Goal: Task Accomplishment & Management: Complete application form

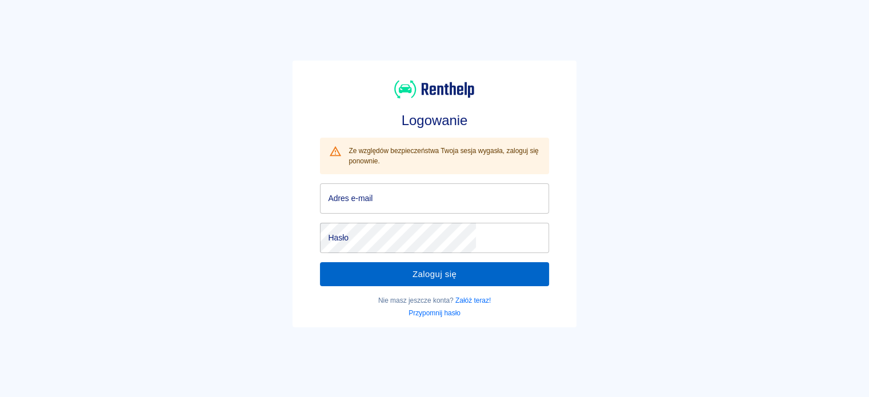
type input "[EMAIL_ADDRESS][DOMAIN_NAME]"
click at [421, 283] on button "Zaloguj się" at bounding box center [434, 274] width 229 height 24
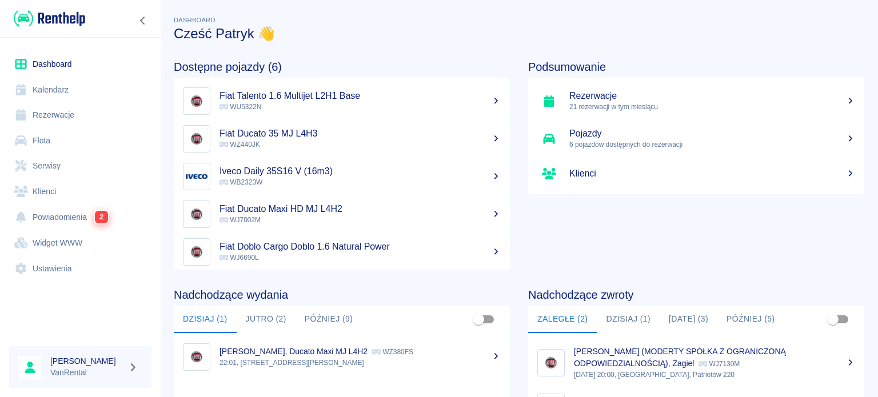
click at [588, 91] on h5 "Rezerwacje" at bounding box center [712, 95] width 286 height 11
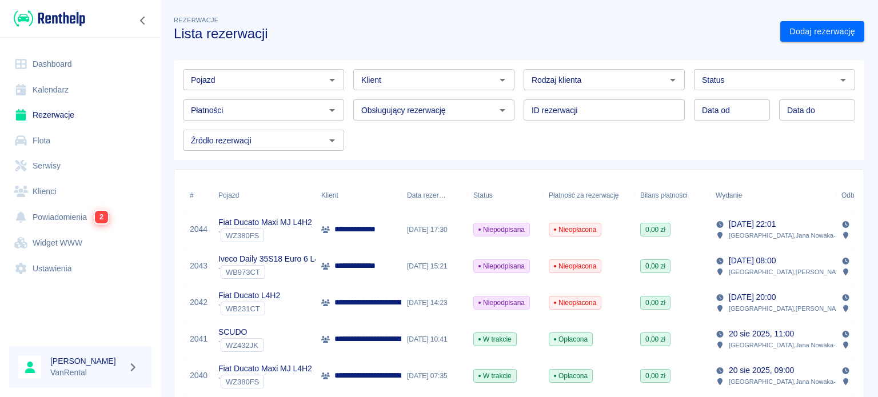
click at [119, 93] on link "Kalendarz" at bounding box center [80, 90] width 142 height 26
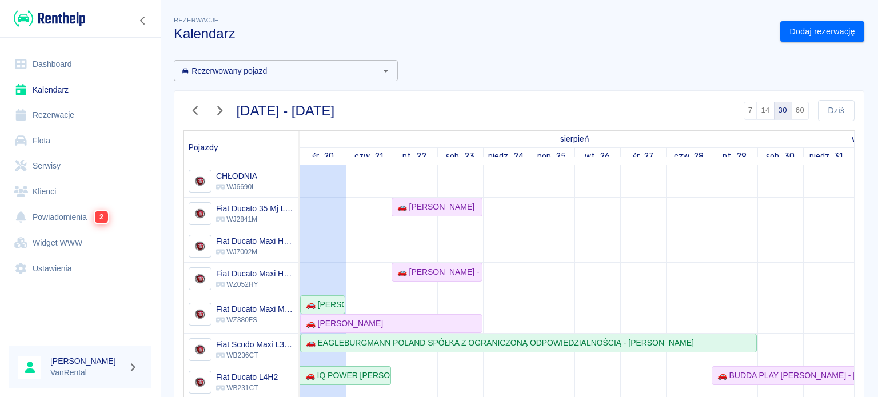
click at [445, 266] on div "🚗 [PERSON_NAME] - [PERSON_NAME]" at bounding box center [437, 272] width 89 height 12
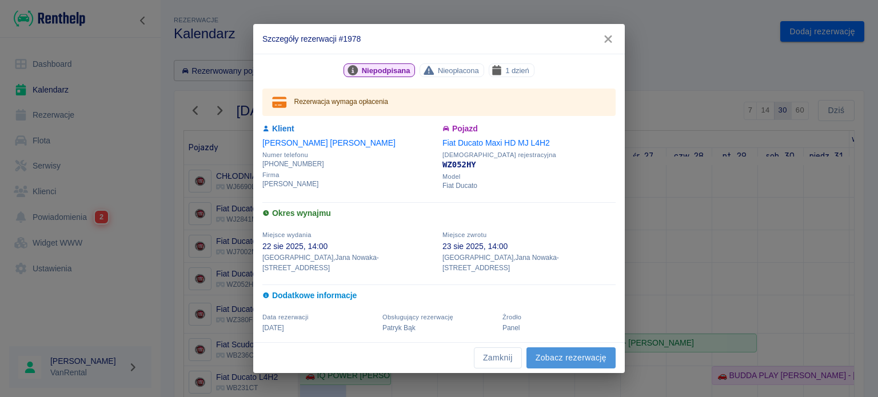
click at [557, 347] on link "Zobacz rezerwację" at bounding box center [570, 357] width 89 height 21
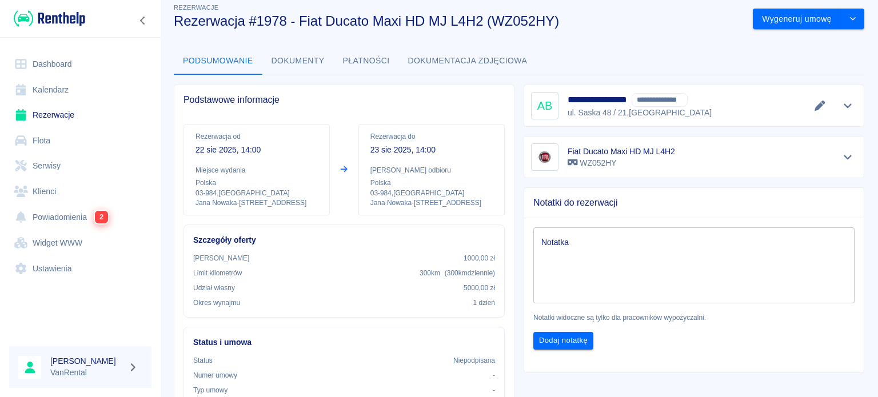
click at [43, 82] on link "Kalendarz" at bounding box center [80, 90] width 142 height 26
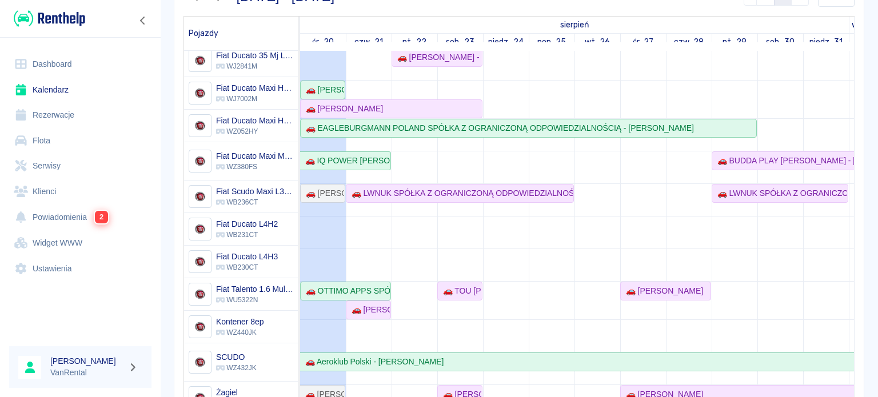
scroll to position [114, 0]
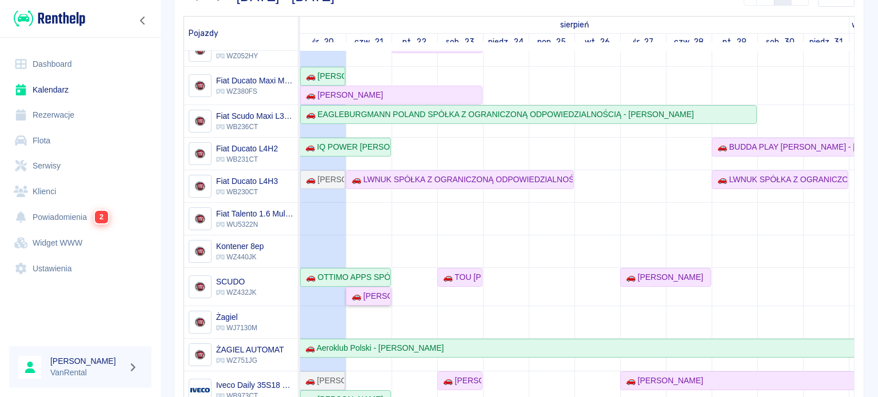
click at [365, 293] on div "🚗 [PERSON_NAME]" at bounding box center [368, 296] width 43 height 12
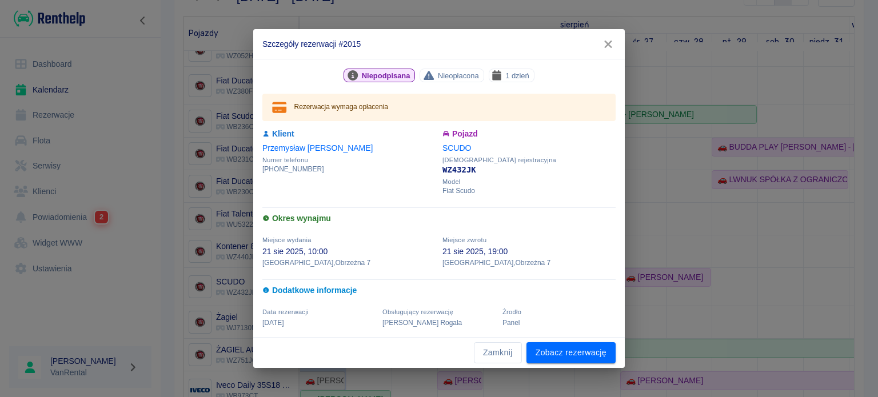
click at [601, 43] on icon "button" at bounding box center [608, 44] width 15 height 12
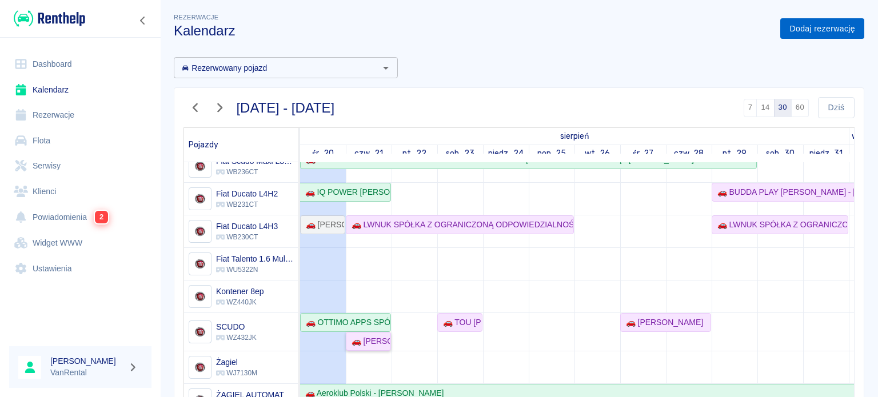
scroll to position [0, 0]
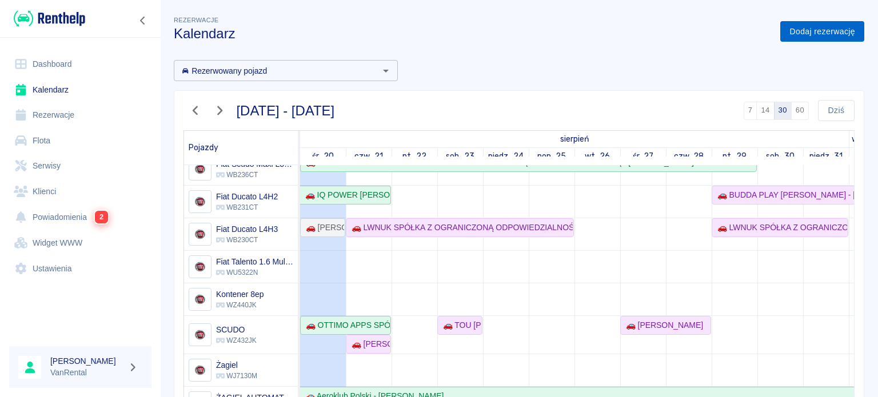
click at [819, 31] on link "Dodaj rezerwację" at bounding box center [822, 31] width 84 height 21
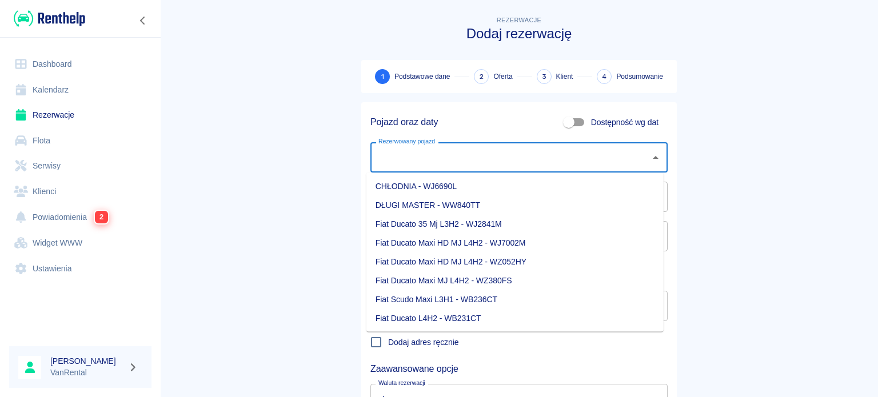
click at [406, 154] on div "Rezerwowany pojazd Rezerwowany pojazd" at bounding box center [518, 157] width 297 height 30
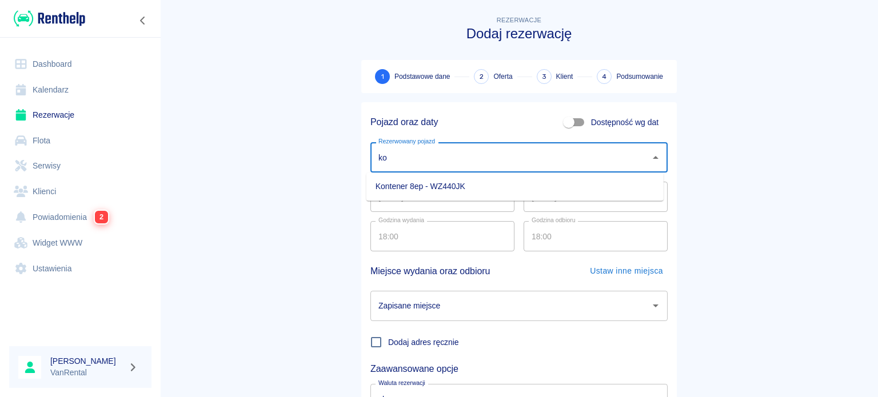
click at [435, 185] on li "Kontener 8ep - WZ440JK" at bounding box center [514, 186] width 297 height 19
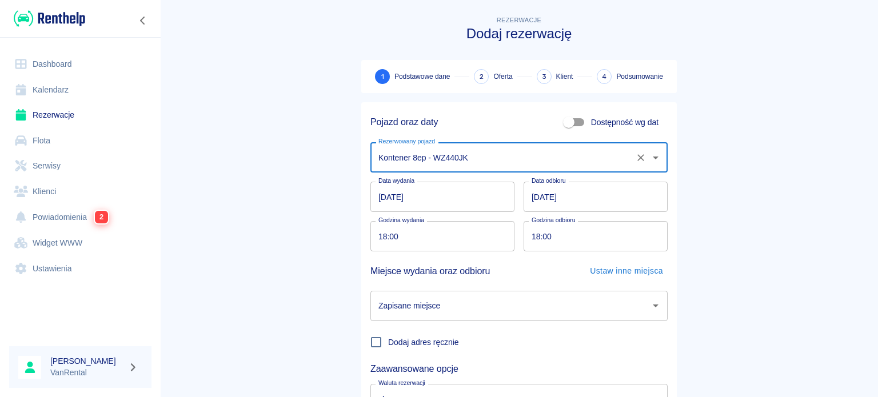
type input "Kontener 8ep - WZ440JK"
click at [378, 198] on input "[DATE]" at bounding box center [442, 197] width 144 height 30
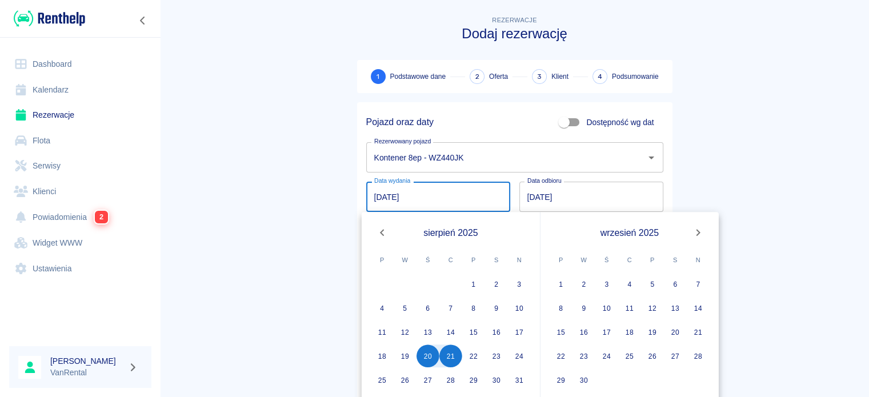
click at [704, 134] on main "Rezerwacje Dodaj rezerwację 1 Podstawowe dane 2 Oferta 3 Klient 4 Podsumowanie …" at bounding box center [514, 238] width 709 height 449
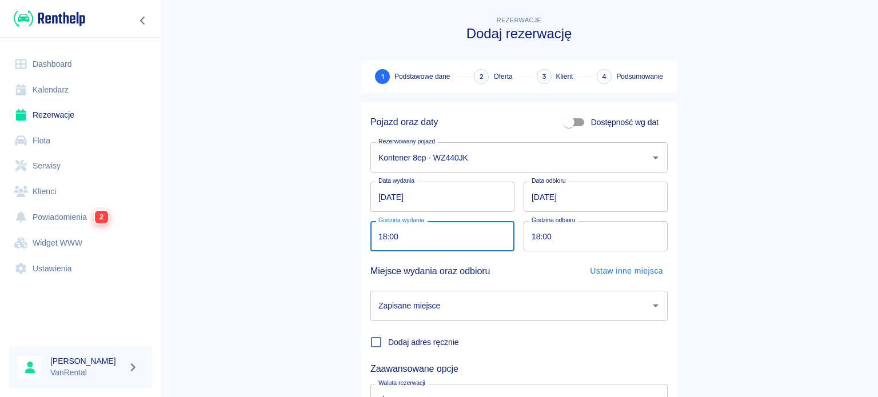
click at [373, 236] on input "18:00" at bounding box center [438, 236] width 136 height 30
type input "20:00"
click at [526, 234] on input "18:00" at bounding box center [592, 236] width 136 height 30
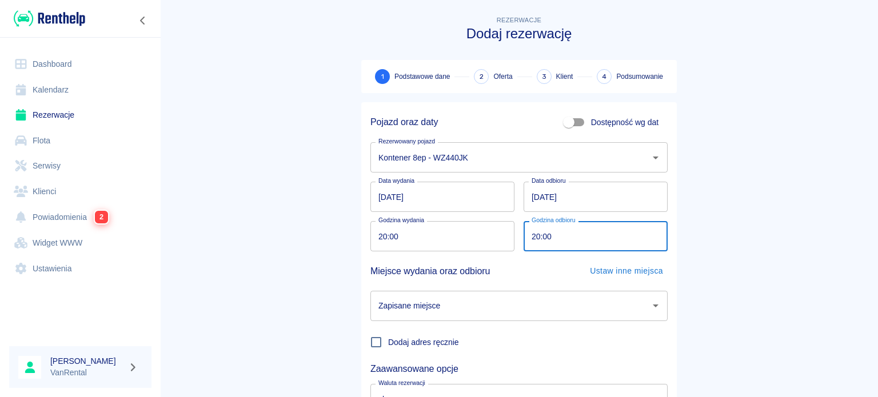
type input "20:00"
click at [510, 301] on input "Zapisane miejsce" at bounding box center [510, 306] width 270 height 20
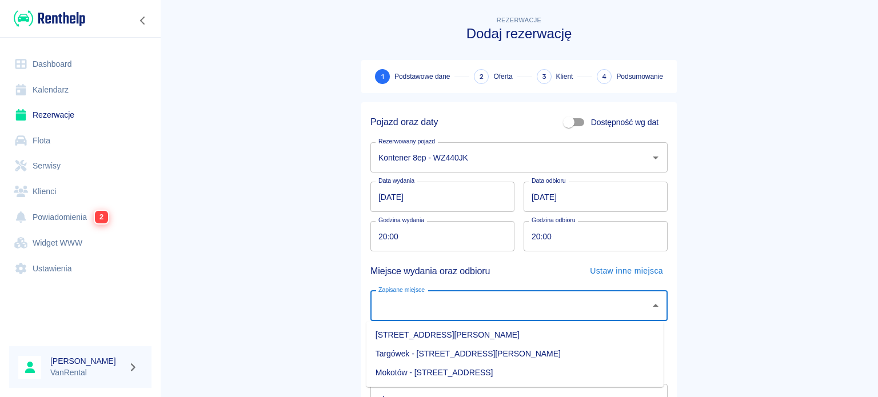
click at [521, 353] on li "Targówek - [STREET_ADDRESS][PERSON_NAME]" at bounding box center [514, 354] width 297 height 19
type input "Targówek - [STREET_ADDRESS][PERSON_NAME]"
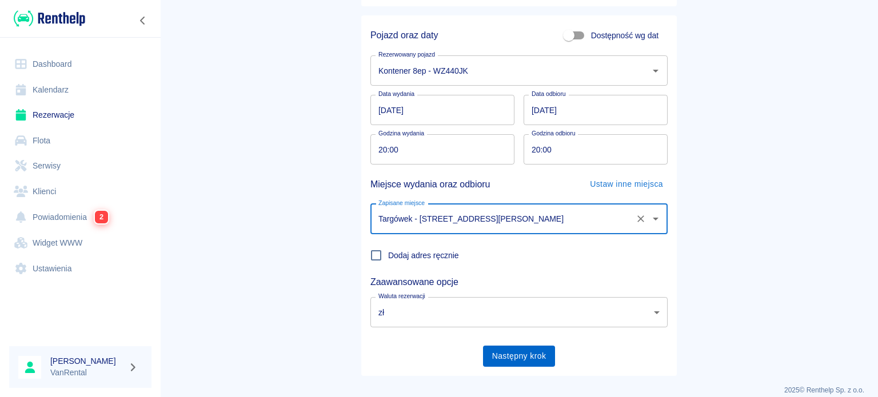
scroll to position [98, 0]
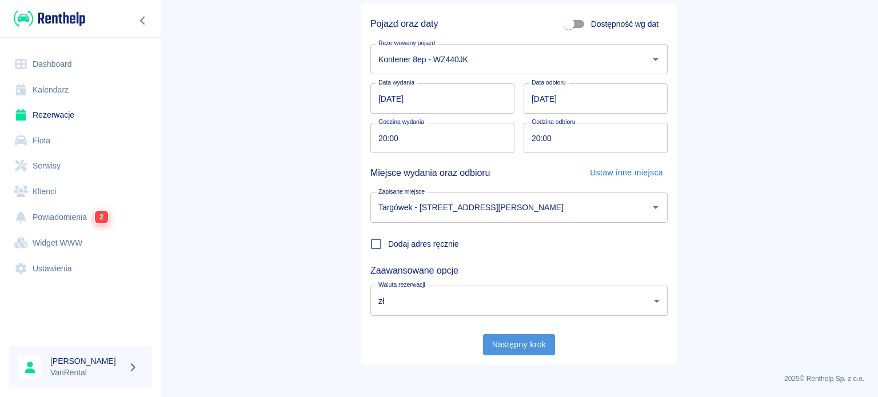
click at [547, 347] on button "Następny krok" at bounding box center [519, 344] width 73 height 21
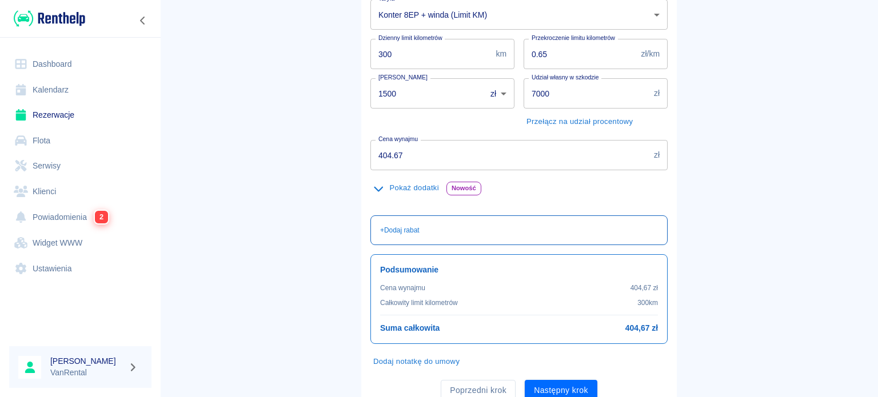
scroll to position [171, 0]
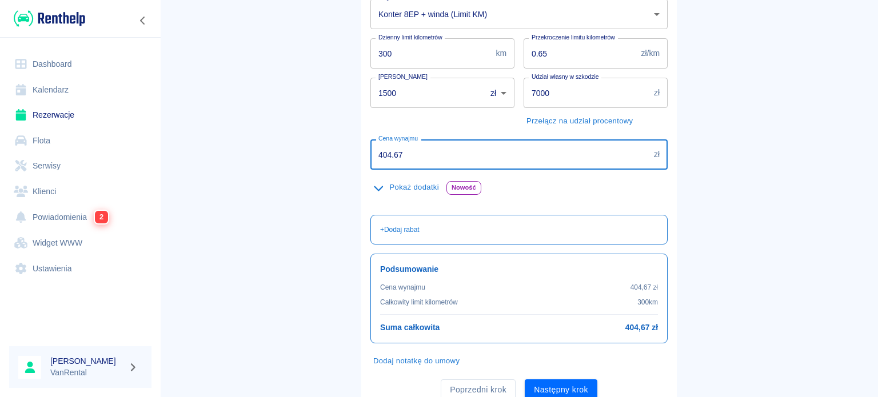
drag, startPoint x: 411, startPoint y: 162, endPoint x: 326, endPoint y: 157, distance: 85.9
click at [326, 157] on main "Rezerwacje Dodaj rezerwację Podstawowe dane 2 Oferta 3 Klient 4 Podsumowanie Of…" at bounding box center [519, 125] width 718 height 567
type input "300"
click at [570, 385] on button "Następny krok" at bounding box center [561, 389] width 73 height 21
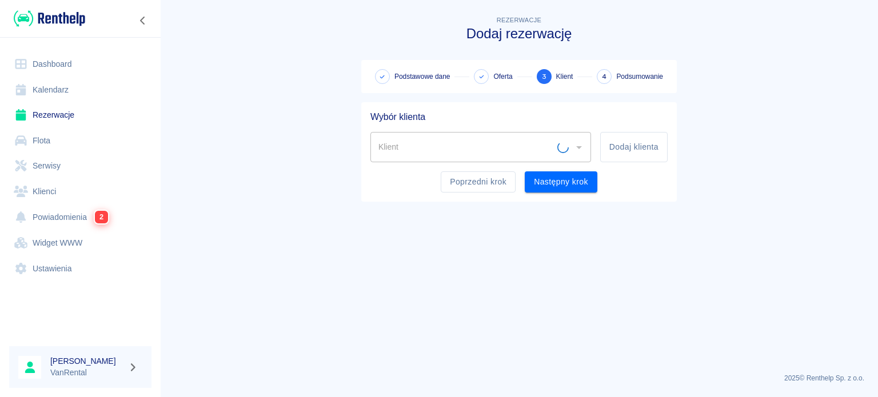
scroll to position [0, 0]
click at [439, 147] on input "Klient" at bounding box center [471, 147] width 193 height 20
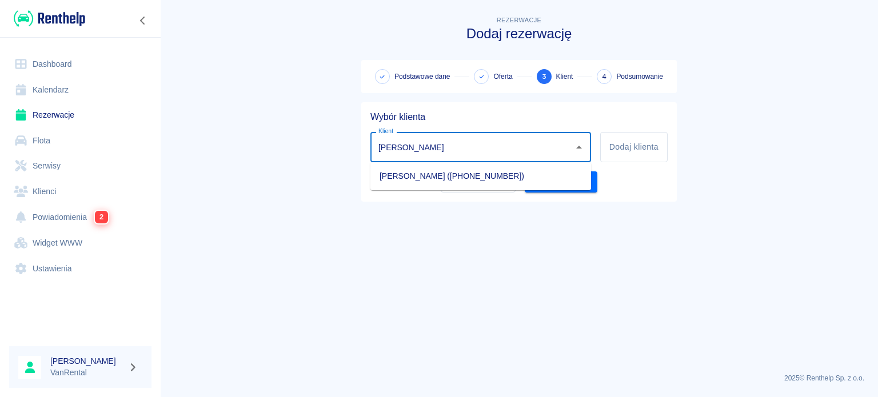
click at [526, 171] on li "[PERSON_NAME] ([PHONE_NUMBER])" at bounding box center [480, 176] width 221 height 19
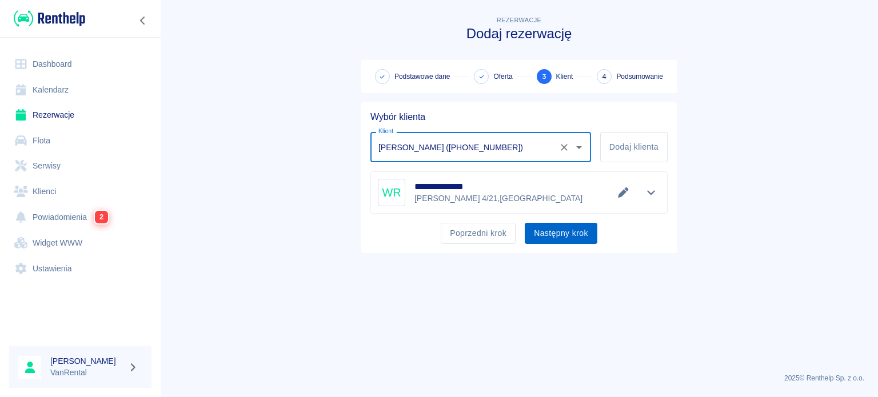
type input "[PERSON_NAME] ([PHONE_NUMBER])"
click at [569, 229] on button "Następny krok" at bounding box center [561, 233] width 73 height 21
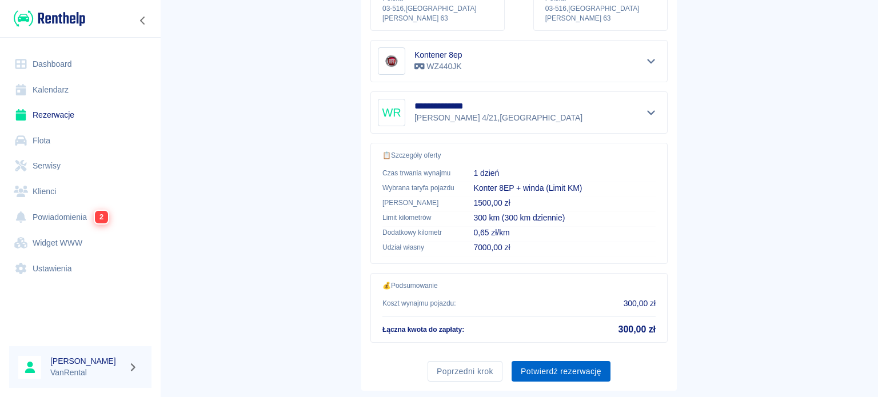
scroll to position [217, 0]
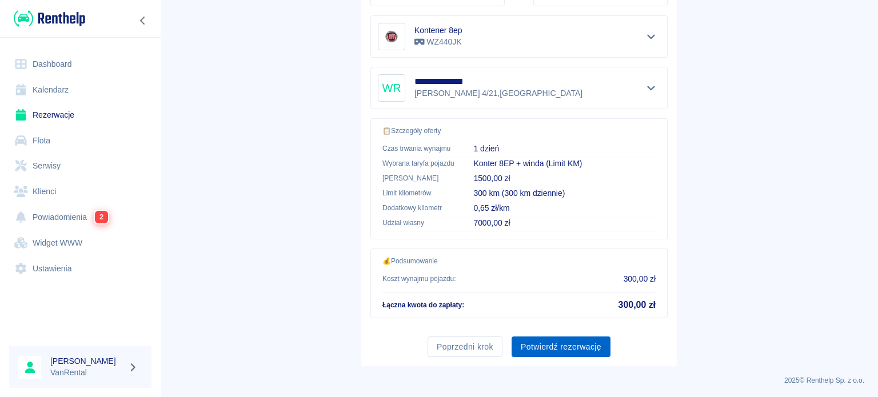
click at [566, 349] on button "Potwierdź rezerwację" at bounding box center [561, 347] width 99 height 21
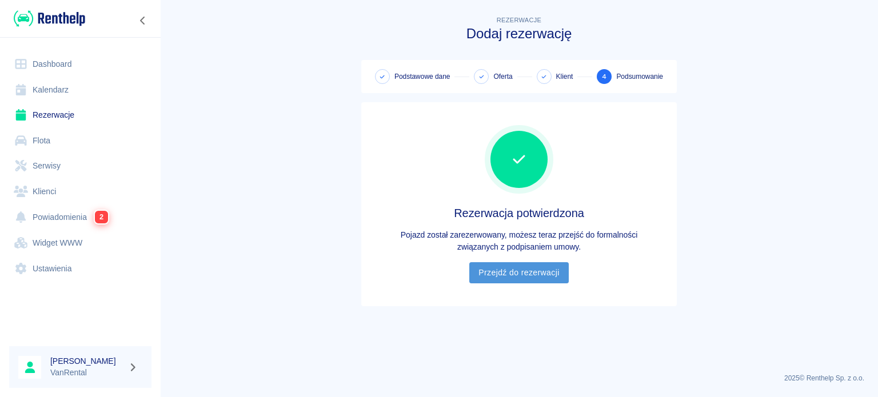
click at [527, 276] on link "Przejdź do rezerwacji" at bounding box center [518, 272] width 99 height 21
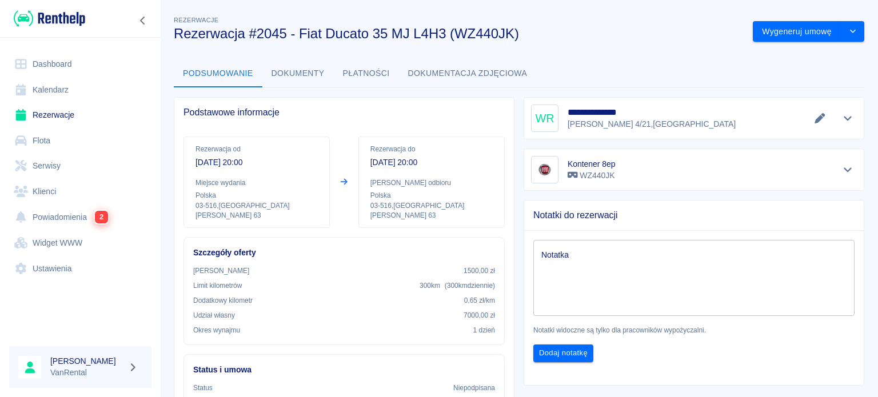
click at [38, 91] on link "Kalendarz" at bounding box center [80, 90] width 142 height 26
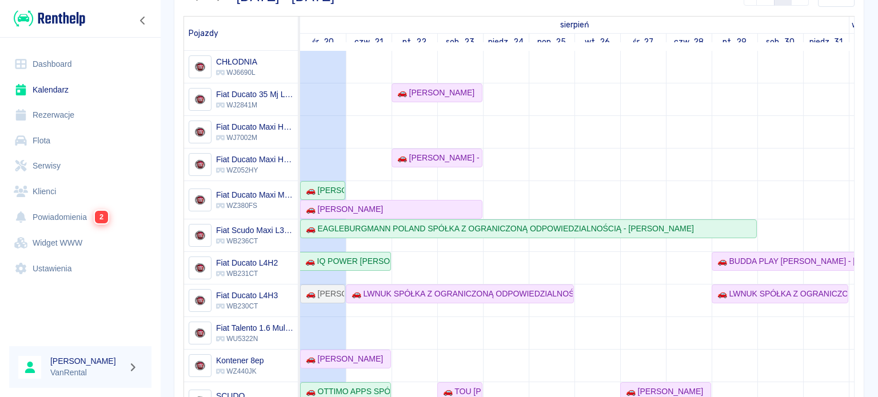
drag, startPoint x: 398, startPoint y: 267, endPoint x: 431, endPoint y: 250, distance: 37.6
click at [431, 250] on td at bounding box center [414, 352] width 46 height 603
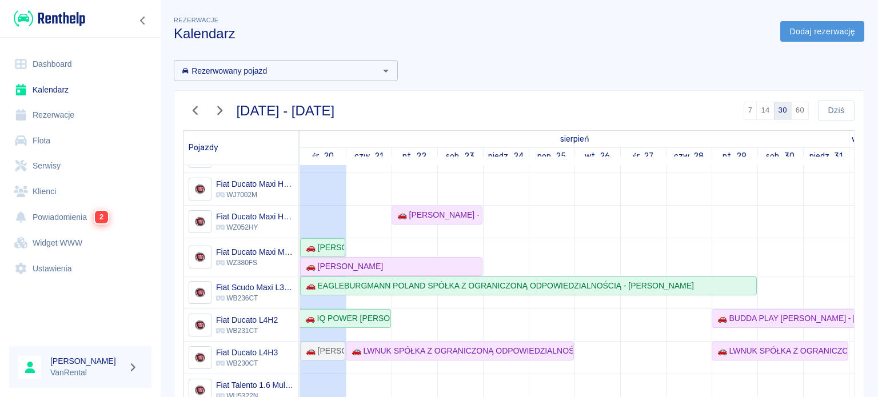
click at [825, 39] on link "Dodaj rezerwację" at bounding box center [822, 31] width 84 height 21
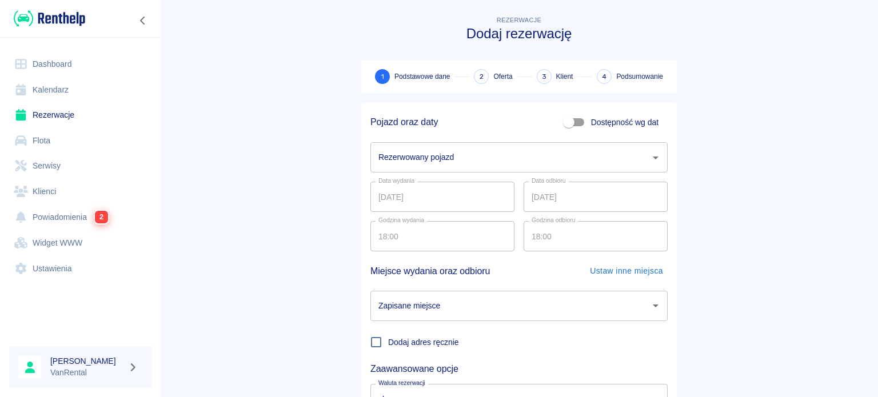
click at [45, 88] on link "Kalendarz" at bounding box center [80, 90] width 142 height 26
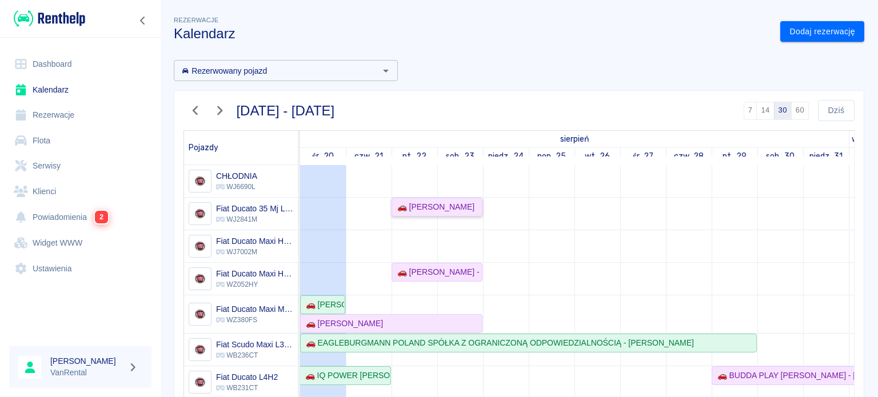
click at [469, 208] on div "🚗 [PERSON_NAME]" at bounding box center [434, 207] width 82 height 12
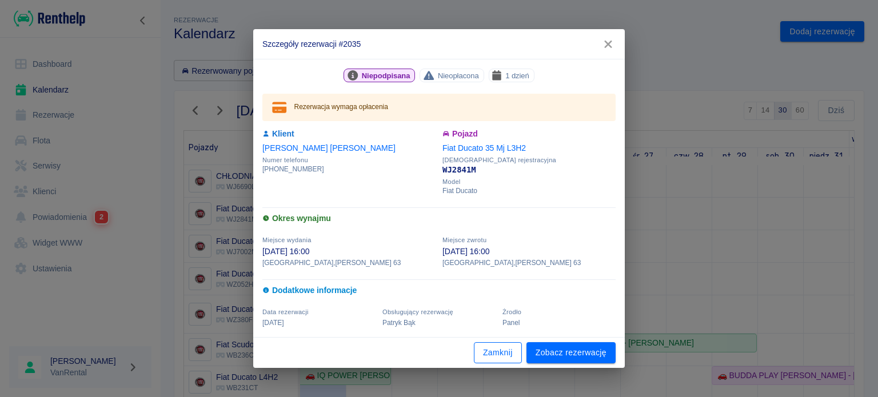
click at [489, 347] on button "Zamknij" at bounding box center [498, 352] width 48 height 21
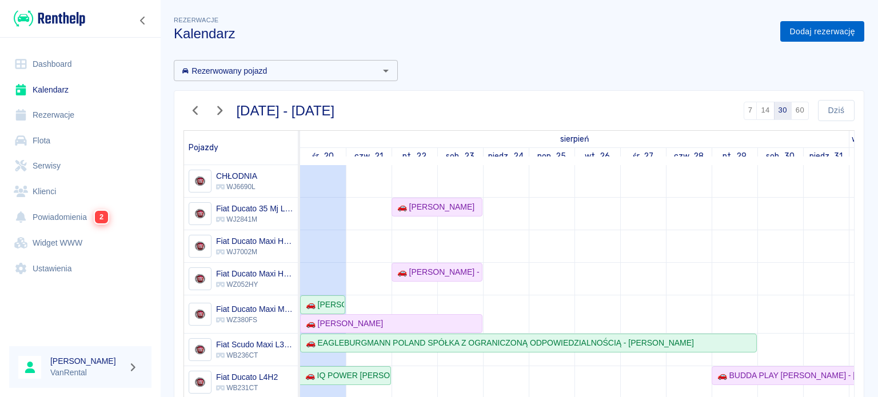
click at [828, 25] on link "Dodaj rezerwację" at bounding box center [822, 31] width 84 height 21
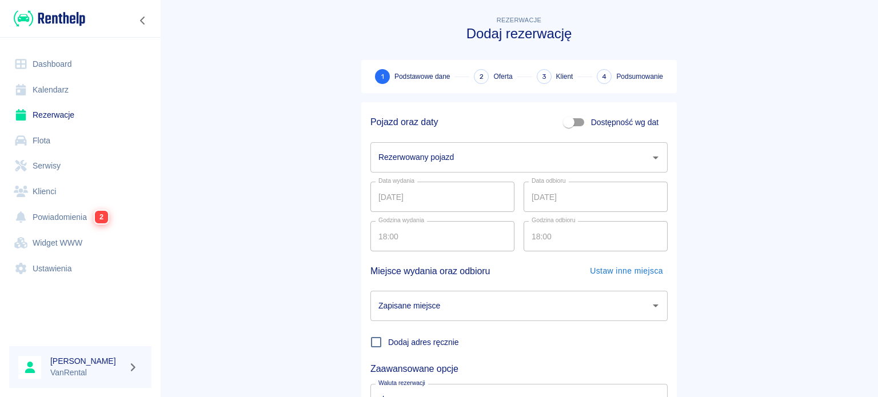
click at [455, 155] on input "Rezerwowany pojazd" at bounding box center [510, 157] width 270 height 20
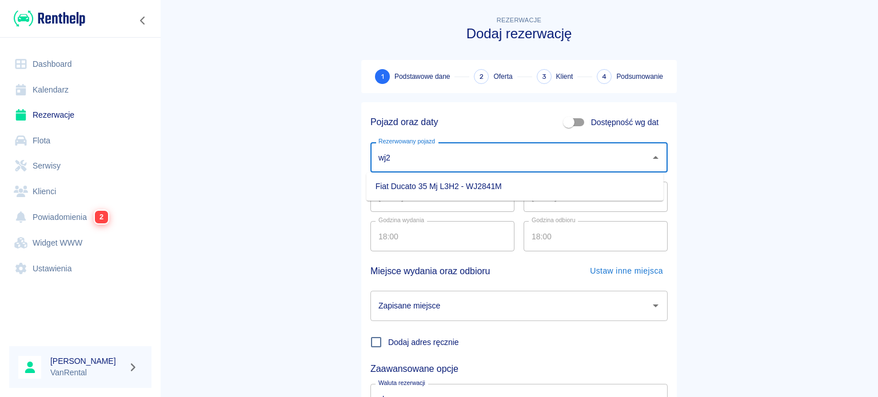
click at [447, 178] on li "Fiat Ducato 35 Mj L3H2 - WJ2841M" at bounding box center [514, 186] width 297 height 19
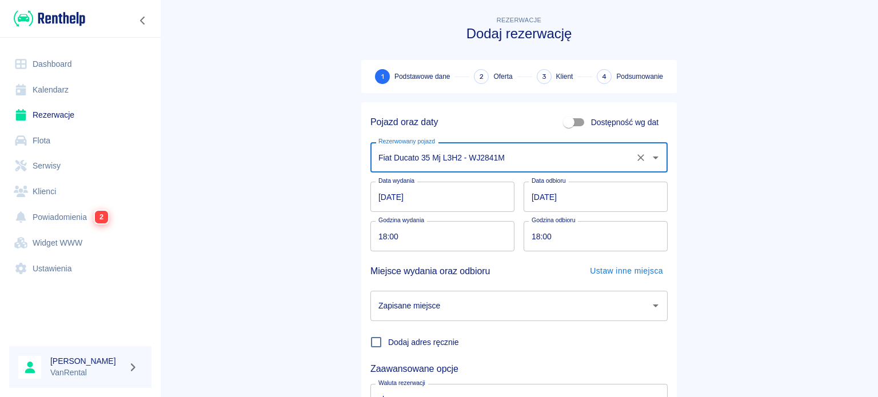
type input "Fiat Ducato 35 Mj L3H2 - WJ2841M"
click at [381, 196] on input "[DATE]" at bounding box center [442, 197] width 144 height 30
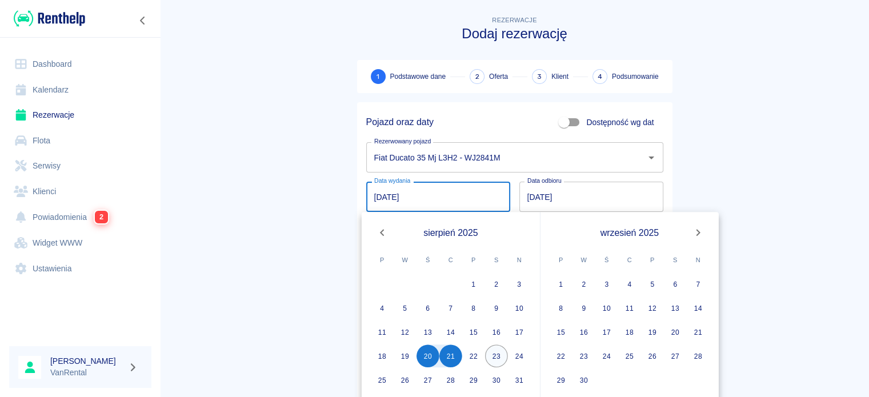
click at [499, 350] on button "23" at bounding box center [496, 356] width 23 height 23
type input "[DATE]"
type input "DD.MM.YYYY"
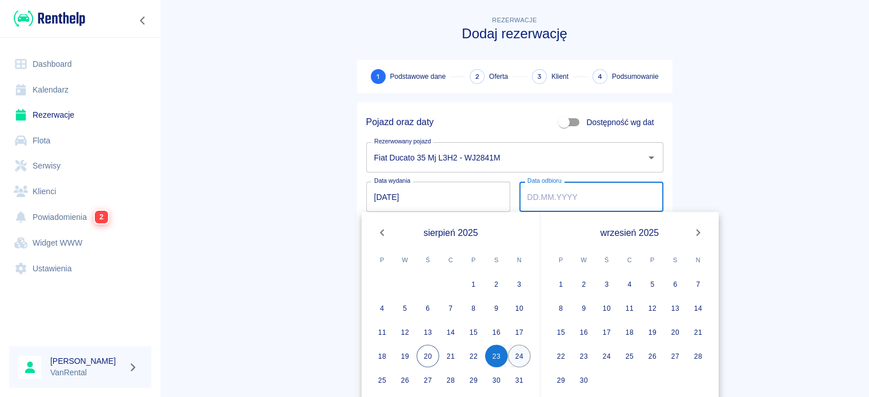
click at [516, 351] on button "24" at bounding box center [519, 356] width 23 height 23
type input "[DATE]"
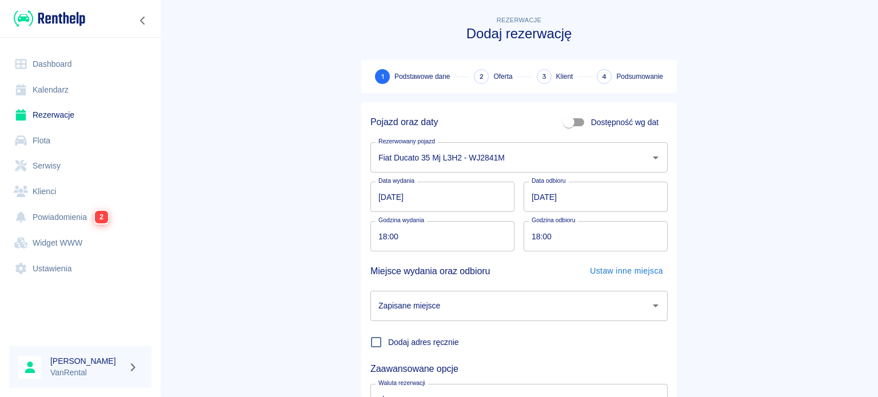
click at [378, 242] on input "18:00" at bounding box center [438, 236] width 136 height 30
type input "20:00"
click at [530, 244] on input "18:00" at bounding box center [592, 236] width 136 height 30
type input "20:00"
click at [450, 315] on input "Zapisane miejsce" at bounding box center [510, 306] width 270 height 20
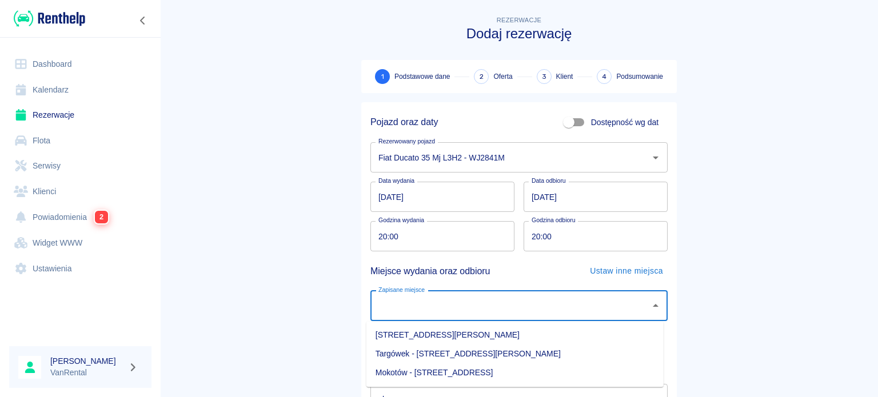
drag, startPoint x: 485, startPoint y: 342, endPoint x: 483, endPoint y: 326, distance: 16.7
click at [485, 342] on li "[STREET_ADDRESS][PERSON_NAME]" at bounding box center [514, 335] width 297 height 19
type input "[STREET_ADDRESS][PERSON_NAME]"
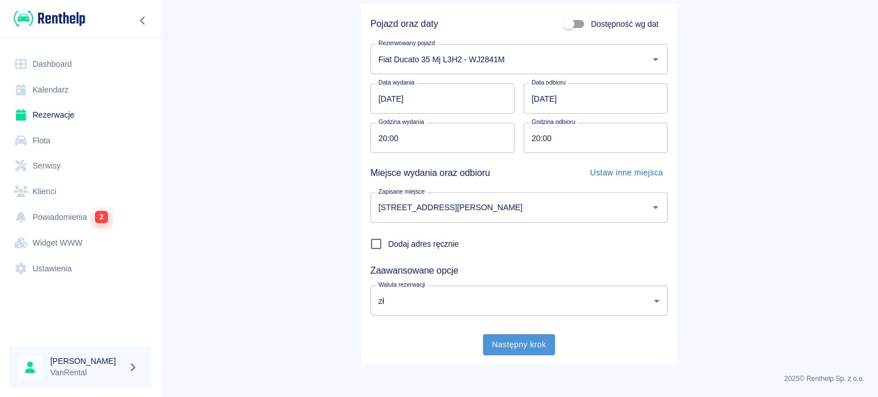
click at [531, 345] on button "Następny krok" at bounding box center [519, 344] width 73 height 21
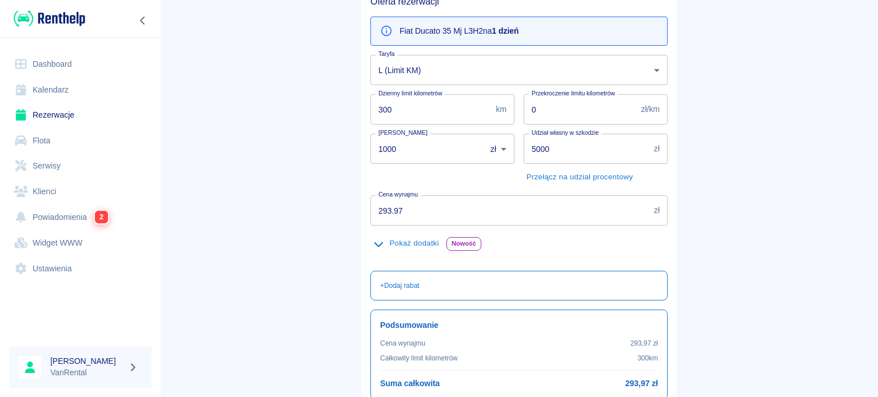
scroll to position [171, 0]
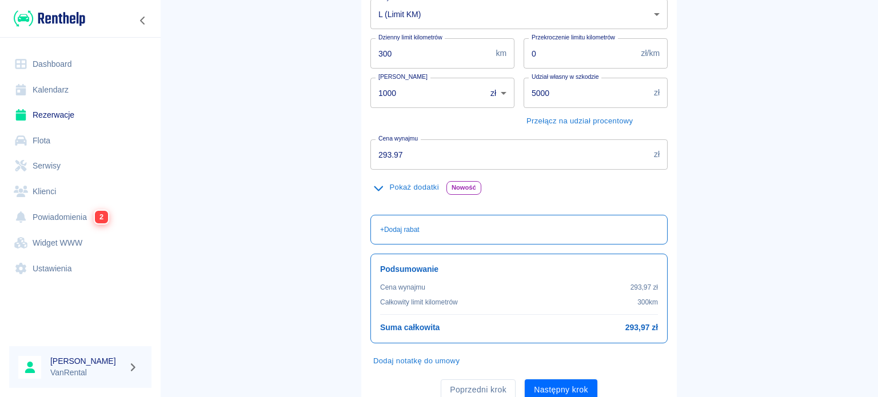
drag, startPoint x: 399, startPoint y: 154, endPoint x: 313, endPoint y: 164, distance: 86.9
click at [313, 163] on main "Rezerwacje Dodaj rezerwację Podstawowe dane 2 Oferta 3 Klient 4 Podsumowanie Of…" at bounding box center [519, 125] width 718 height 567
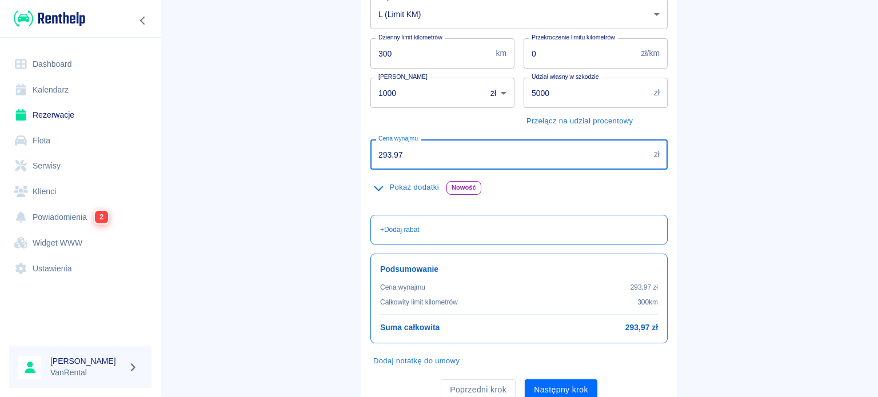
type input "3"
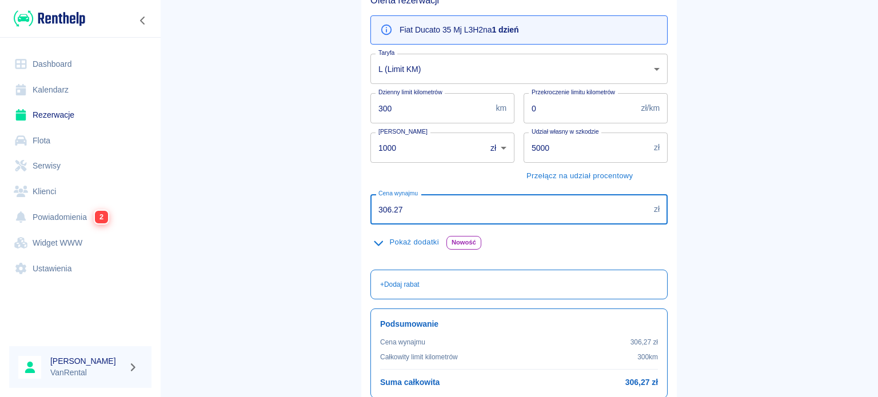
scroll to position [114, 0]
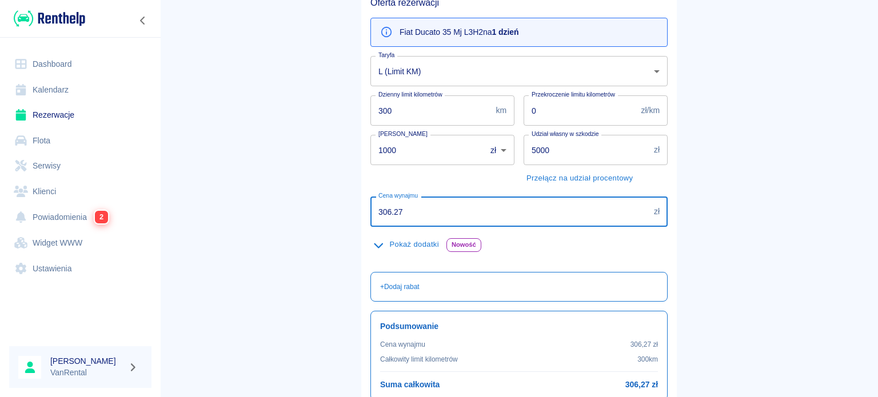
type input "306.27"
click at [554, 110] on input "0" at bounding box center [580, 110] width 113 height 30
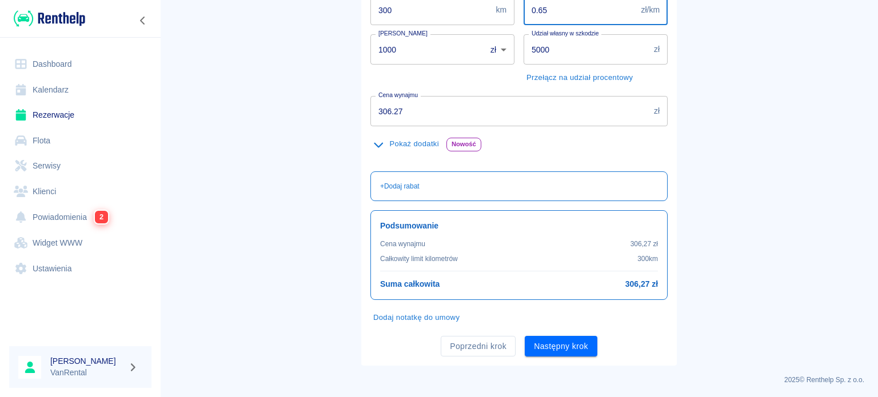
scroll to position [215, 0]
type input "0.65"
click at [540, 334] on div "Poprzedni krok Następny krok" at bounding box center [514, 341] width 306 height 30
click at [543, 335] on button "Następny krok" at bounding box center [561, 345] width 73 height 21
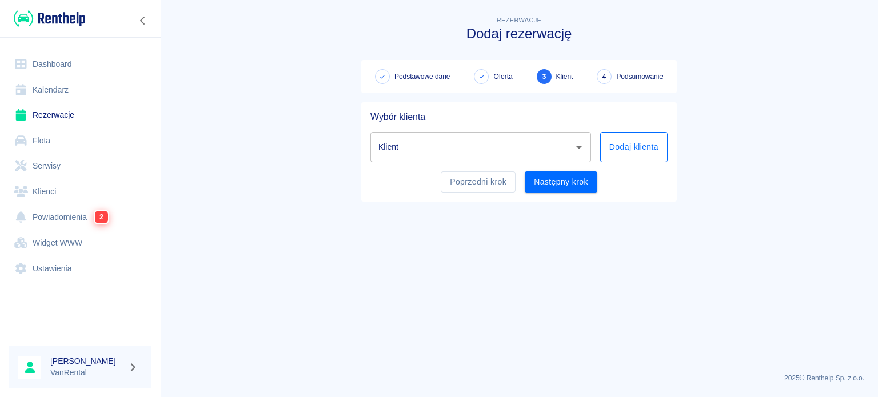
click at [626, 153] on button "Dodaj klienta" at bounding box center [633, 147] width 67 height 30
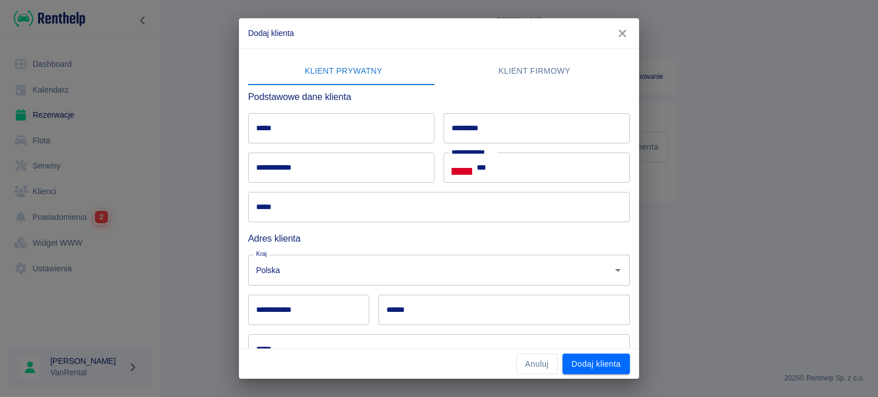
click at [361, 126] on input "*****" at bounding box center [341, 128] width 186 height 30
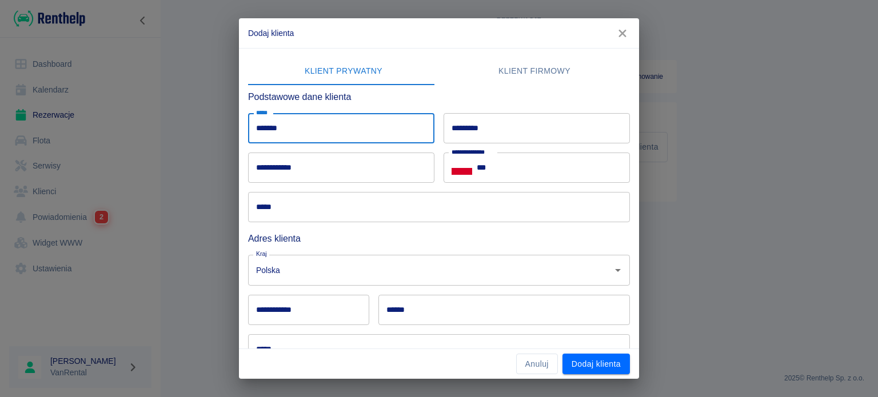
type input "*******"
click at [489, 134] on input "*********" at bounding box center [536, 128] width 186 height 30
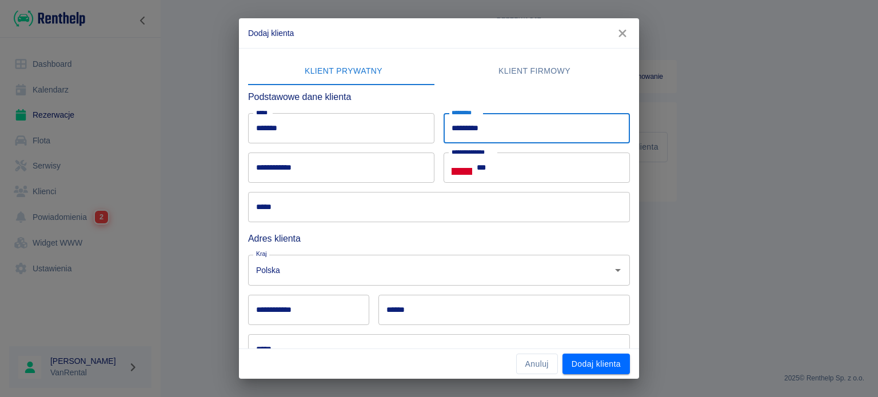
type input "*********"
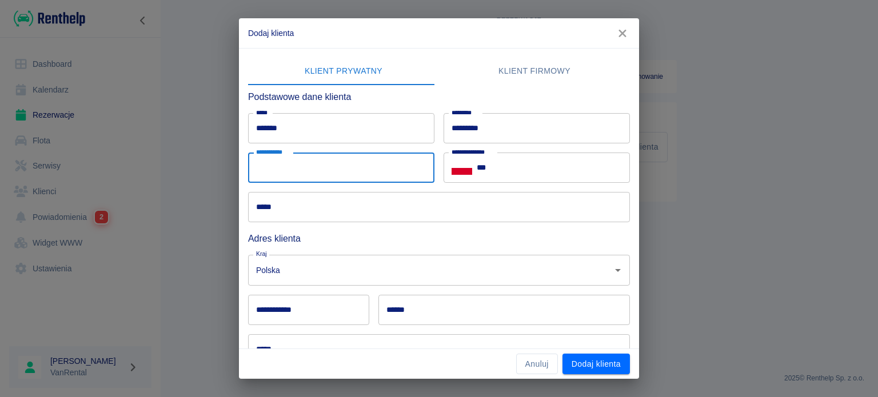
click at [342, 174] on input "**********" at bounding box center [341, 168] width 186 height 30
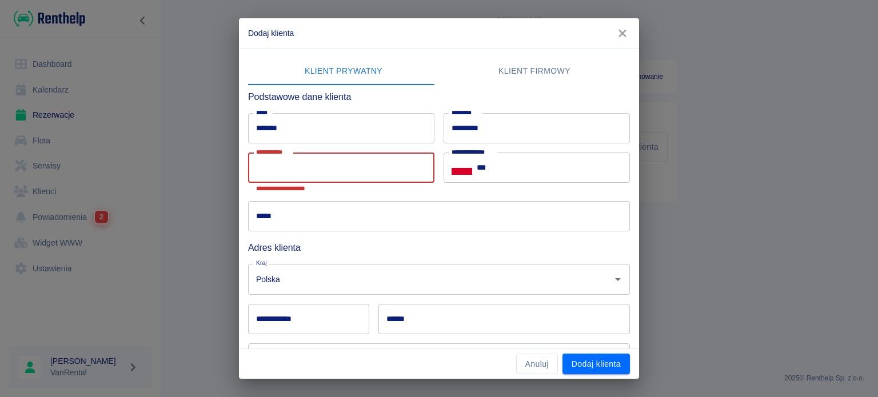
paste input "**********"
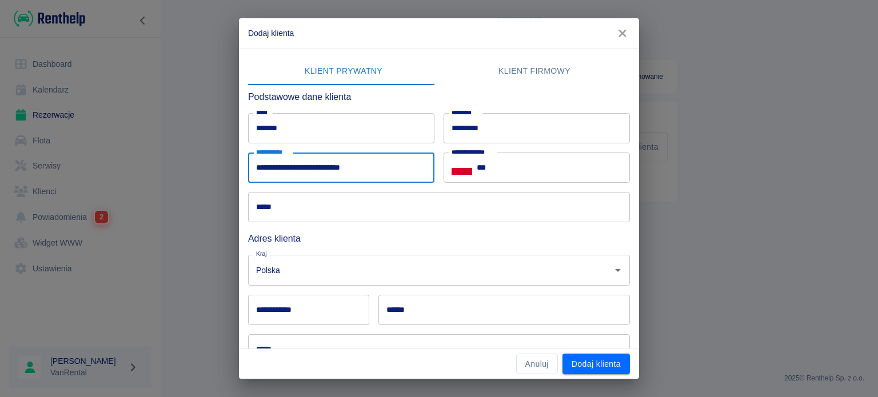
type input "**********"
click at [506, 157] on input "***" at bounding box center [553, 168] width 153 height 30
paste input "**********"
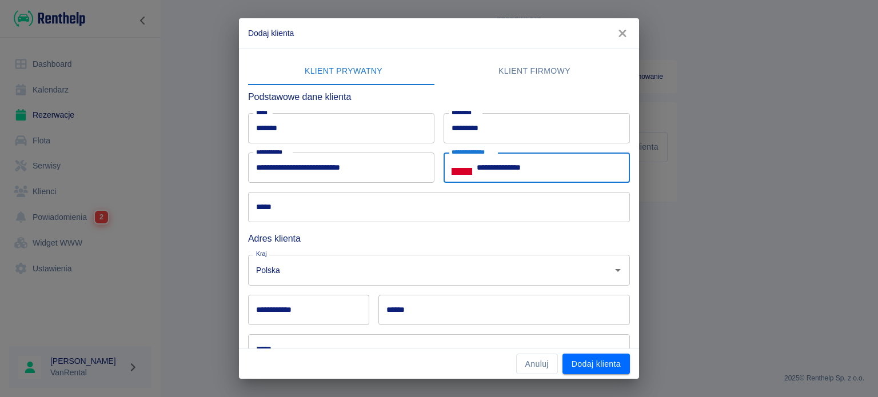
type input "**********"
click at [314, 205] on input "*****" at bounding box center [439, 207] width 382 height 30
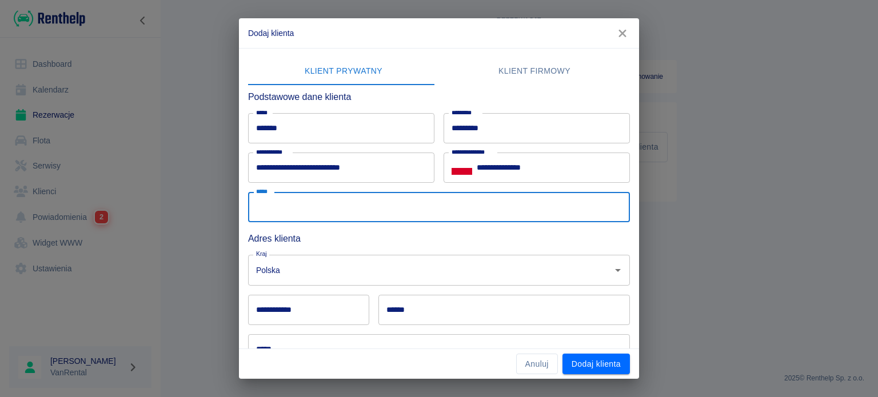
paste input "**********"
type input "**********"
click at [391, 310] on input "******" at bounding box center [503, 310] width 251 height 30
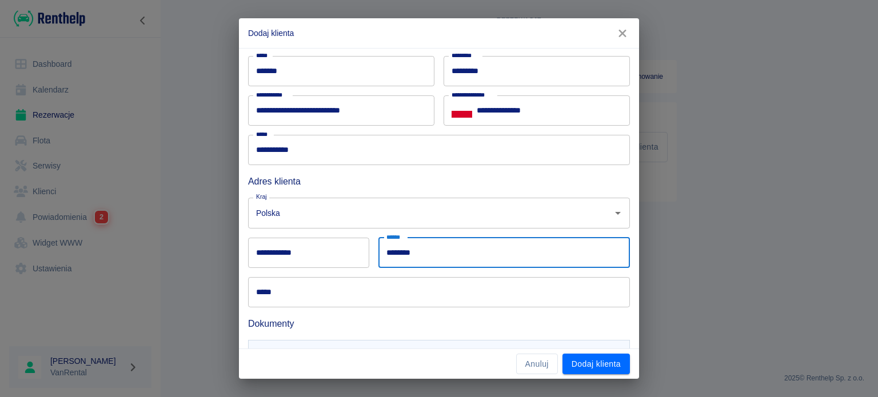
type input "********"
click at [303, 299] on input "*****" at bounding box center [439, 292] width 382 height 30
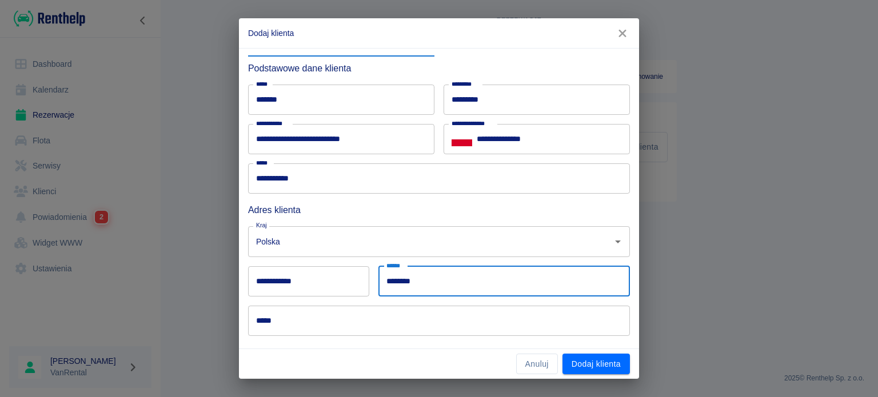
paste input "**********"
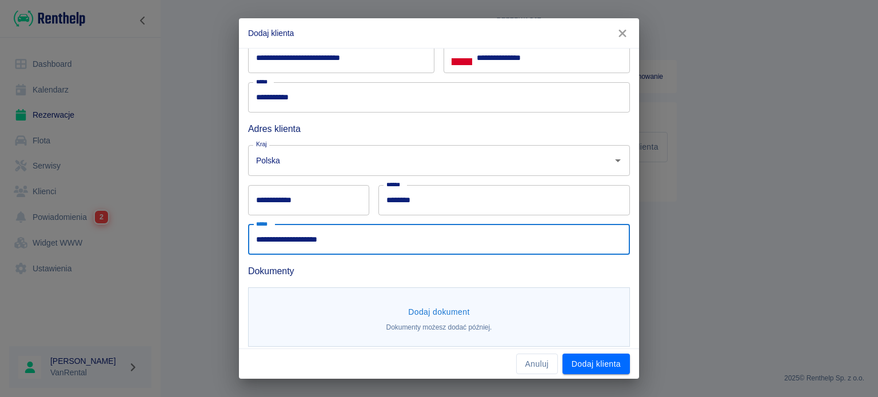
scroll to position [117, 0]
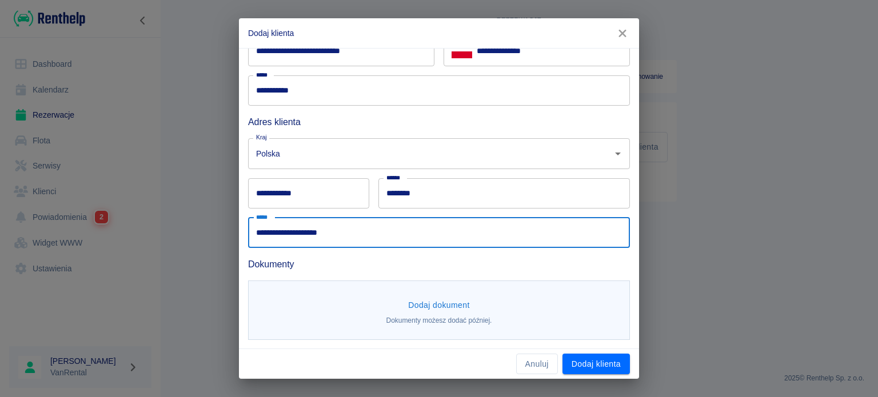
click at [326, 235] on input "**********" at bounding box center [439, 233] width 382 height 30
type input "**********"
click at [306, 184] on input "**********" at bounding box center [308, 193] width 121 height 30
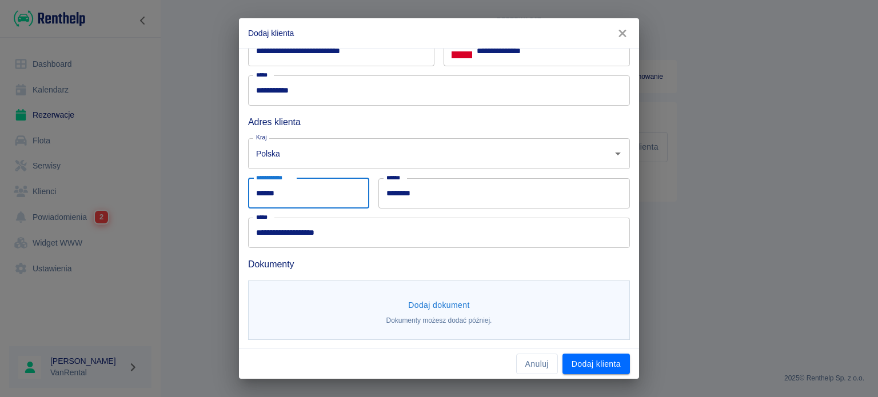
type input "******"
click at [572, 375] on div "Anuluj Dodaj klienta" at bounding box center [439, 364] width 400 height 30
click at [580, 367] on button "Dodaj klienta" at bounding box center [595, 364] width 67 height 21
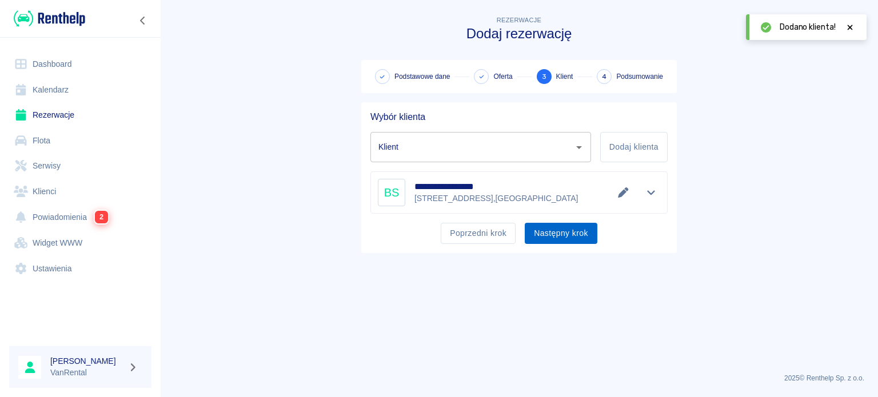
type input "[PERSON_NAME] ([PHONE_NUMBER])"
click at [545, 227] on button "Następny krok" at bounding box center [561, 233] width 73 height 21
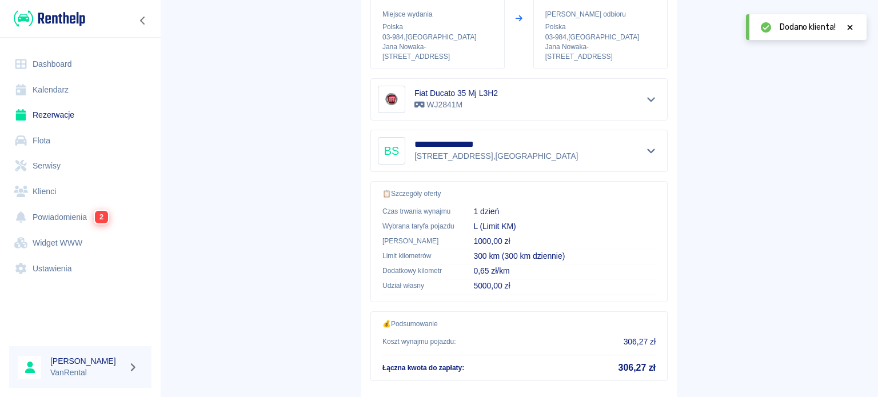
scroll to position [160, 0]
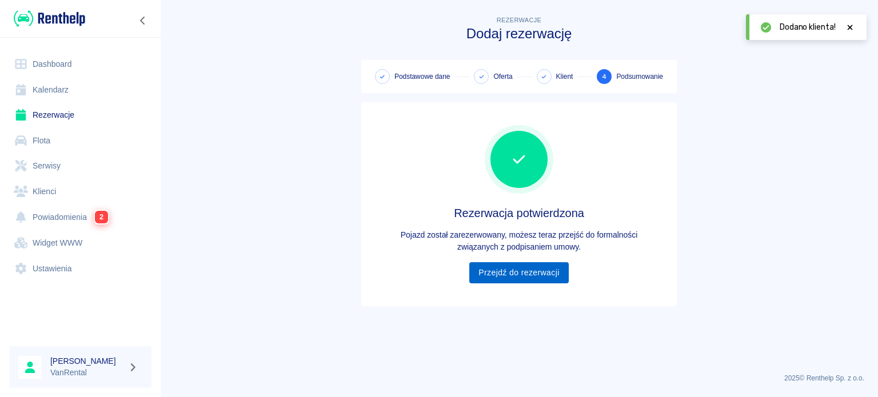
click at [524, 282] on div "Rezerwacja potwierdzona Pojazd został zarezerwowany, możesz teraz przejść do fo…" at bounding box center [518, 204] width 297 height 186
click at [530, 278] on link "Przejdź do rezerwacji" at bounding box center [518, 272] width 99 height 21
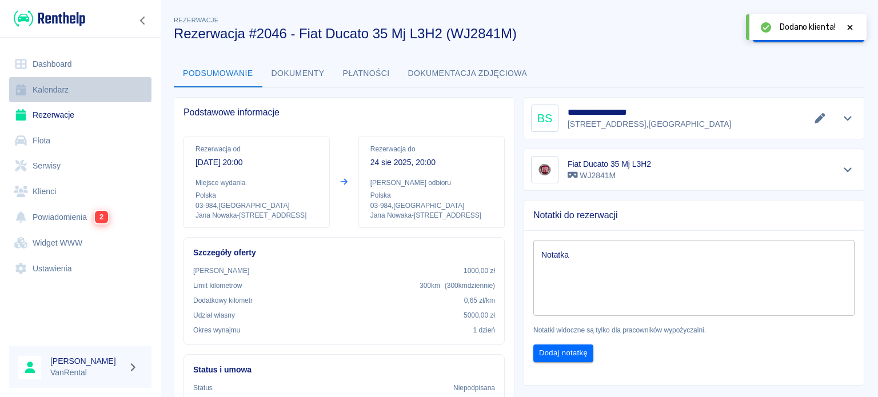
click at [86, 97] on link "Kalendarz" at bounding box center [80, 90] width 142 height 26
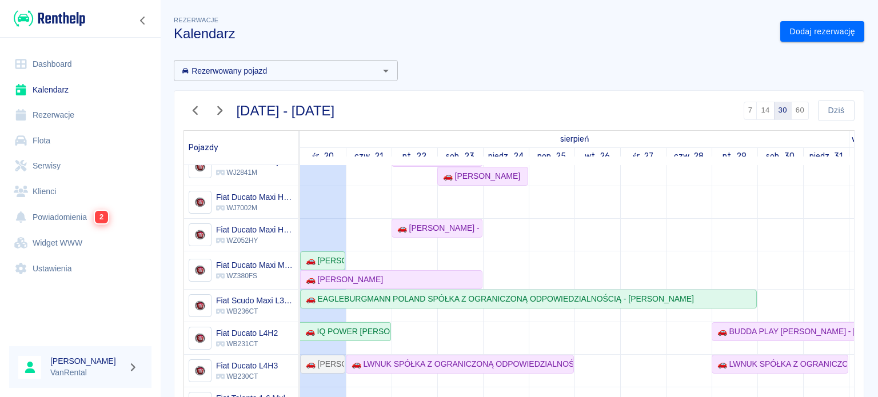
scroll to position [171, 0]
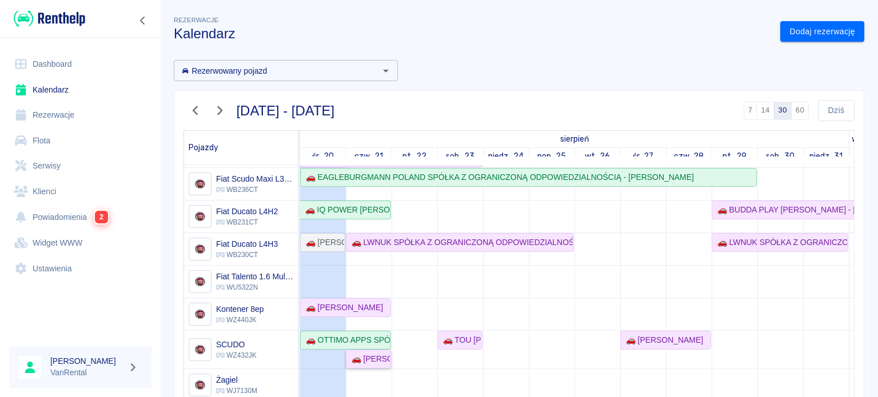
click at [362, 354] on div "🚗 [PERSON_NAME]" at bounding box center [368, 359] width 43 height 12
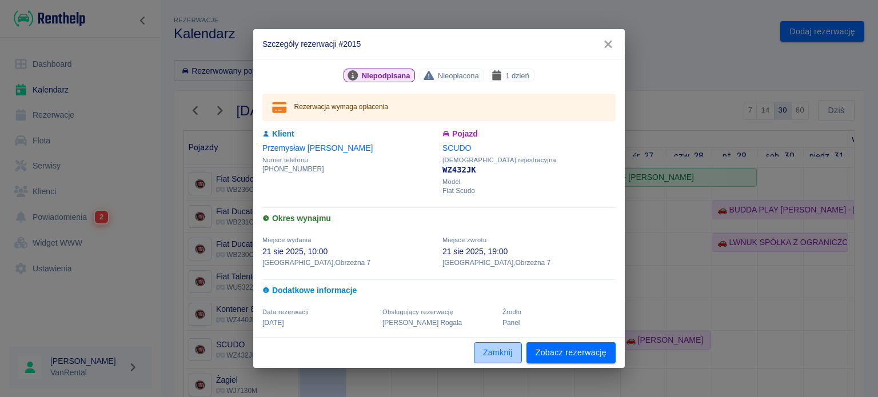
click at [487, 349] on button "Zamknij" at bounding box center [498, 352] width 48 height 21
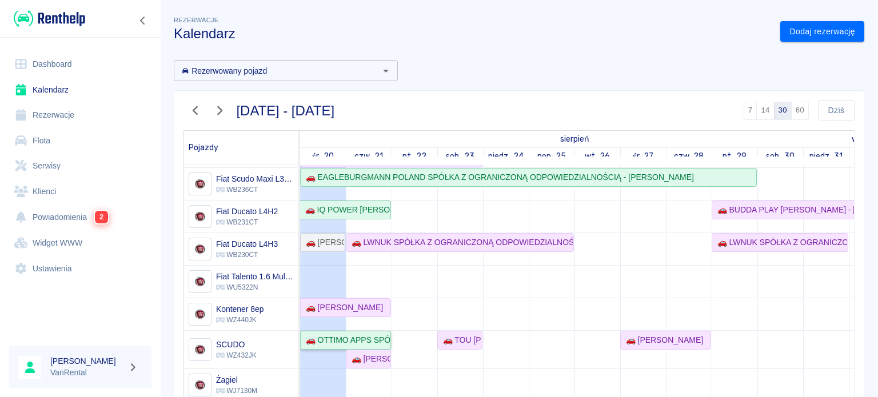
click at [376, 335] on div "🚗 OTTIMO APPS SPÓŁKA Z OGRANICZONĄ ODPOWIEDZIALNOŚCIĄ - [PERSON_NAME]" at bounding box center [345, 340] width 89 height 12
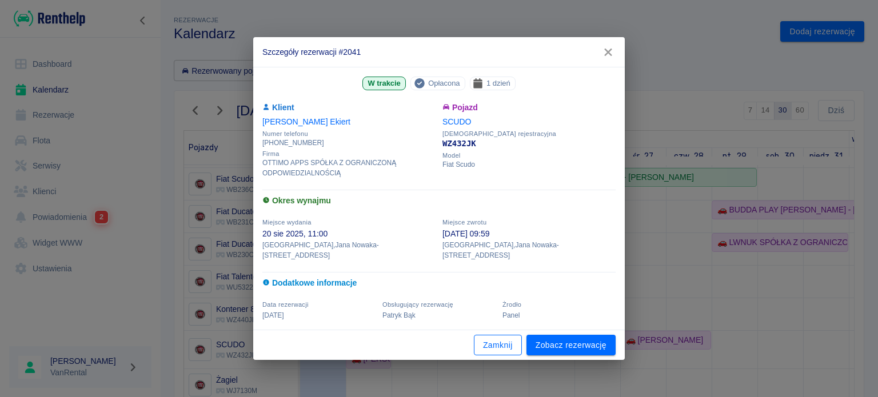
click at [514, 335] on button "Zamknij" at bounding box center [498, 345] width 48 height 21
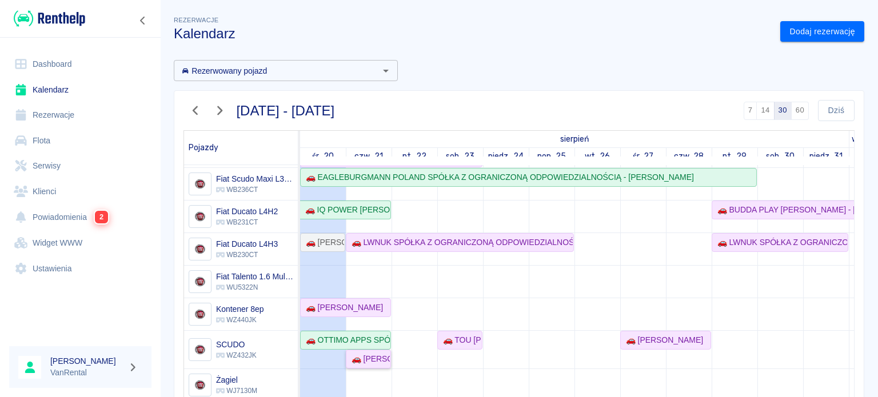
click at [379, 364] on link "🚗 [PERSON_NAME]" at bounding box center [368, 359] width 45 height 19
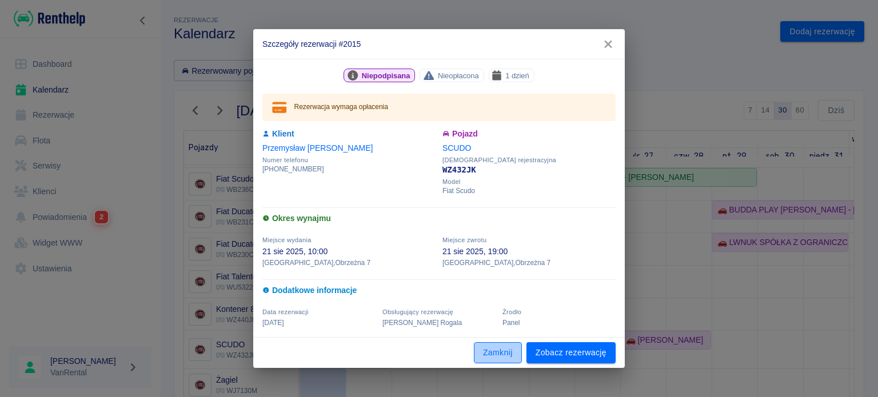
click at [513, 342] on button "Zamknij" at bounding box center [498, 352] width 48 height 21
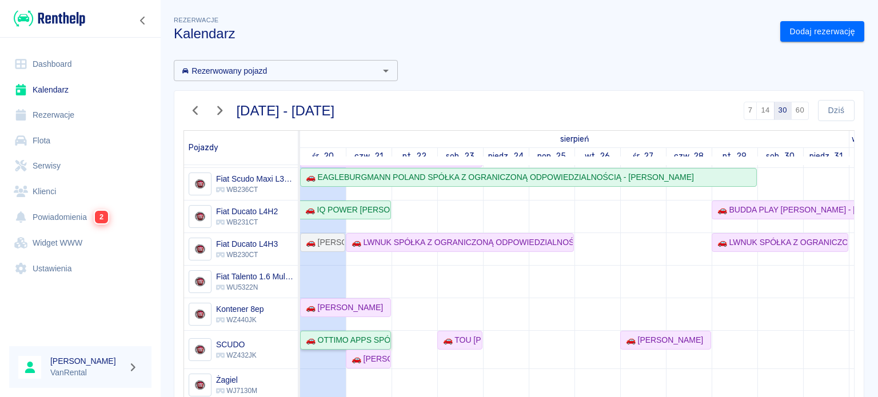
click at [363, 343] on div "🚗 OTTIMO APPS SPÓŁKA Z OGRANICZONĄ ODPOWIEDZIALNOŚCIĄ - [PERSON_NAME]" at bounding box center [345, 340] width 89 height 12
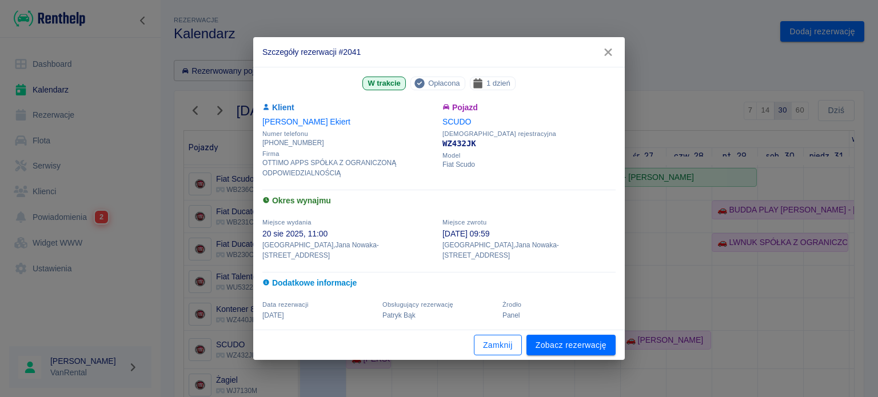
click at [505, 336] on button "Zamknij" at bounding box center [498, 345] width 48 height 21
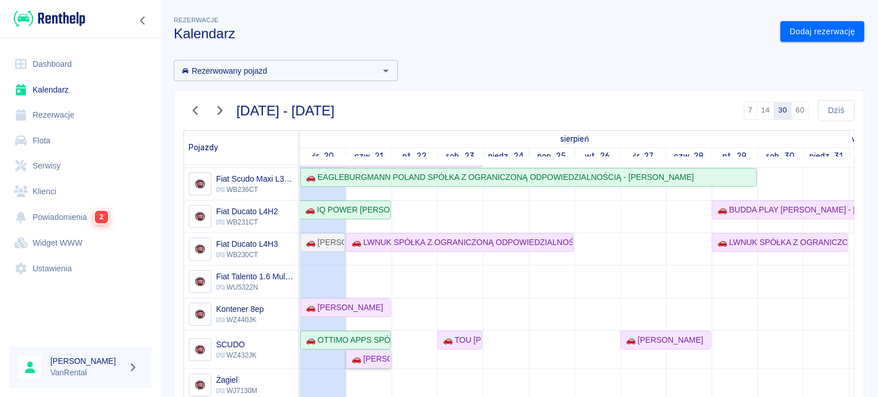
click at [356, 364] on link "🚗 [PERSON_NAME]" at bounding box center [368, 359] width 45 height 19
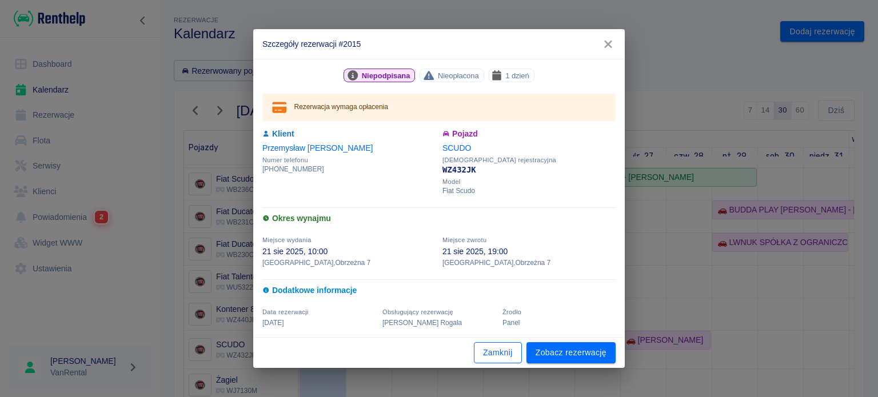
click at [496, 357] on button "Zamknij" at bounding box center [498, 352] width 48 height 21
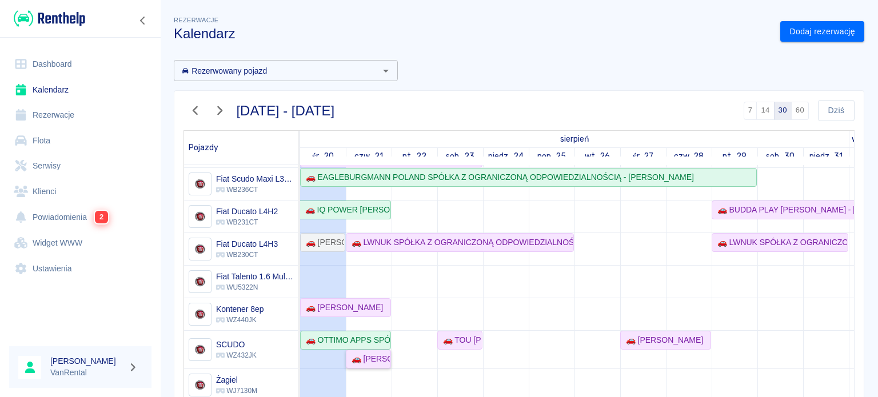
click at [373, 363] on link "🚗 [PERSON_NAME]" at bounding box center [368, 359] width 45 height 19
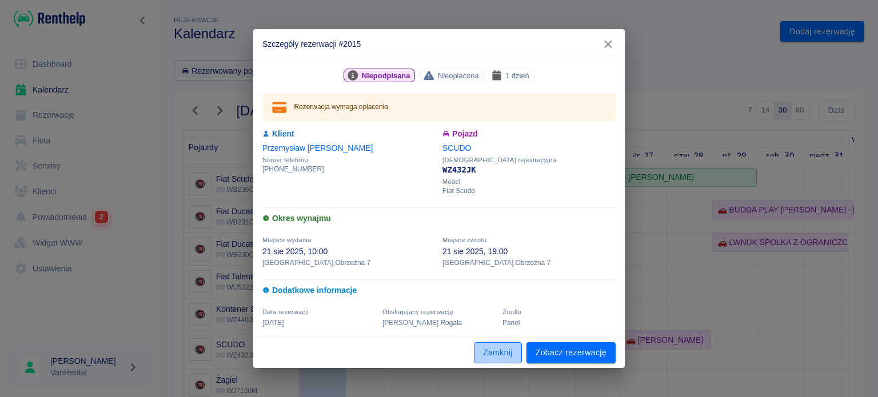
click at [502, 353] on button "Zamknij" at bounding box center [498, 352] width 48 height 21
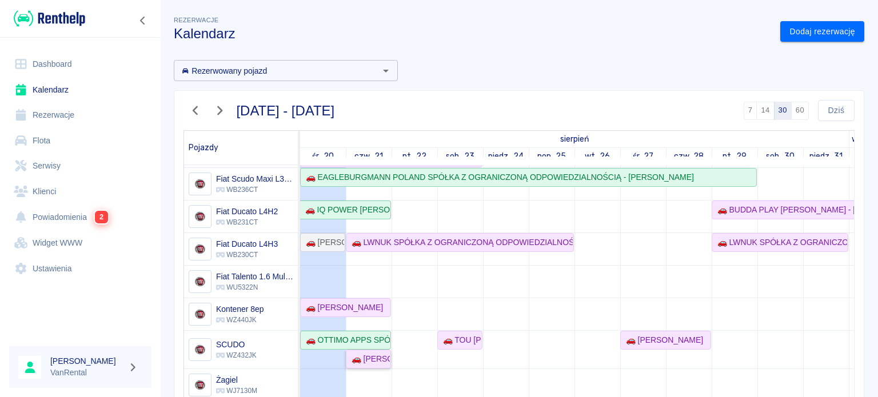
click at [383, 353] on div "🚗 [PERSON_NAME]" at bounding box center [368, 359] width 43 height 12
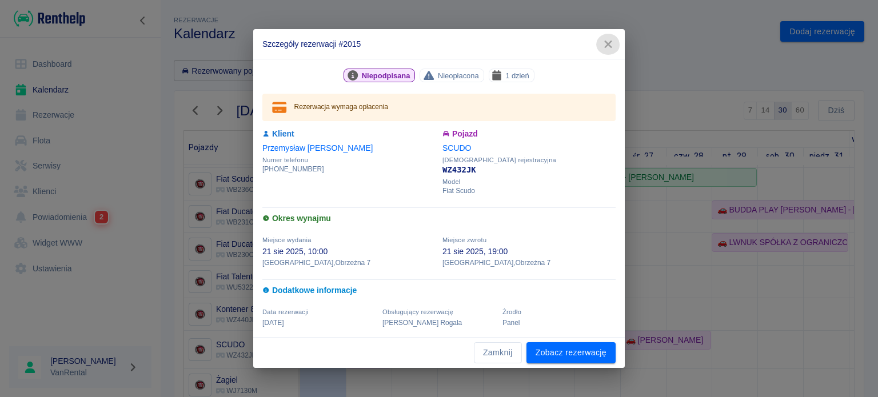
click at [613, 49] on icon "button" at bounding box center [608, 44] width 15 height 12
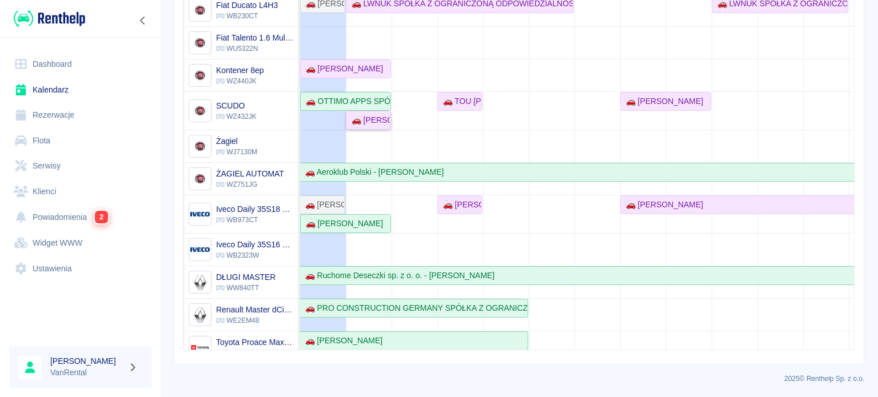
scroll to position [135, 0]
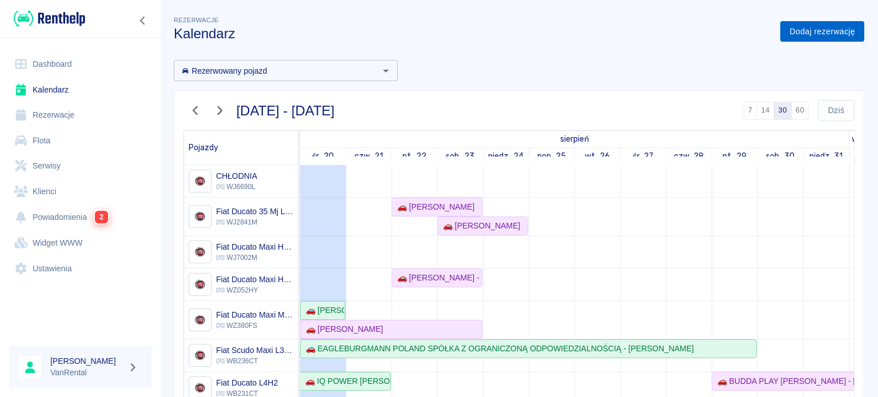
click at [837, 24] on link "Dodaj rezerwację" at bounding box center [822, 31] width 84 height 21
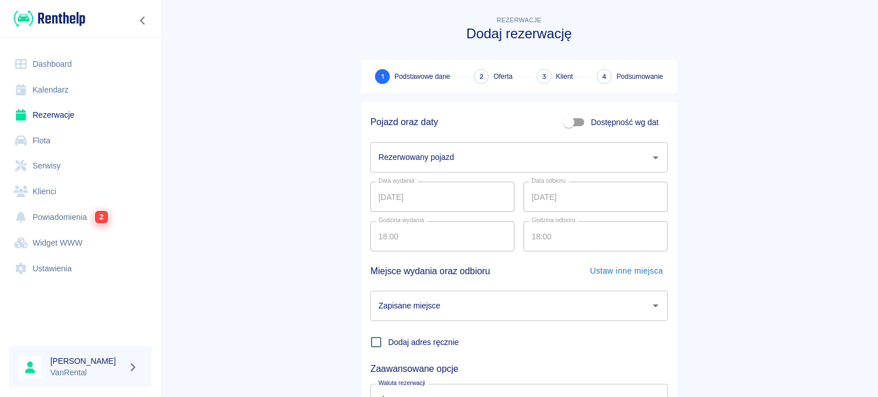
click at [495, 156] on input "Rezerwowany pojazd" at bounding box center [510, 157] width 270 height 20
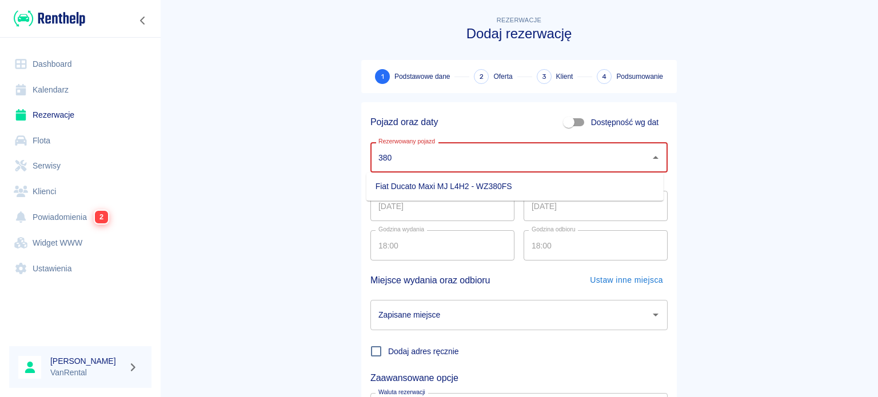
click at [458, 189] on li "Fiat Ducato Maxi MJ L4H2 - WZ380FS" at bounding box center [514, 186] width 297 height 19
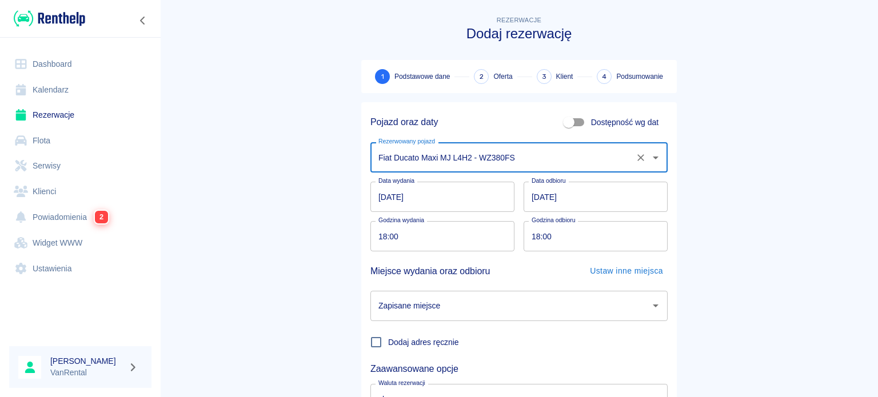
type input "Fiat Ducato Maxi MJ L4H2 - WZ380FS"
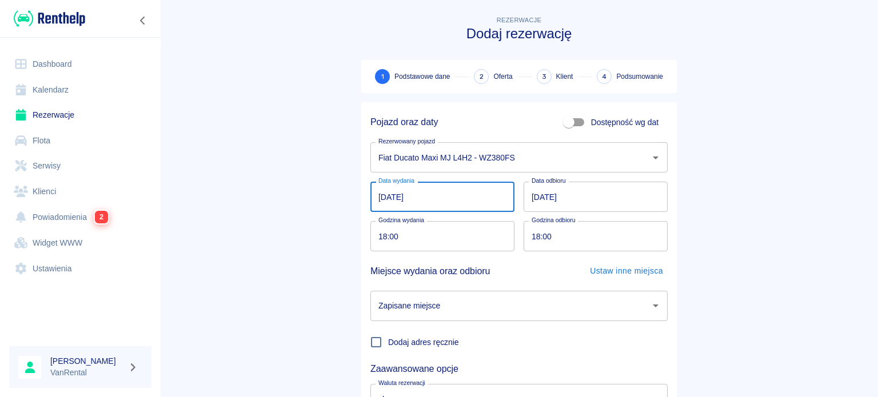
click at [381, 198] on input "[DATE]" at bounding box center [442, 197] width 144 height 30
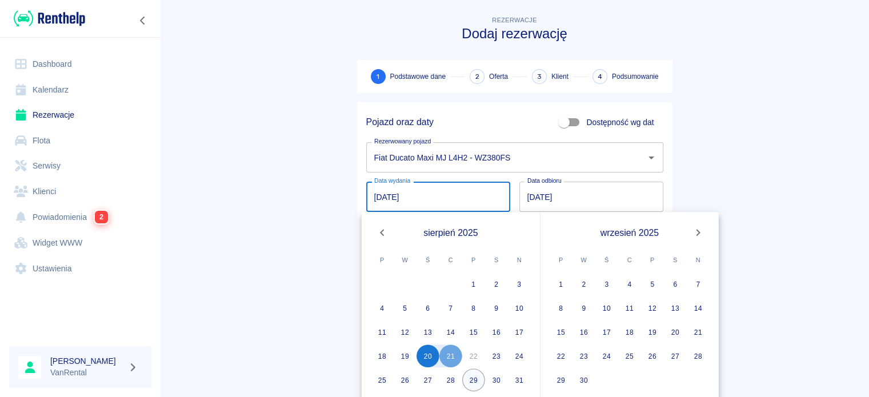
click at [475, 374] on button "29" at bounding box center [473, 380] width 23 height 23
type input "[DATE]"
type input "DD.MM.YYYY"
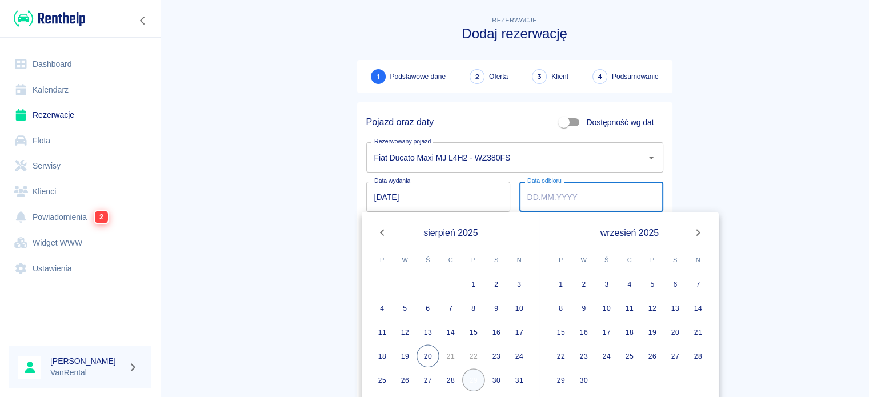
click at [475, 374] on button "29" at bounding box center [473, 380] width 23 height 23
type input "[DATE]"
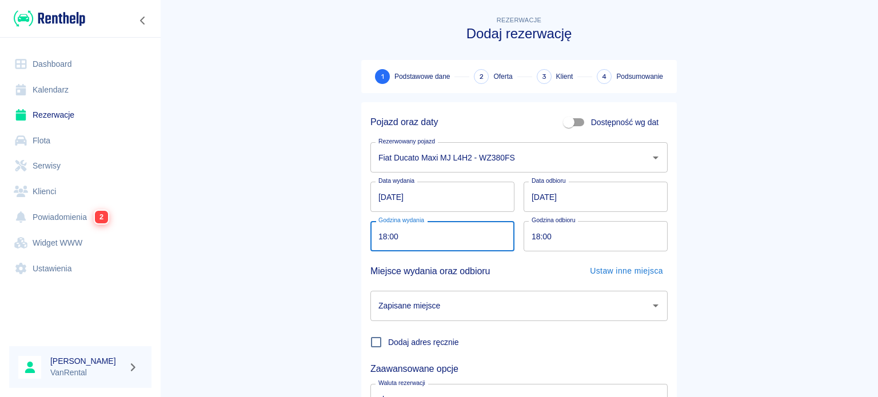
click at [383, 238] on input "18:00" at bounding box center [438, 236] width 136 height 30
type input "08:00"
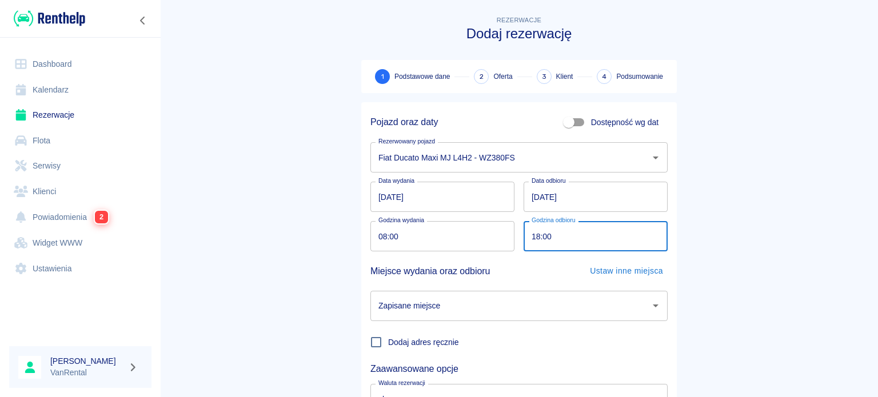
click at [533, 235] on input "18:00" at bounding box center [592, 236] width 136 height 30
type input "20:00"
click at [417, 299] on input "Zapisane miejsce" at bounding box center [510, 306] width 270 height 20
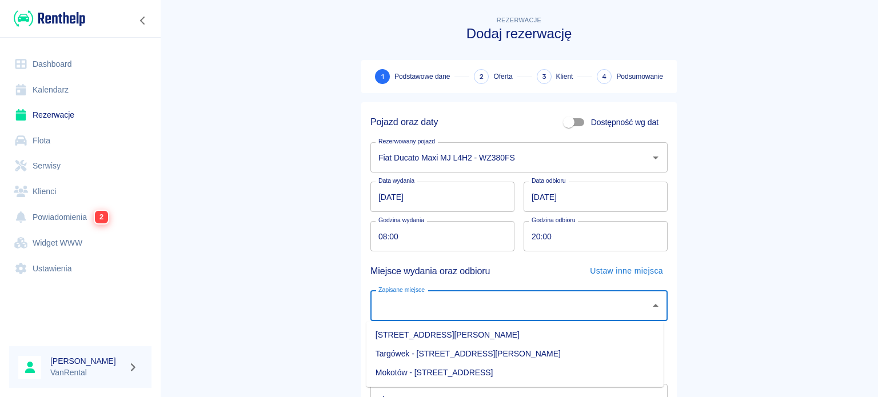
click at [471, 338] on li "[STREET_ADDRESS][PERSON_NAME]" at bounding box center [514, 335] width 297 height 19
type input "[STREET_ADDRESS][PERSON_NAME]"
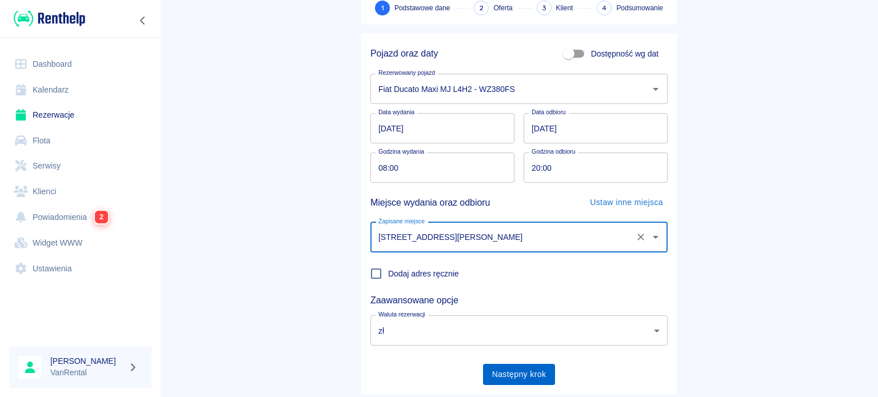
scroll to position [98, 0]
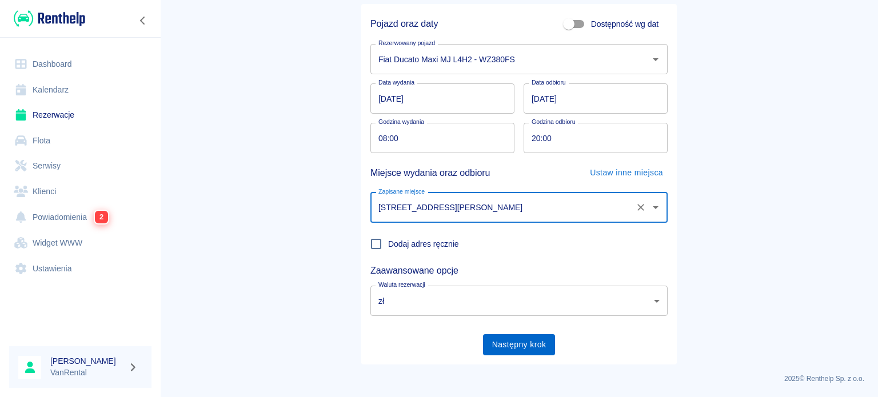
click at [498, 340] on button "Następny krok" at bounding box center [519, 344] width 73 height 21
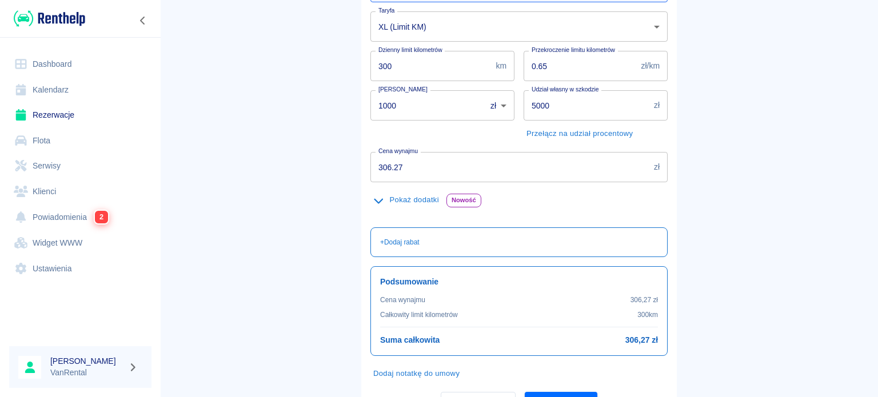
scroll to position [171, 0]
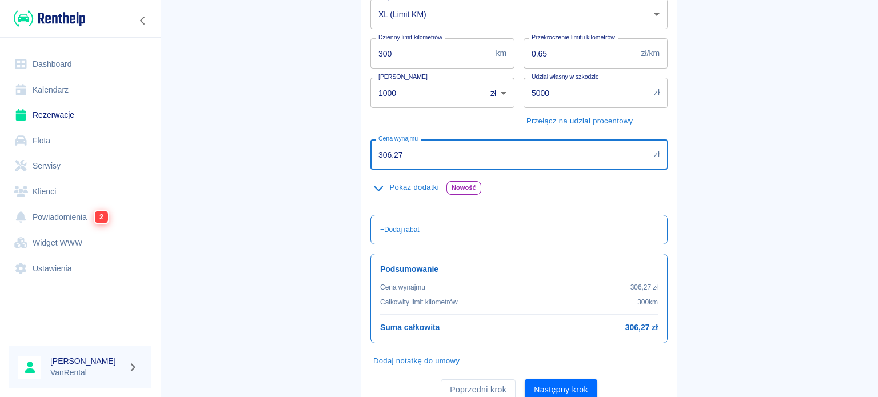
drag, startPoint x: 419, startPoint y: 157, endPoint x: 379, endPoint y: 162, distance: 39.7
click at [379, 162] on input "306.27" at bounding box center [509, 154] width 279 height 30
drag, startPoint x: 368, startPoint y: 151, endPoint x: 338, endPoint y: 148, distance: 29.9
click at [338, 148] on main "Rezerwacje Dodaj rezerwację Podstawowe dane 2 Oferta 3 Klient 4 Podsumowanie Of…" at bounding box center [519, 125] width 718 height 567
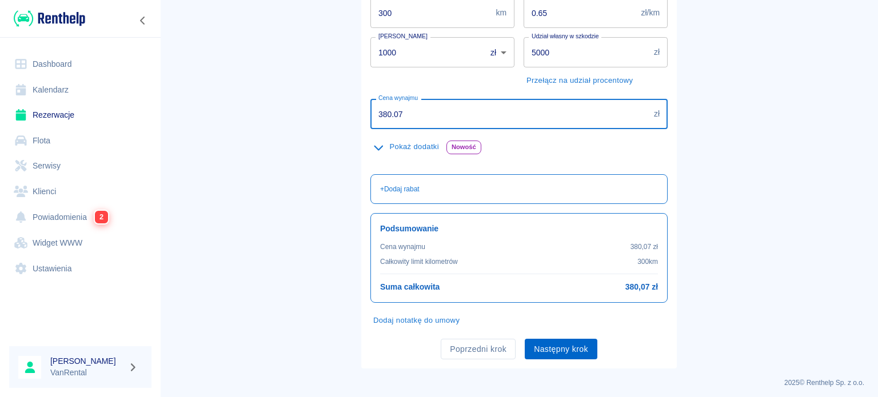
scroll to position [215, 0]
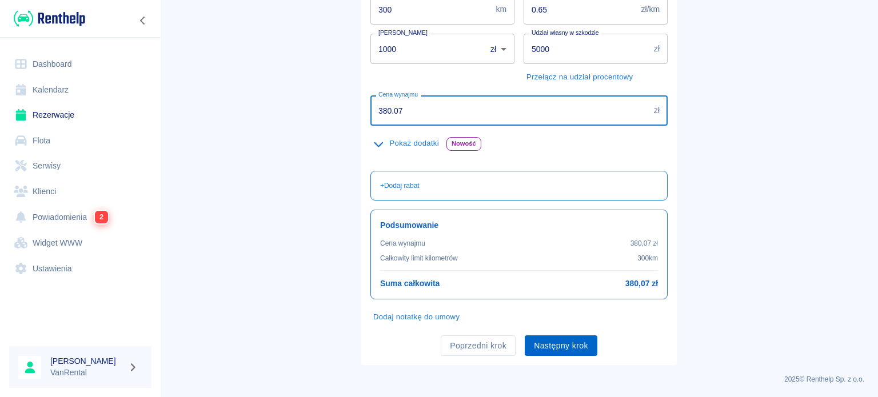
type input "380.07"
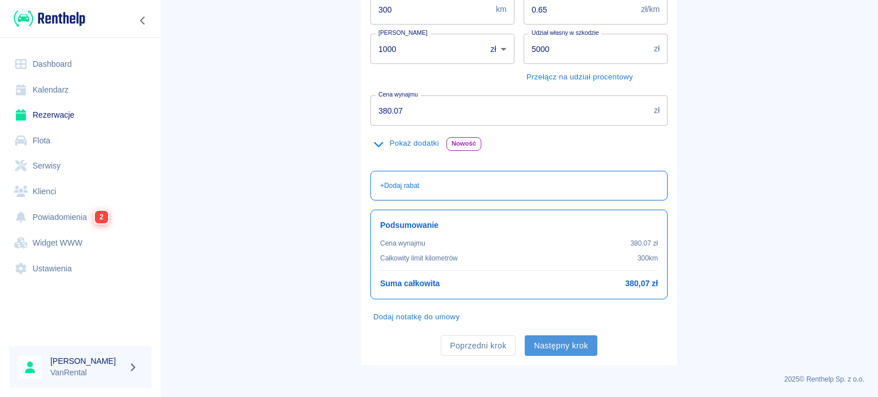
click at [564, 339] on button "Następny krok" at bounding box center [561, 345] width 73 height 21
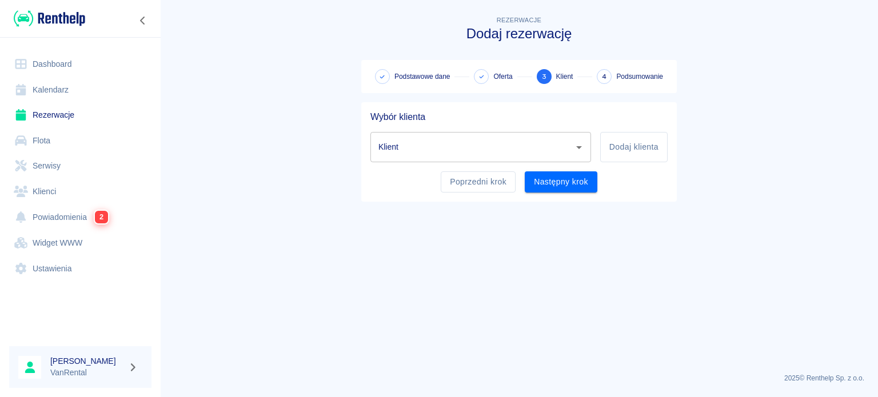
click at [488, 155] on input "Klient" at bounding box center [471, 147] width 193 height 20
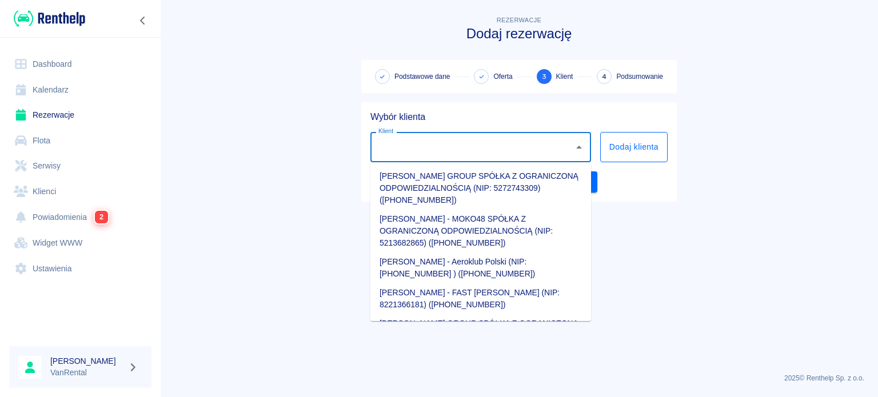
click at [637, 146] on button "Dodaj klienta" at bounding box center [633, 147] width 67 height 30
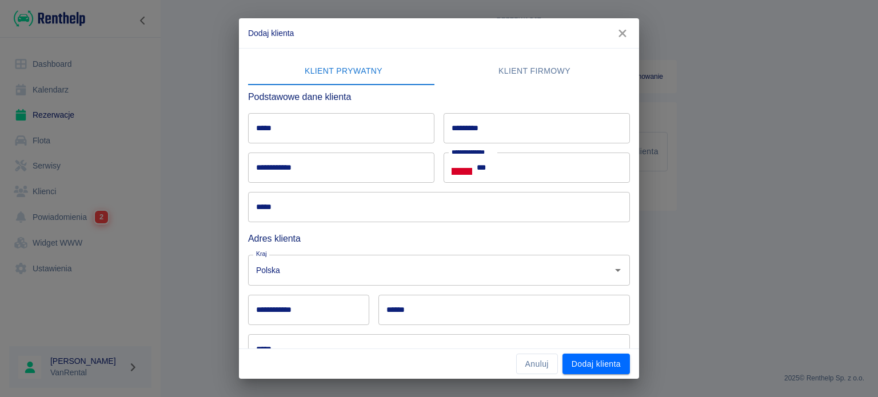
click at [347, 120] on input "*****" at bounding box center [341, 128] width 186 height 30
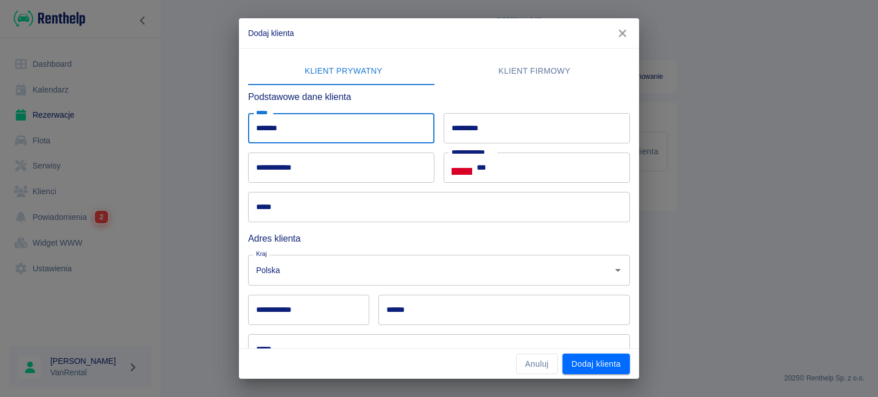
type input "*******"
click at [482, 127] on input "*********" at bounding box center [536, 128] width 186 height 30
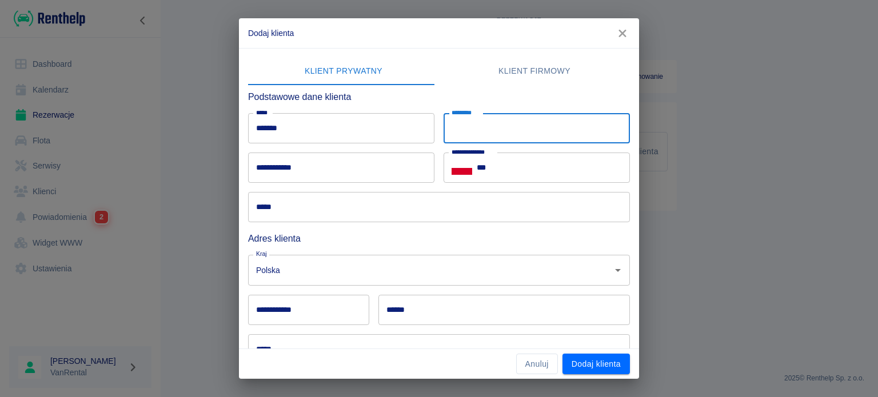
paste input "**********"
type input "**********"
click at [520, 163] on input "***" at bounding box center [553, 168] width 153 height 30
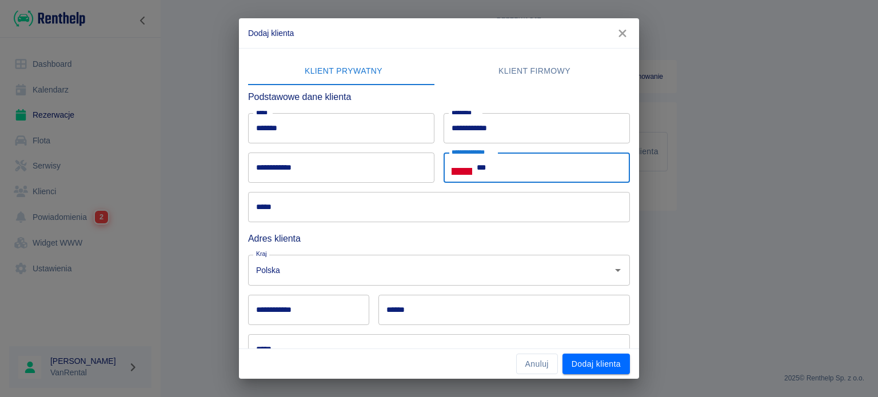
paste input "**********"
type input "**********"
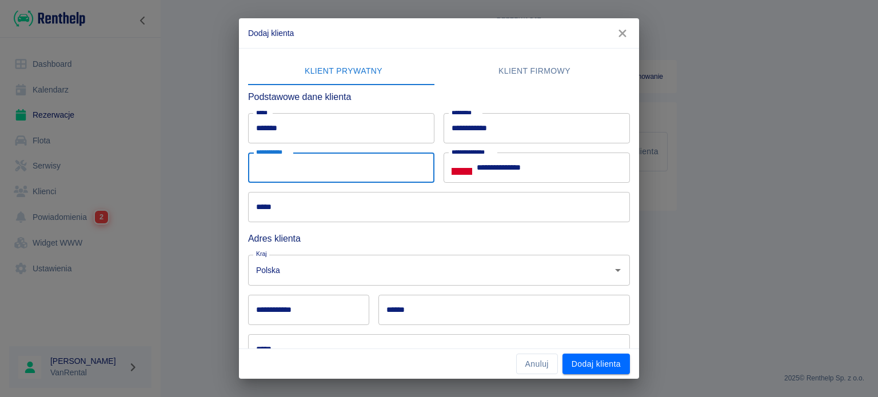
drag, startPoint x: 325, startPoint y: 162, endPoint x: 322, endPoint y: 156, distance: 6.2
click at [325, 162] on input "**********" at bounding box center [341, 168] width 186 height 30
paste input "**********"
type input "**********"
click at [306, 201] on input "*****" at bounding box center [439, 207] width 382 height 30
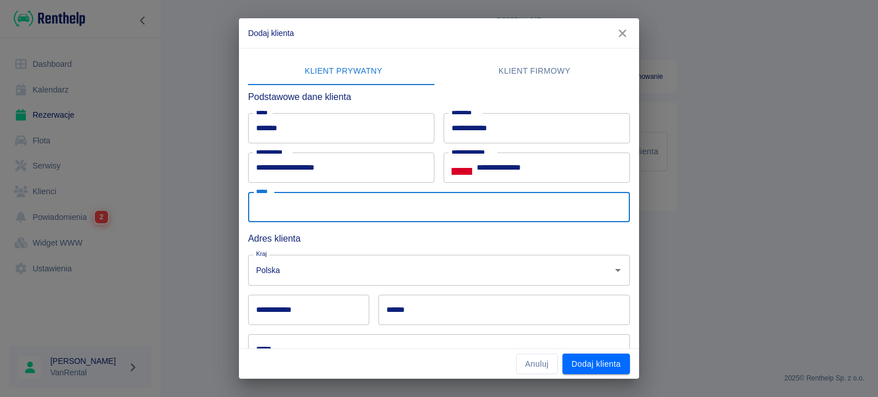
paste input "**********"
type input "**********"
click at [396, 307] on input "******" at bounding box center [503, 310] width 251 height 30
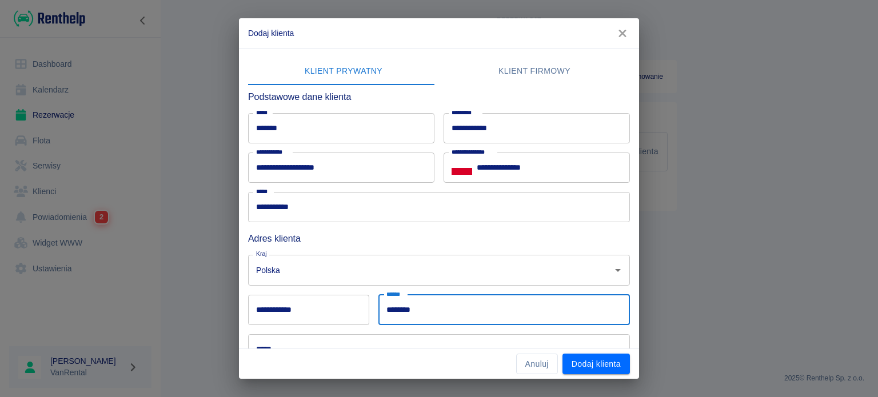
type input "********"
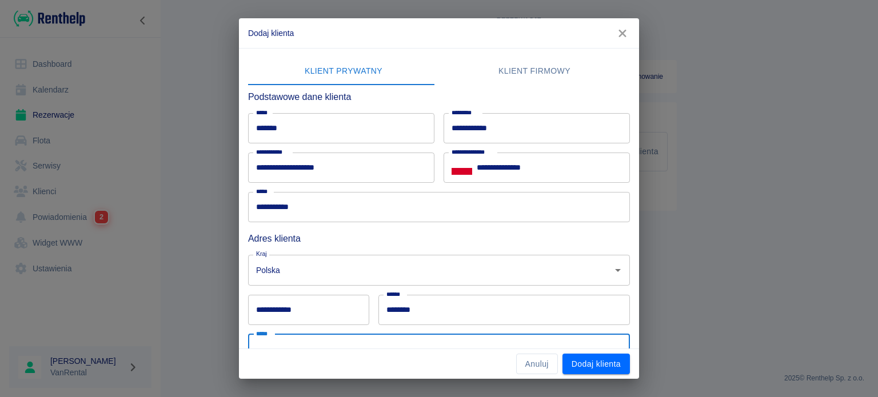
click at [366, 339] on input "*****" at bounding box center [439, 349] width 382 height 30
paste input "**********"
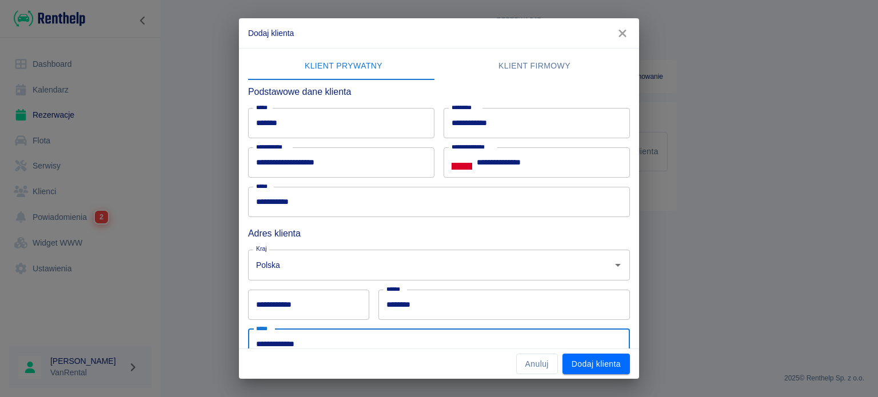
type input "**********"
click at [319, 294] on input "**********" at bounding box center [308, 305] width 121 height 30
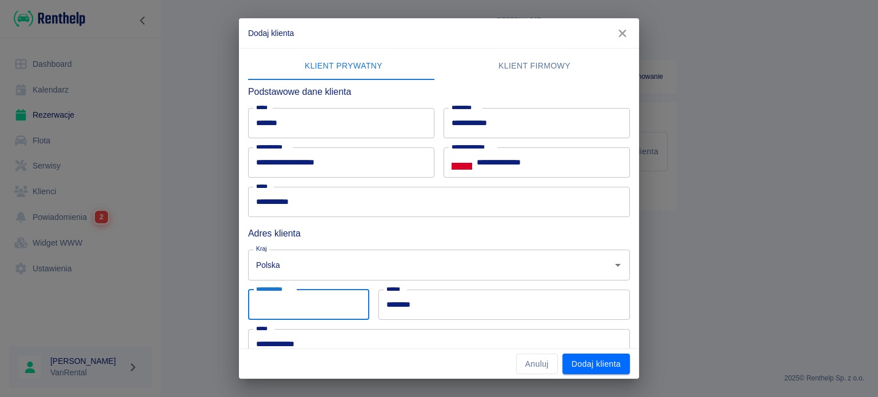
paste input "******"
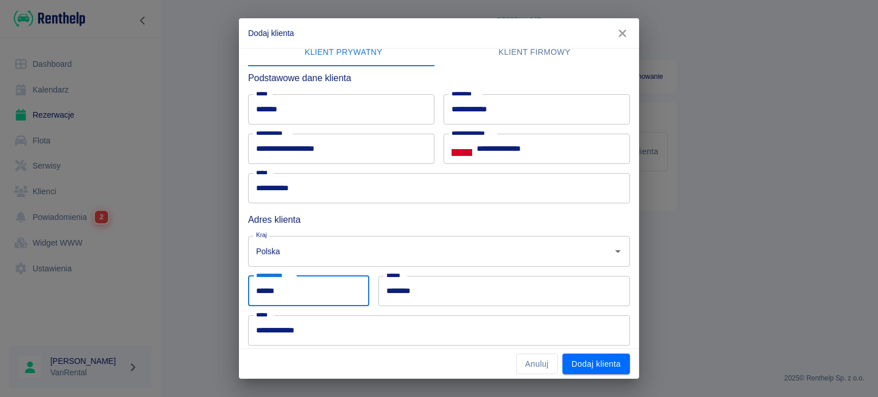
scroll to position [117, 0]
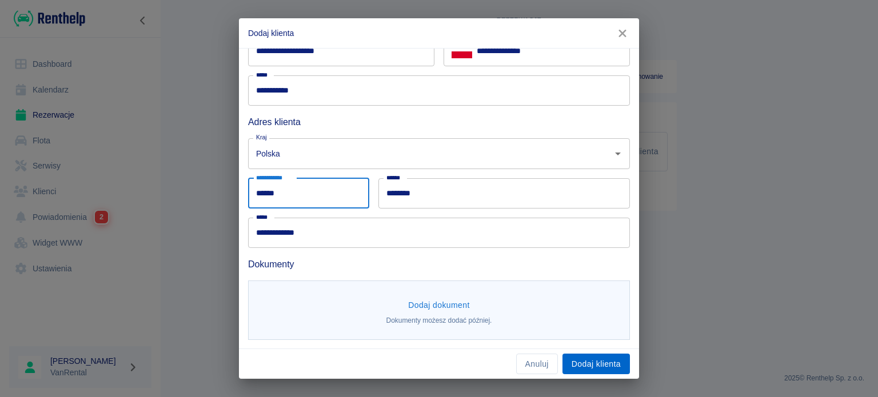
type input "******"
click at [580, 364] on button "Dodaj klienta" at bounding box center [595, 364] width 67 height 21
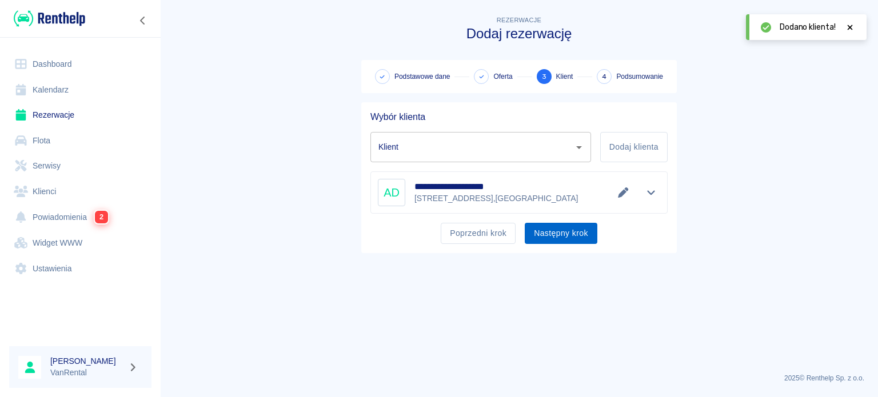
click at [549, 234] on button "Następny krok" at bounding box center [561, 233] width 73 height 21
type input "[PERSON_NAME] ([PHONE_NUMBER])"
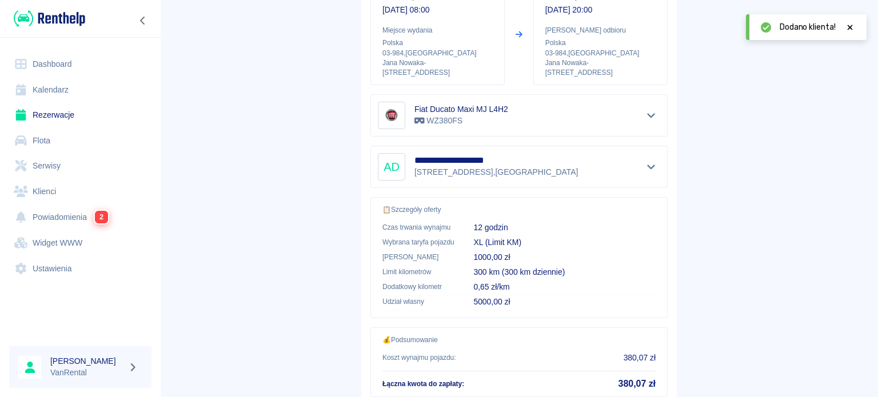
scroll to position [217, 0]
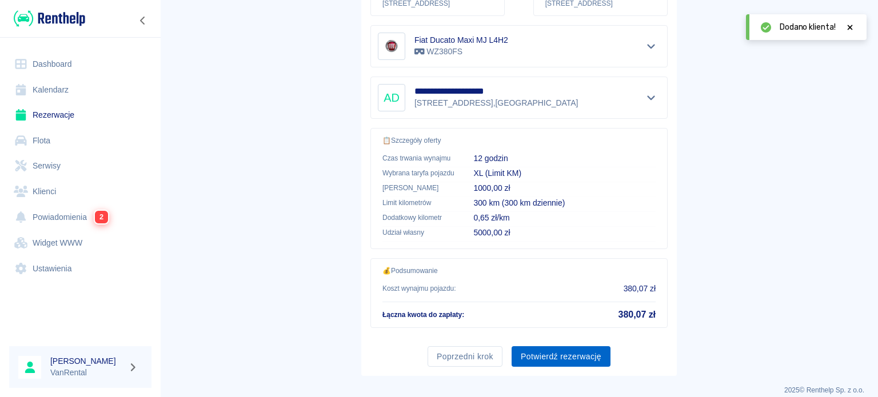
click at [589, 346] on button "Potwierdź rezerwację" at bounding box center [561, 356] width 99 height 21
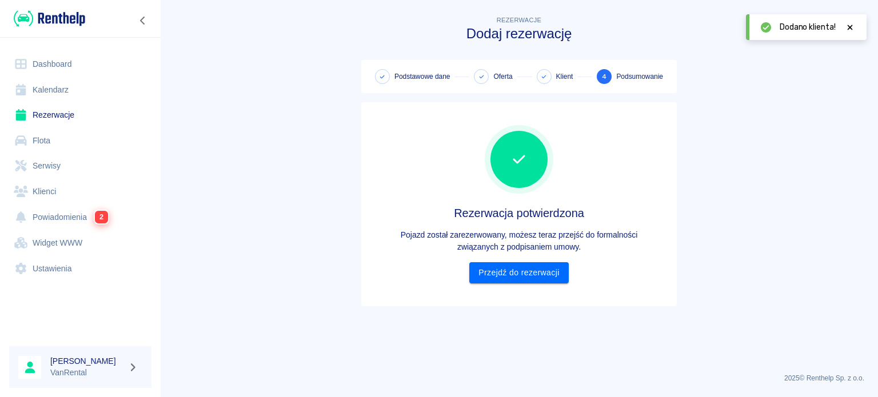
scroll to position [0, 0]
click at [528, 273] on link "Przejdź do rezerwacji" at bounding box center [518, 272] width 99 height 21
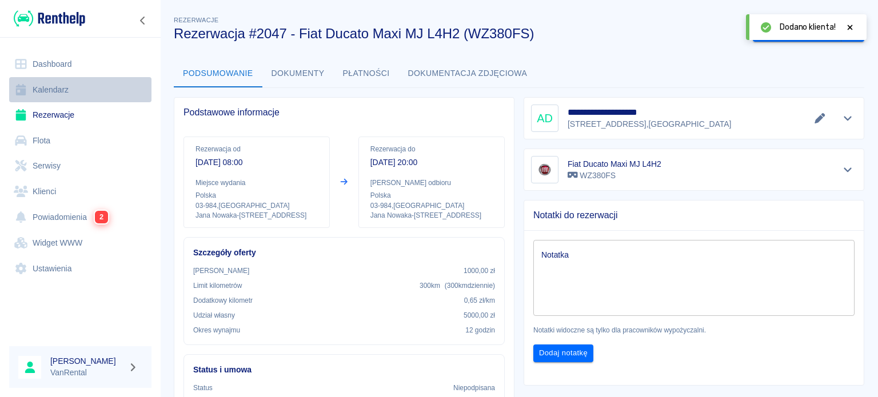
click at [73, 94] on link "Kalendarz" at bounding box center [80, 90] width 142 height 26
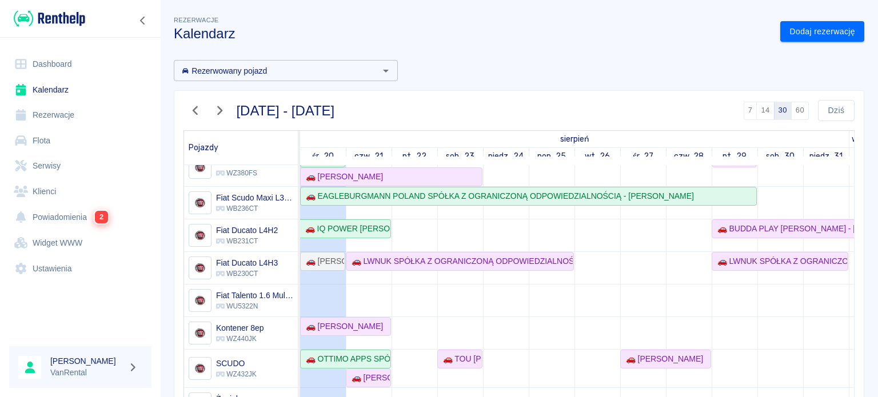
scroll to position [181, 0]
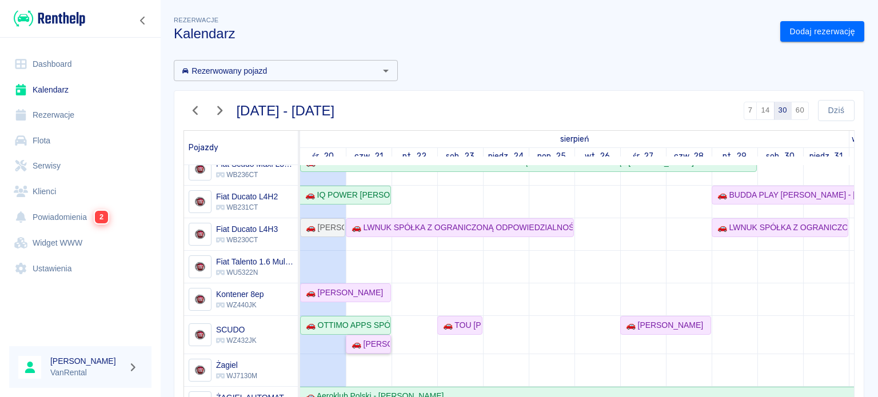
click at [381, 341] on div "🚗 [PERSON_NAME]" at bounding box center [368, 344] width 43 height 12
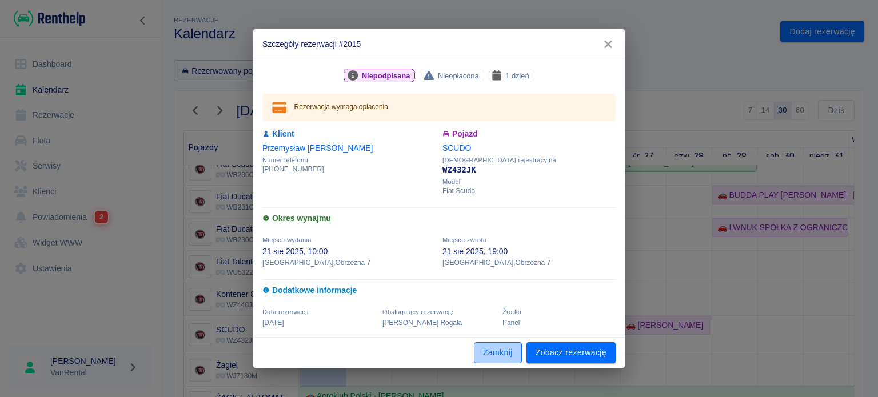
click at [505, 356] on button "Zamknij" at bounding box center [498, 352] width 48 height 21
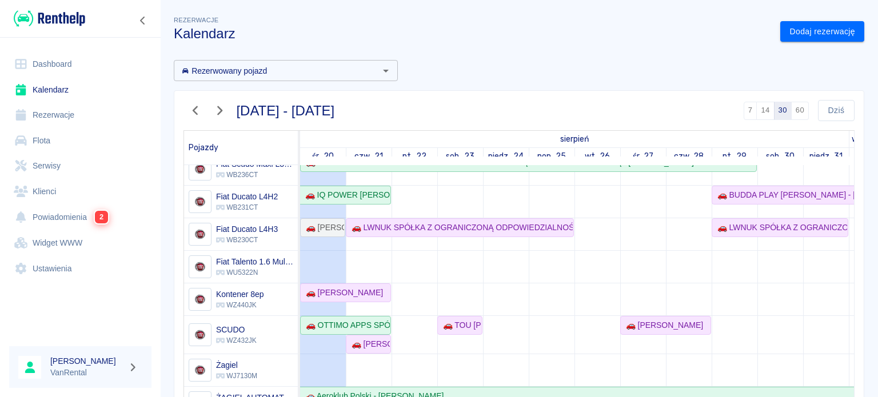
click at [379, 346] on td at bounding box center [369, 283] width 46 height 609
click at [381, 342] on link "🚗 [PERSON_NAME]" at bounding box center [368, 344] width 45 height 19
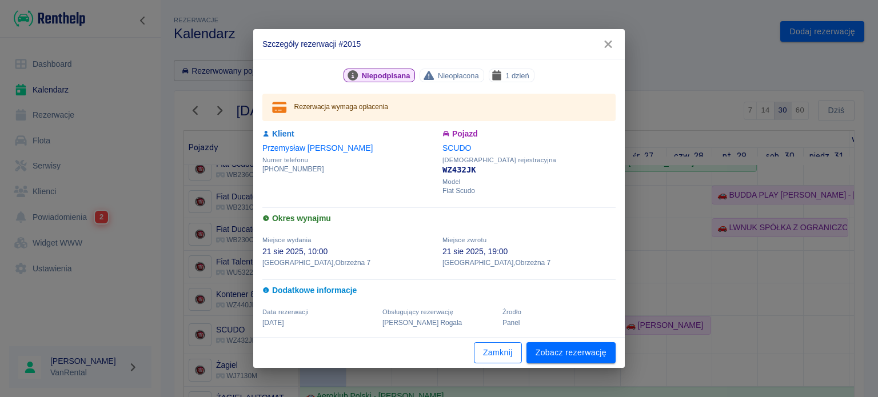
click at [492, 357] on button "Zamknij" at bounding box center [498, 352] width 48 height 21
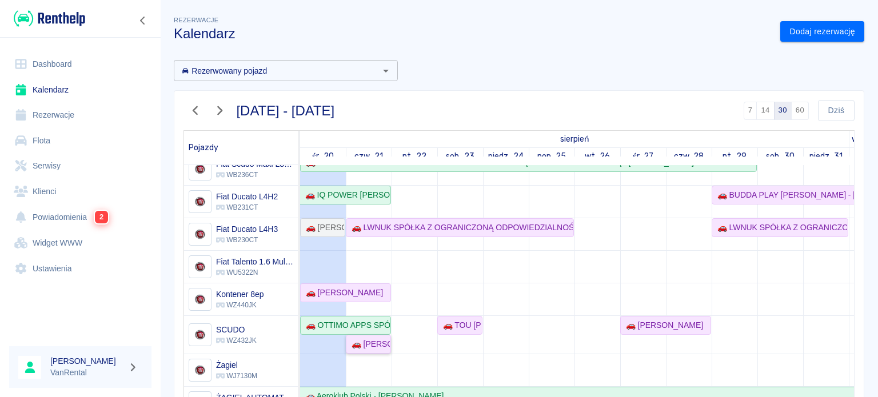
click at [363, 335] on link "🚗 [PERSON_NAME]" at bounding box center [368, 344] width 45 height 19
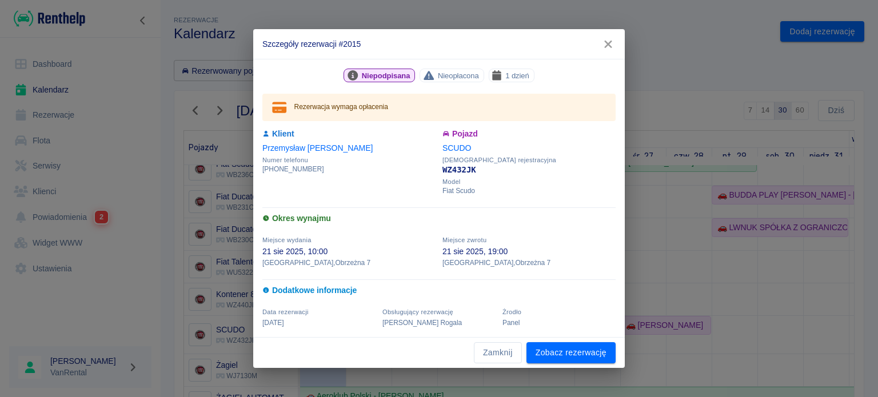
click at [471, 354] on div "Zamknij Zobacz rezerwację" at bounding box center [438, 353] width 371 height 30
click at [482, 354] on button "Zamknij" at bounding box center [498, 352] width 48 height 21
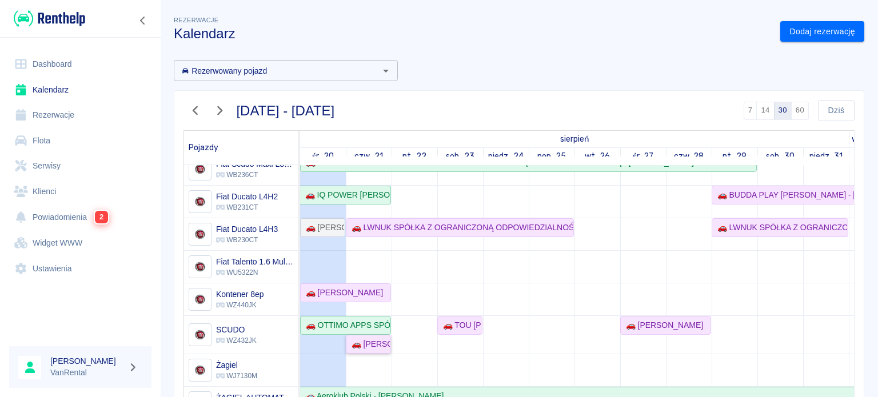
click at [374, 340] on div "🚗 [PERSON_NAME]" at bounding box center [368, 344] width 43 height 12
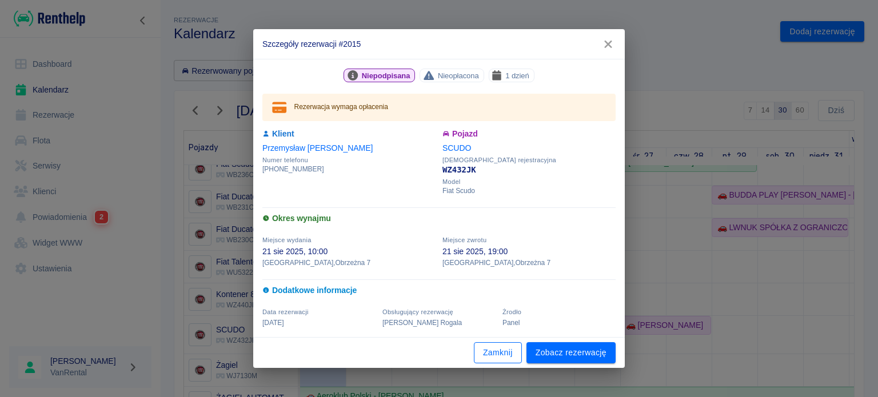
click at [501, 358] on button "Zamknij" at bounding box center [498, 352] width 48 height 21
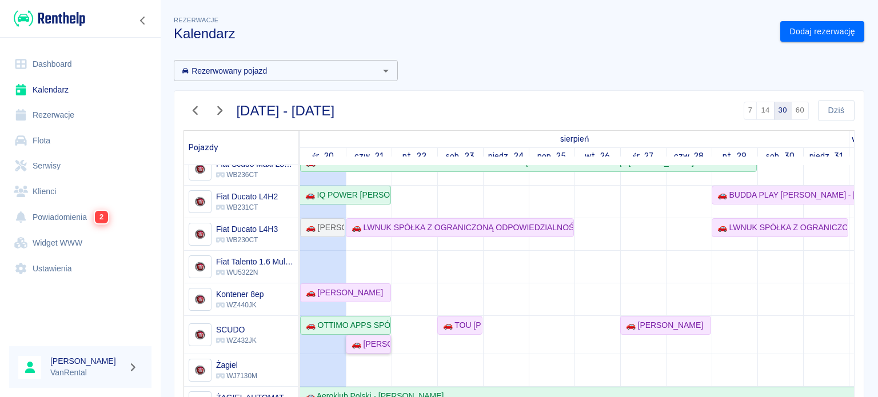
click at [373, 338] on div "🚗 [PERSON_NAME]" at bounding box center [368, 344] width 43 height 12
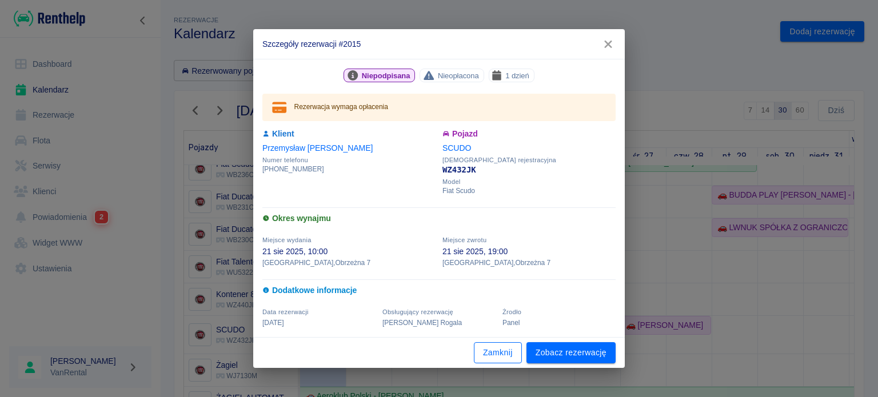
click at [496, 358] on button "Zamknij" at bounding box center [498, 352] width 48 height 21
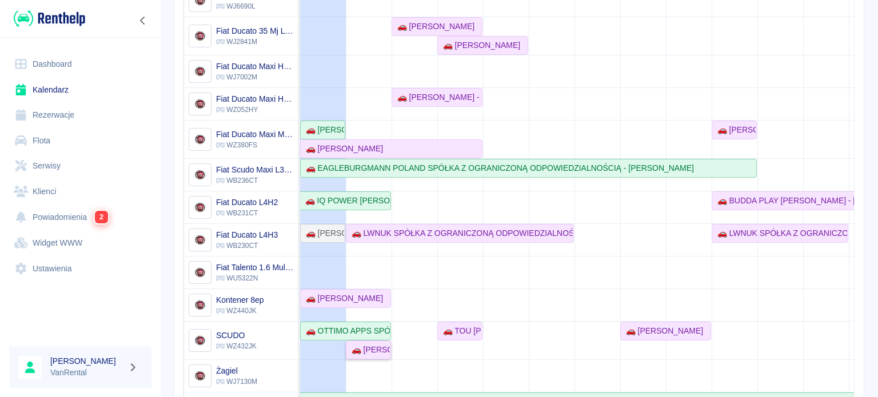
scroll to position [31, 0]
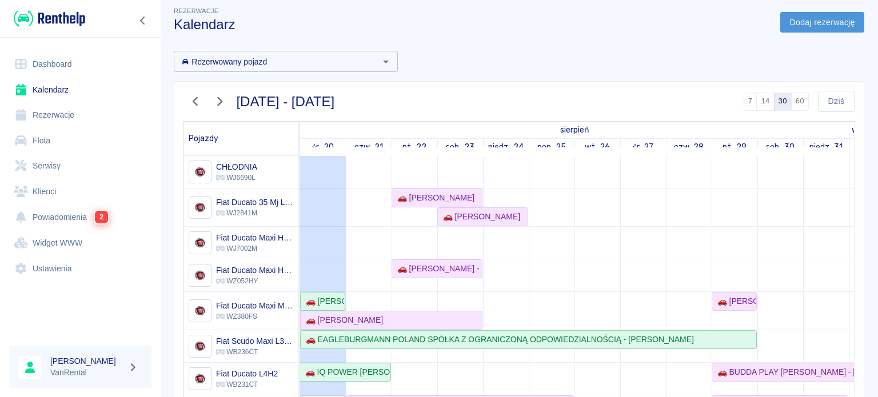
click at [829, 19] on link "Dodaj rezerwację" at bounding box center [822, 22] width 84 height 21
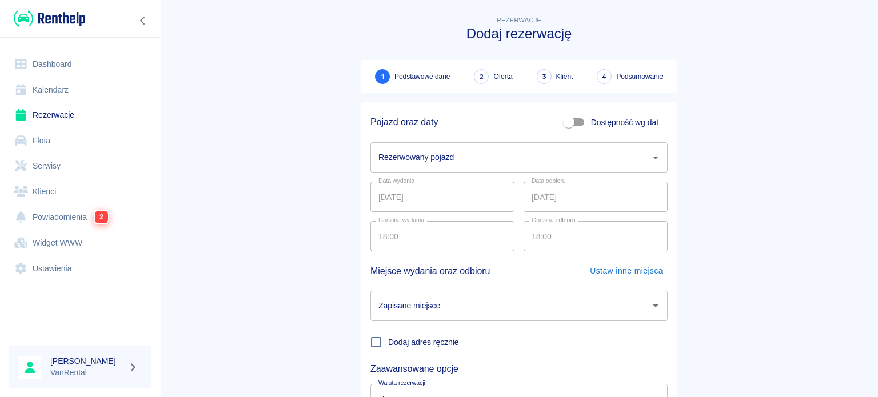
click at [427, 161] on input "Rezerwowany pojazd" at bounding box center [510, 157] width 270 height 20
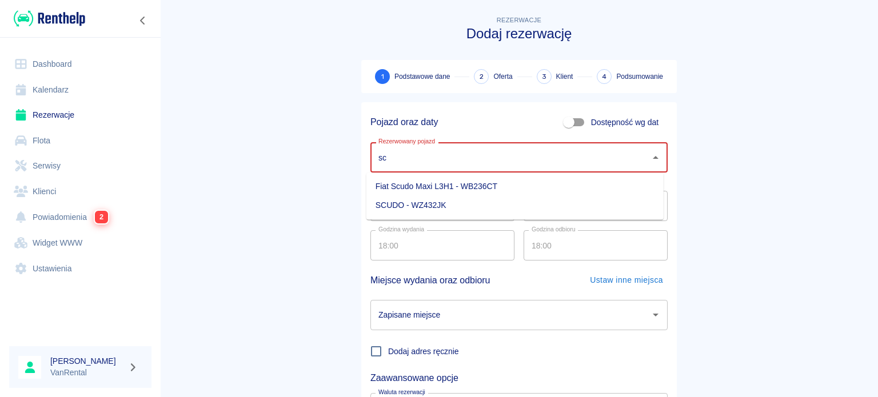
click at [453, 208] on li "SCUDO - WZ432JK" at bounding box center [514, 205] width 297 height 19
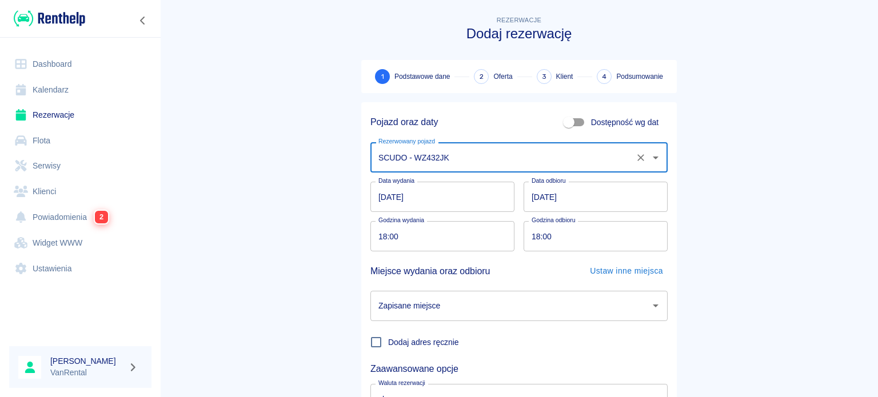
type input "SCUDO - WZ432JK"
click at [381, 202] on input "[DATE]" at bounding box center [442, 197] width 144 height 30
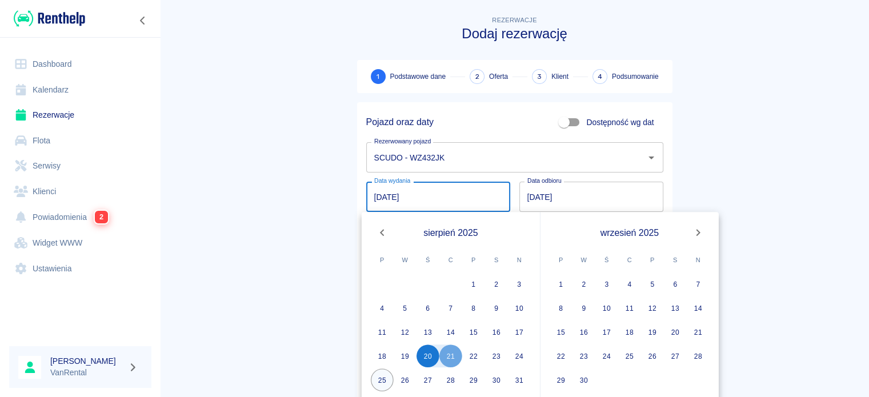
click at [375, 379] on button "25" at bounding box center [382, 380] width 23 height 23
type input "[DATE]"
type input "DD.MM.YYYY"
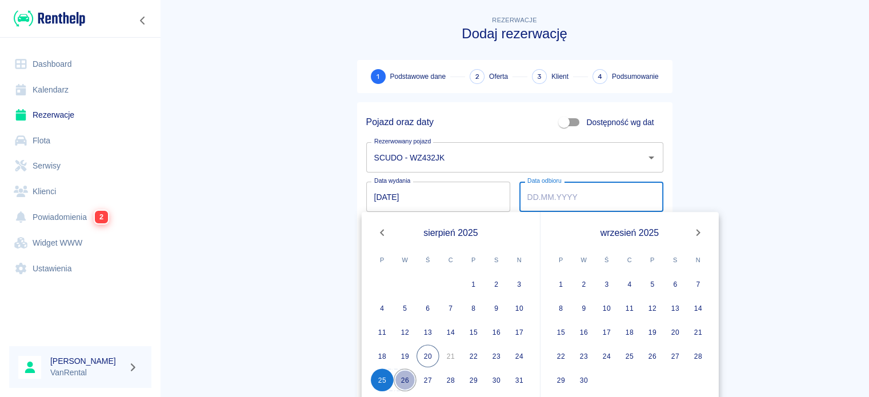
click at [405, 378] on button "26" at bounding box center [405, 380] width 23 height 23
type input "[DATE]"
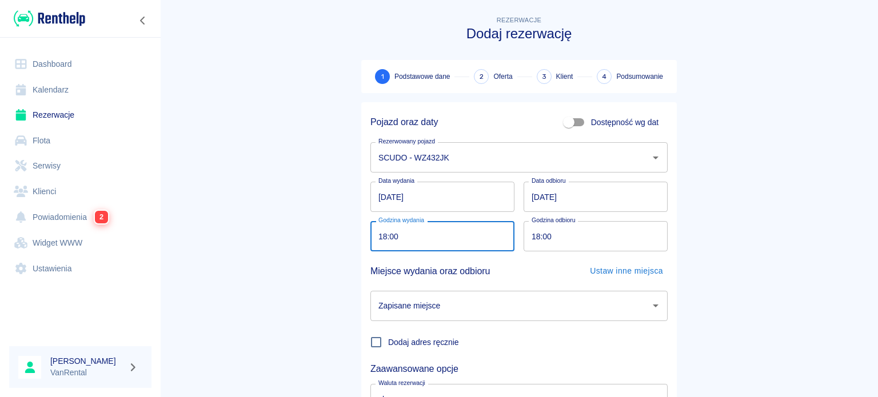
click at [378, 240] on input "18:00" at bounding box center [438, 236] width 136 height 30
type input "12:00"
click at [531, 236] on input "18:00" at bounding box center [592, 236] width 136 height 30
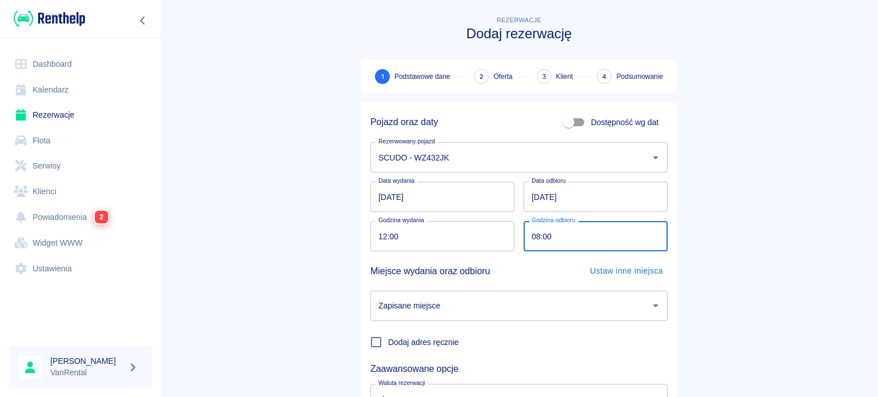
type input "08:00"
click at [468, 303] on input "Zapisane miejsce" at bounding box center [510, 306] width 270 height 20
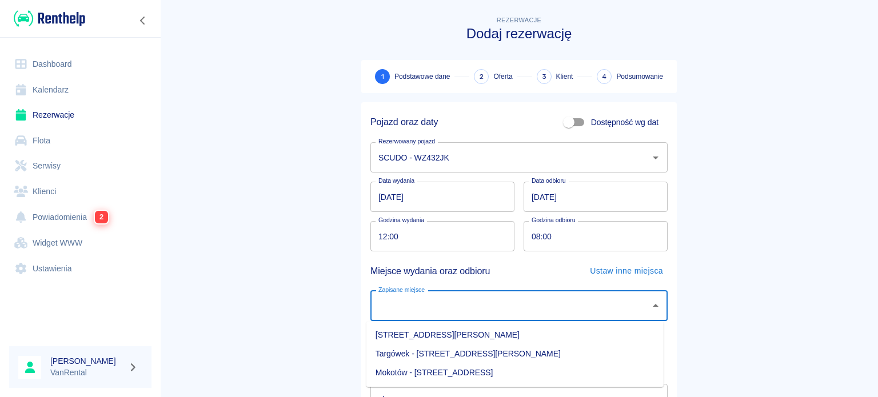
click at [498, 338] on li "[STREET_ADDRESS][PERSON_NAME]" at bounding box center [514, 335] width 297 height 19
type input "[STREET_ADDRESS][PERSON_NAME]"
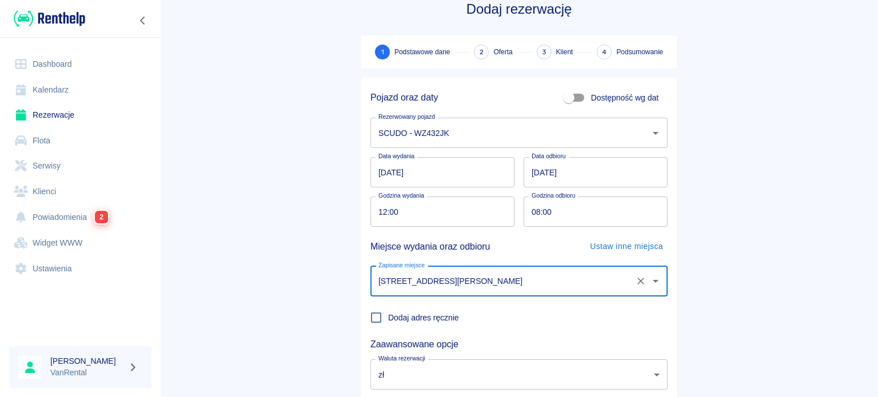
scroll to position [98, 0]
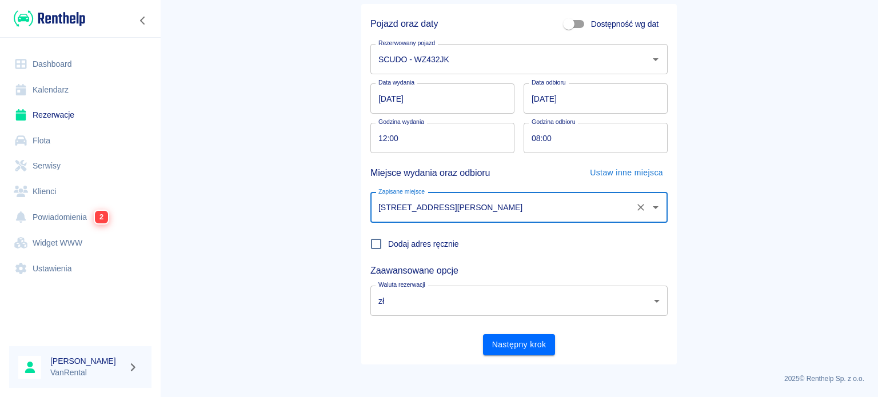
click at [506, 347] on button "Następny krok" at bounding box center [519, 344] width 73 height 21
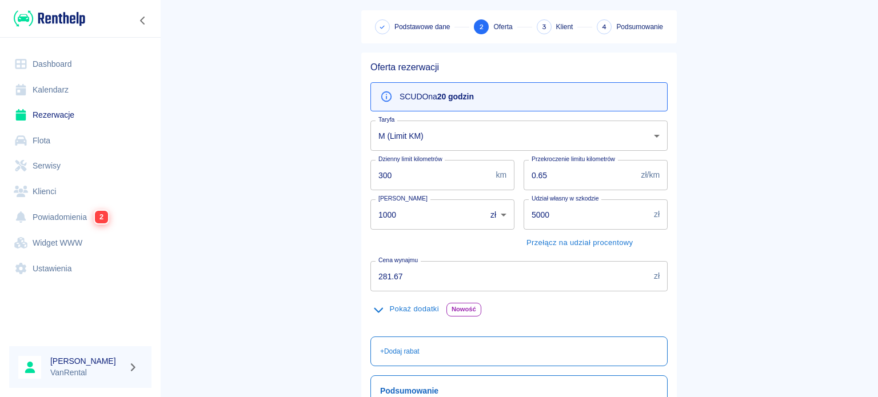
scroll to position [57, 0]
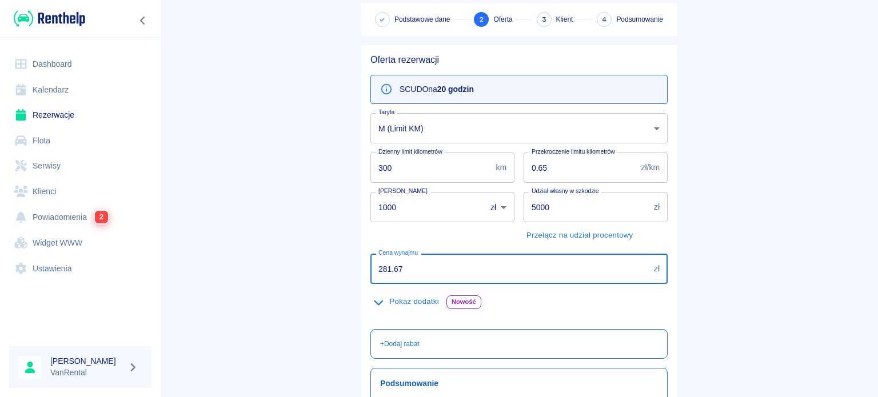
drag, startPoint x: 423, startPoint y: 269, endPoint x: 357, endPoint y: 259, distance: 66.9
click at [361, 259] on div "Cena wynajmu 281.67 zł Cena wynajmu" at bounding box center [514, 264] width 306 height 39
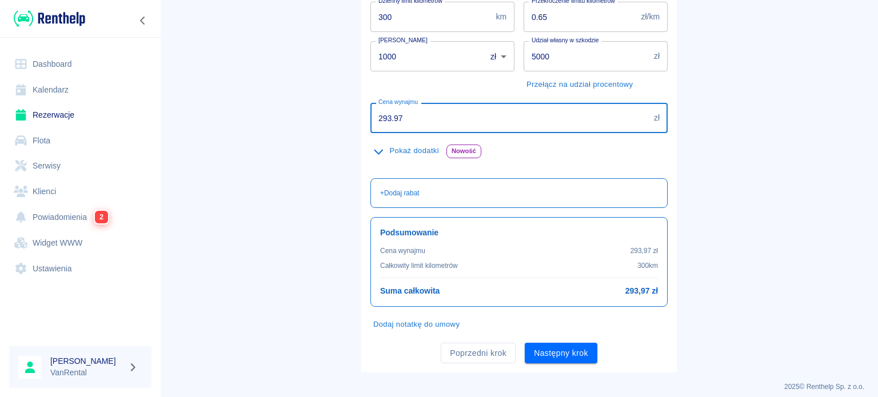
scroll to position [215, 0]
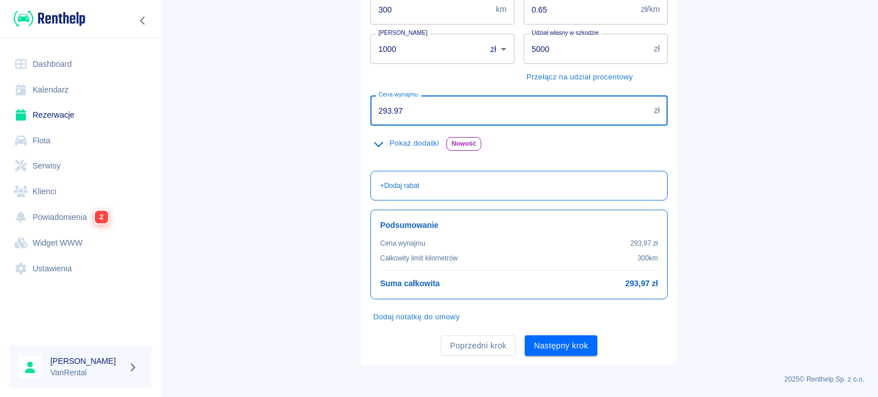
type input "293.97"
click at [564, 359] on div "Oferta rezerwacji SCUDO na 20 godzin Taryfa M (Limit KM) b5c9ae8d-20cf-499f-8da…" at bounding box center [518, 126] width 315 height 478
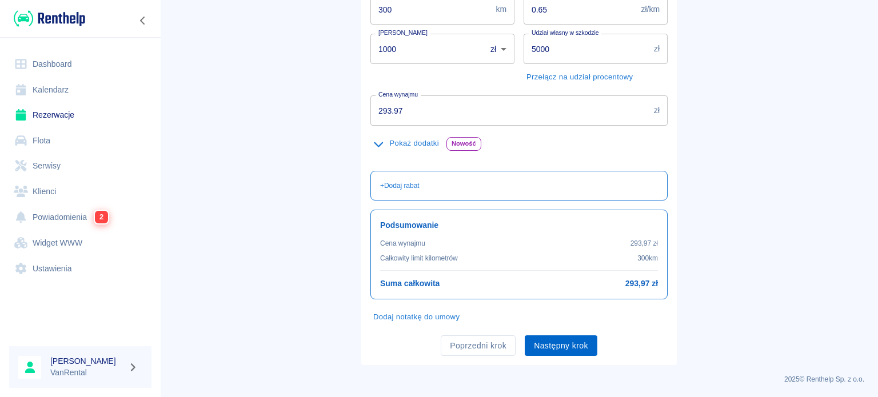
click at [564, 353] on button "Następny krok" at bounding box center [561, 345] width 73 height 21
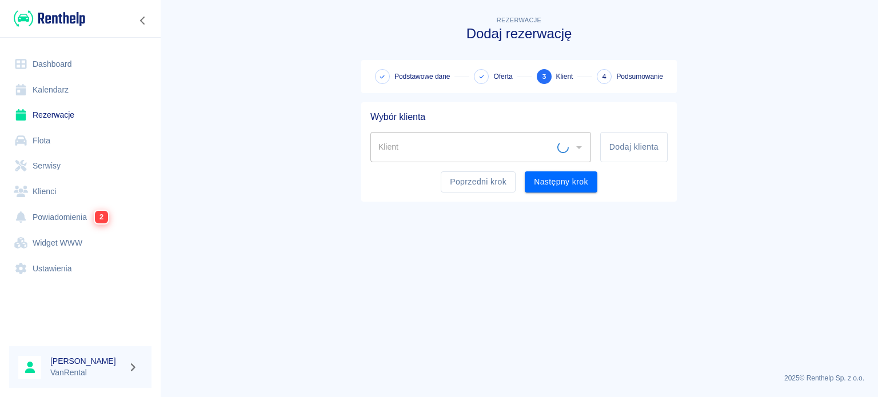
scroll to position [0, 0]
click at [618, 153] on button "Dodaj klienta" at bounding box center [633, 147] width 67 height 30
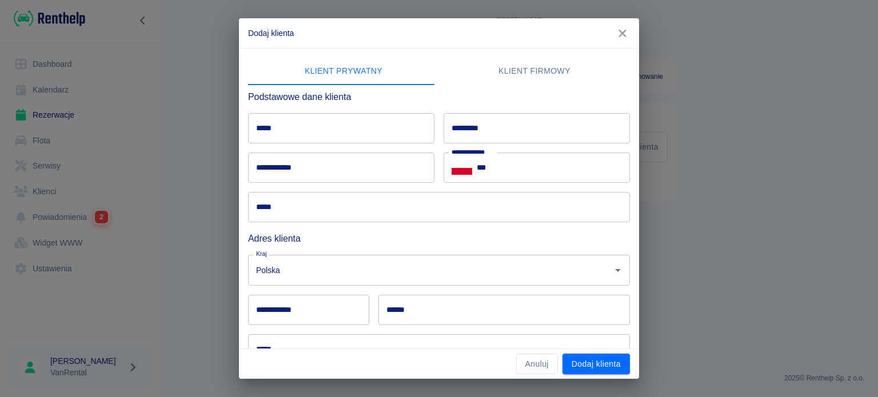
click at [377, 130] on input "*****" at bounding box center [341, 128] width 186 height 30
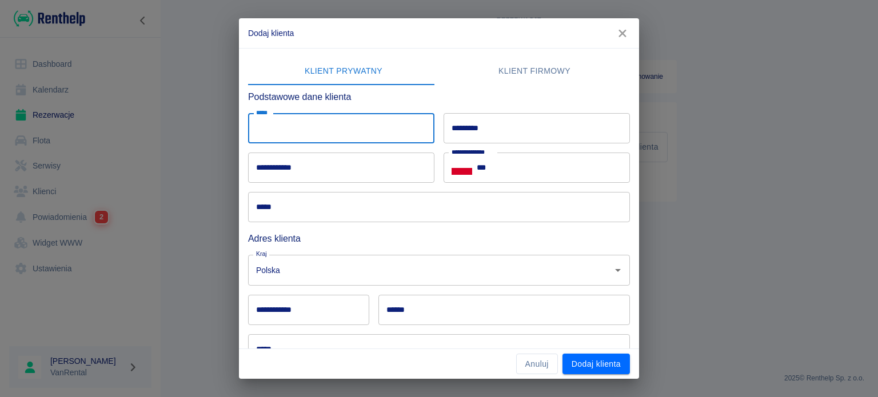
paste input "**********"
drag, startPoint x: 375, startPoint y: 132, endPoint x: 297, endPoint y: 137, distance: 77.9
click at [297, 137] on input "**********" at bounding box center [341, 128] width 186 height 30
click at [335, 129] on input "**********" at bounding box center [341, 128] width 186 height 30
drag, startPoint x: 335, startPoint y: 129, endPoint x: 295, endPoint y: 129, distance: 40.0
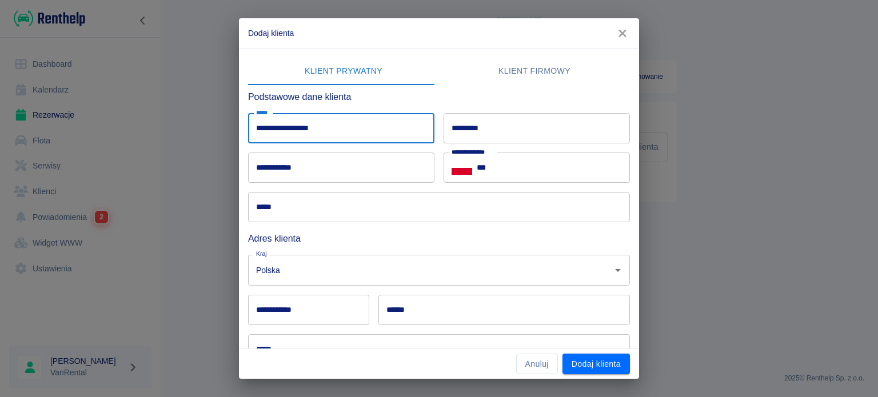
click at [295, 129] on input "**********" at bounding box center [341, 128] width 186 height 30
type input "**********"
click at [485, 125] on input "*********" at bounding box center [536, 128] width 186 height 30
paste input "*******"
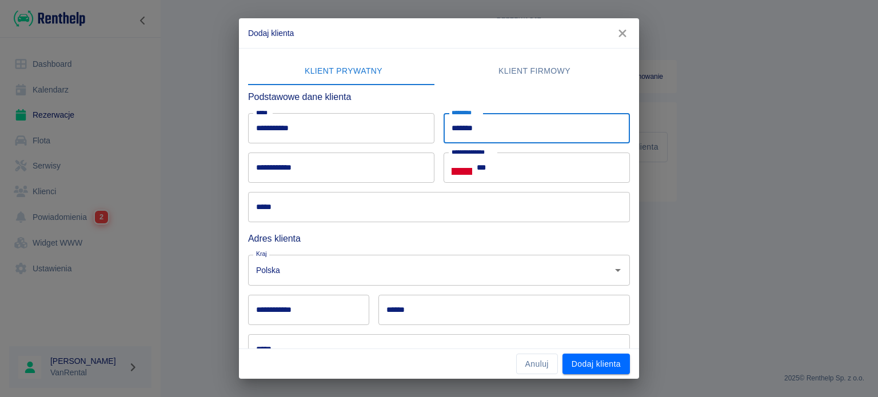
type input "*******"
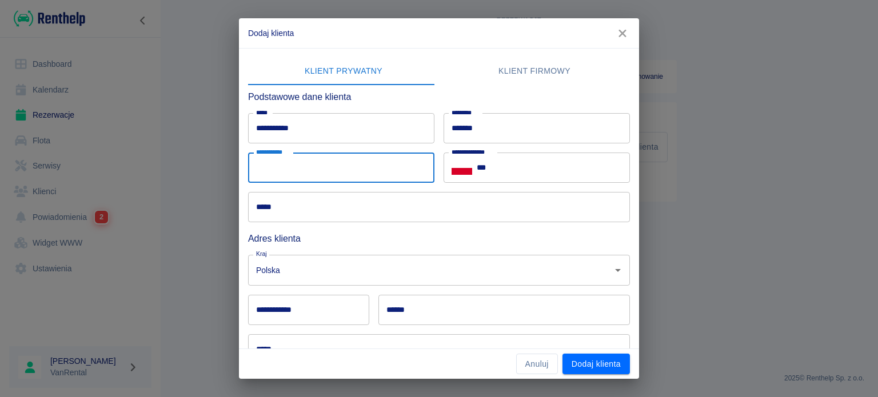
click at [299, 171] on input "**********" at bounding box center [341, 168] width 186 height 30
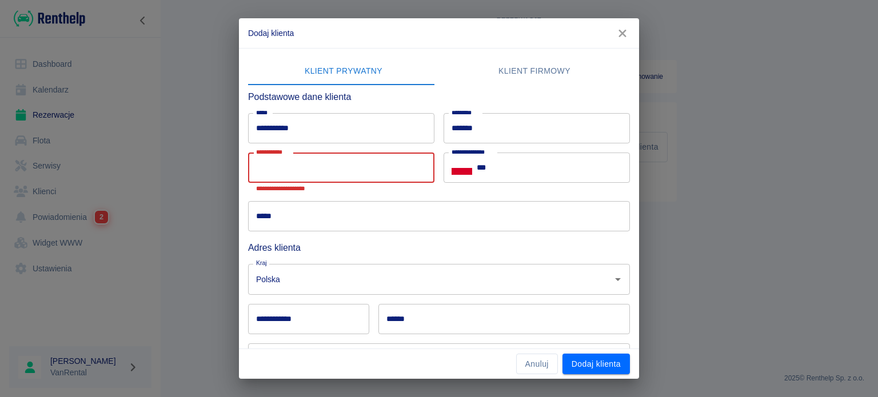
paste input "*********"
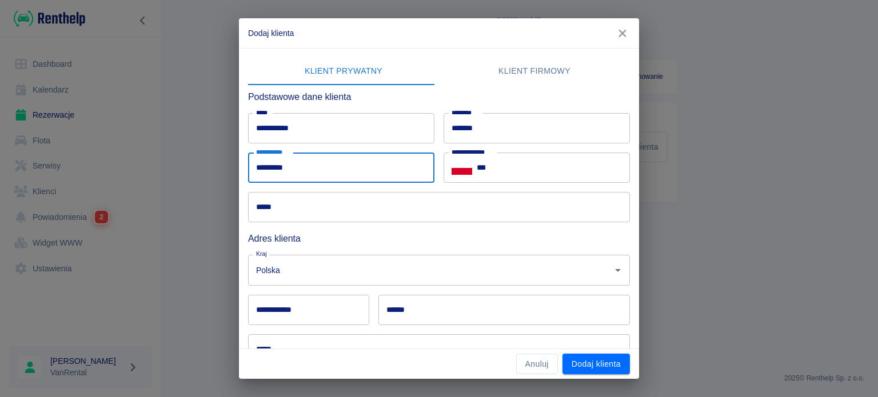
type input "*********"
click at [505, 168] on input "***" at bounding box center [553, 168] width 153 height 30
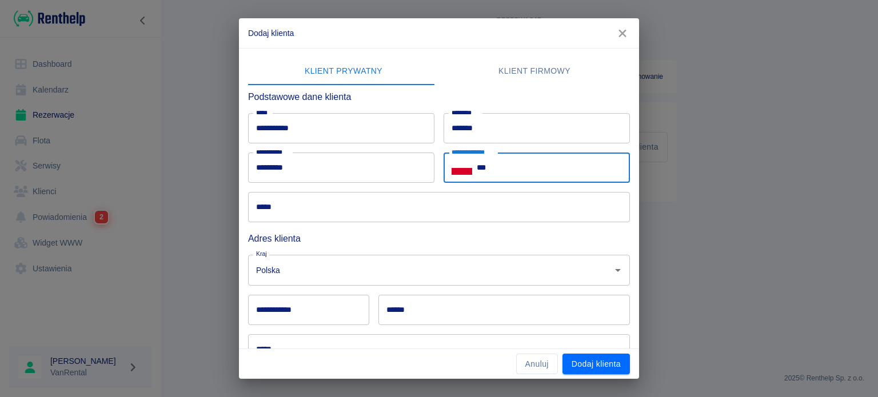
paste input "**********"
type input "**********"
click at [321, 213] on input "*****" at bounding box center [439, 207] width 382 height 30
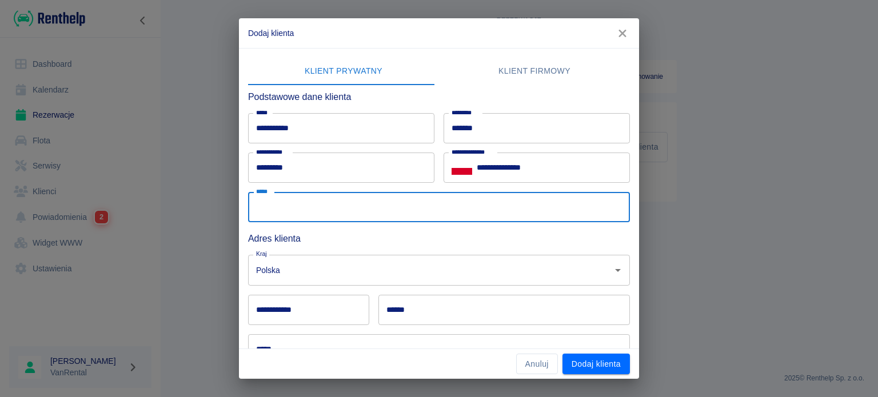
paste input "**********"
type input "**********"
click at [392, 308] on input "******" at bounding box center [503, 310] width 251 height 30
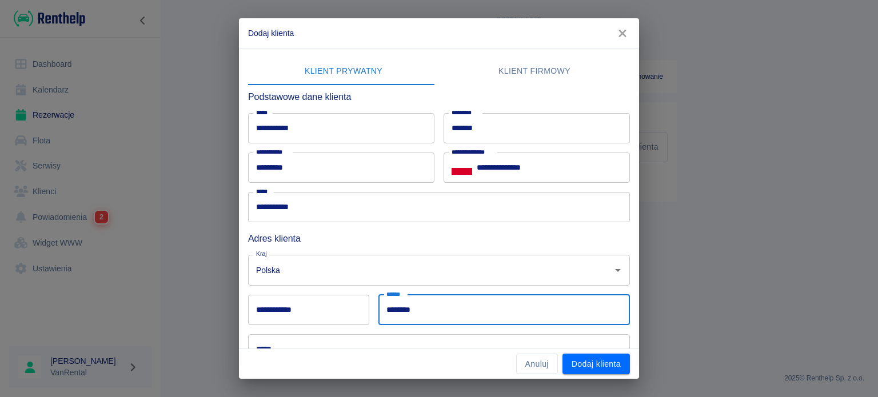
type input "********"
click at [355, 335] on input "*****" at bounding box center [439, 349] width 382 height 30
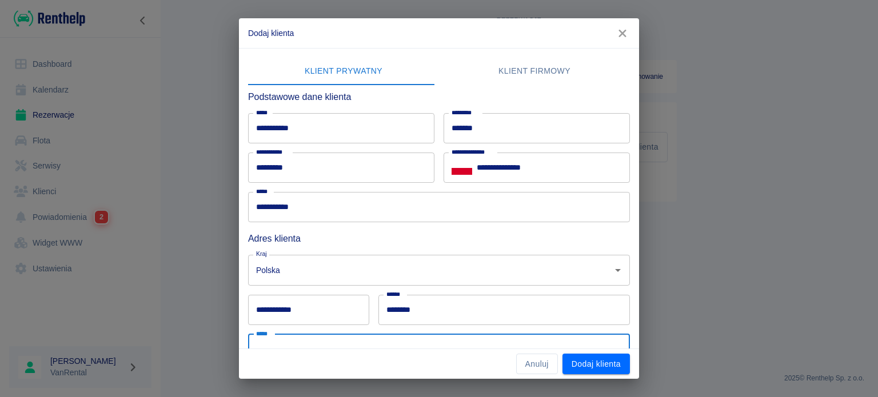
paste input "**********"
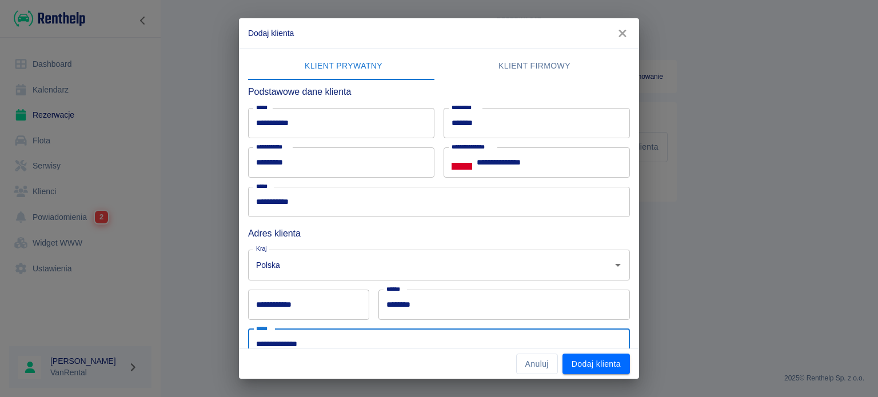
type input "**********"
click at [303, 310] on input "**********" at bounding box center [308, 305] width 121 height 30
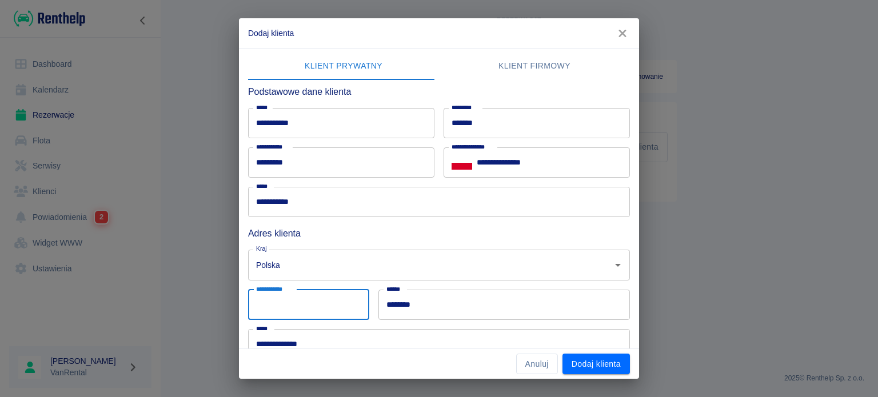
paste input "******"
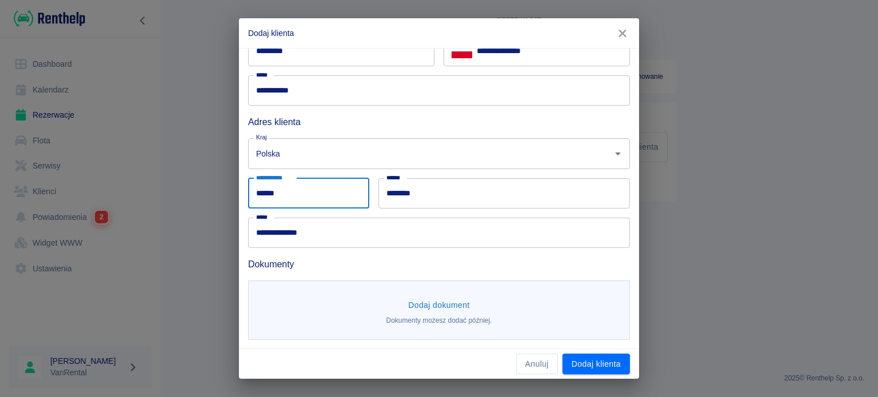
type input "******"
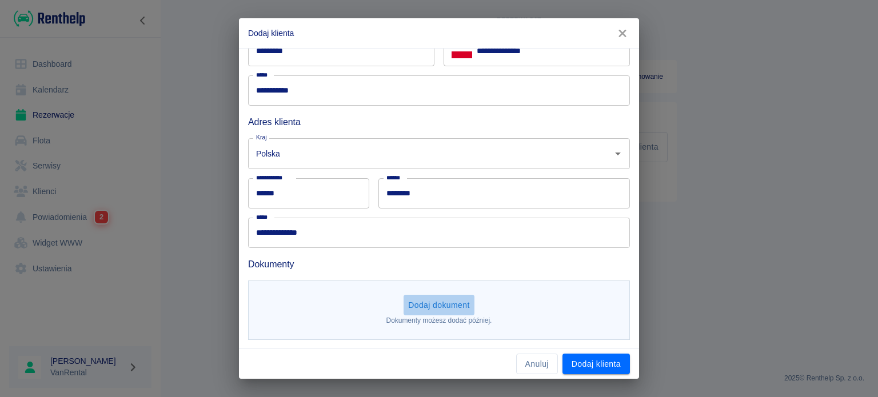
click at [458, 308] on button "Dodaj dokument" at bounding box center [438, 305] width 71 height 21
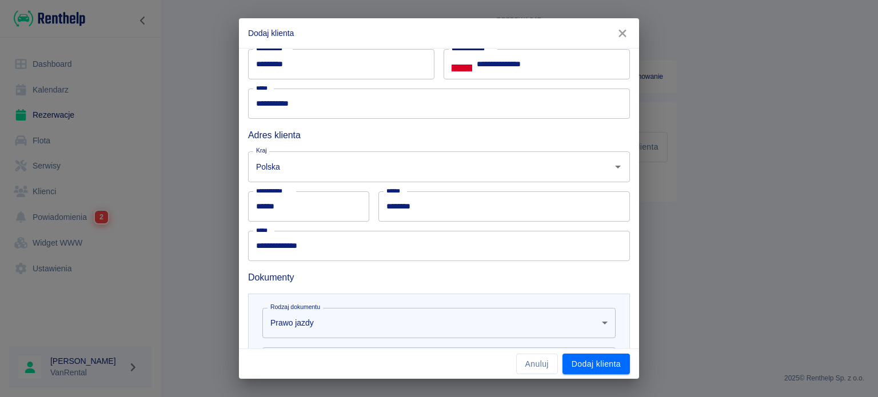
scroll to position [283, 0]
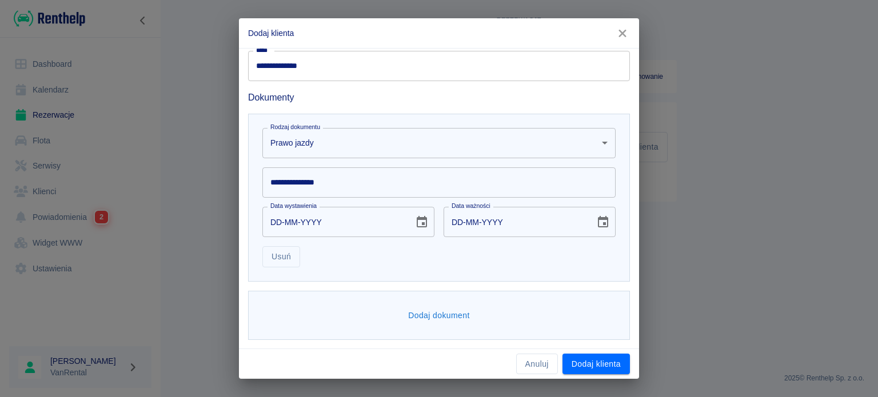
click at [305, 266] on div "Usuń" at bounding box center [434, 252] width 362 height 30
click at [291, 265] on button "Usuń" at bounding box center [281, 256] width 38 height 21
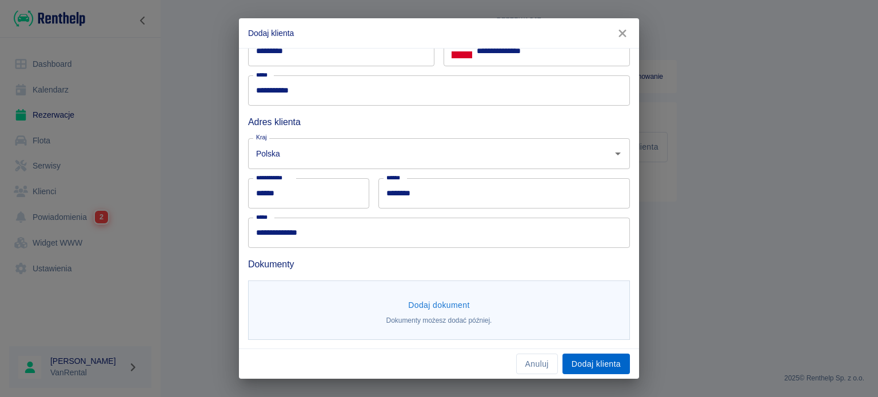
click at [590, 354] on button "Dodaj klienta" at bounding box center [595, 364] width 67 height 21
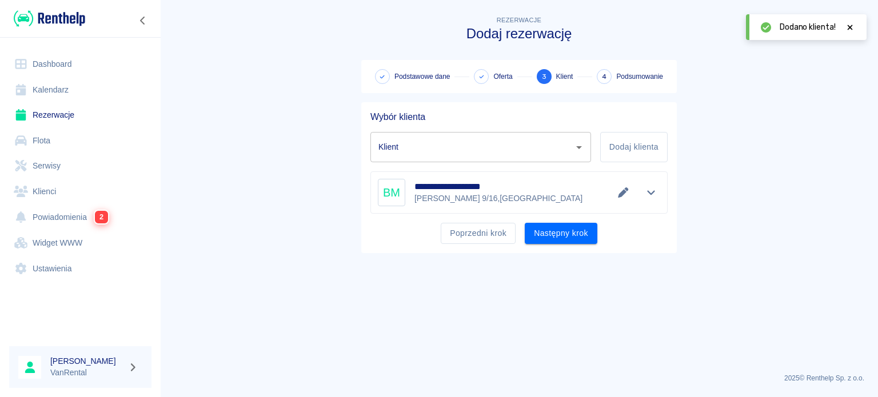
click at [550, 206] on div "**********" at bounding box center [519, 192] width 282 height 27
type input "[PERSON_NAME] ([PHONE_NUMBER])"
click at [554, 223] on button "Następny krok" at bounding box center [561, 233] width 73 height 21
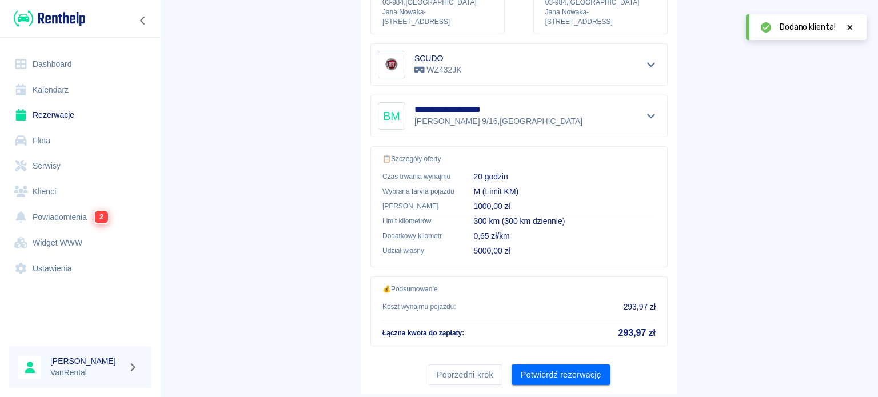
scroll to position [217, 0]
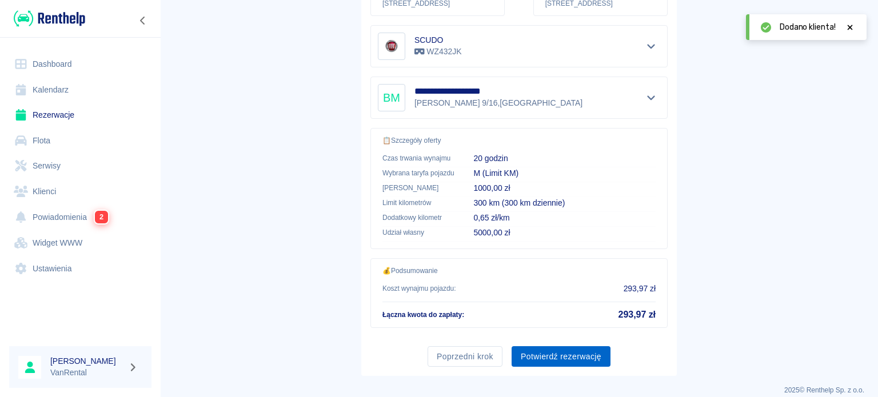
click at [582, 346] on button "Potwierdź rezerwację" at bounding box center [561, 356] width 99 height 21
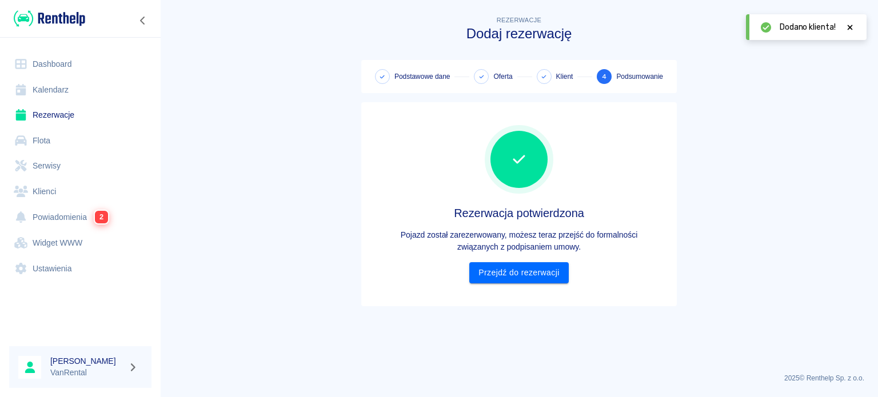
scroll to position [0, 0]
click at [530, 270] on link "Przejdź do rezerwacji" at bounding box center [518, 272] width 99 height 21
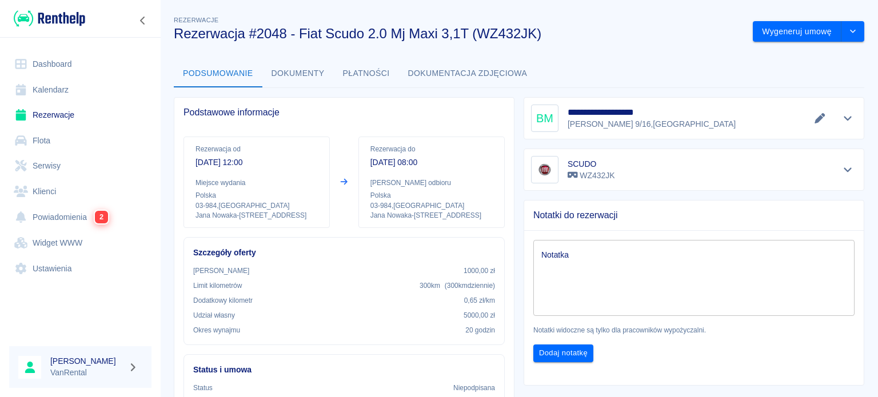
click at [33, 86] on link "Kalendarz" at bounding box center [80, 90] width 142 height 26
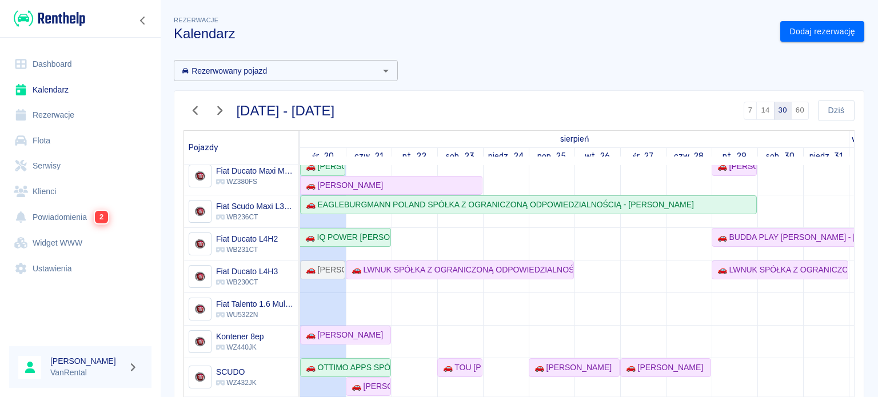
scroll to position [135, 0]
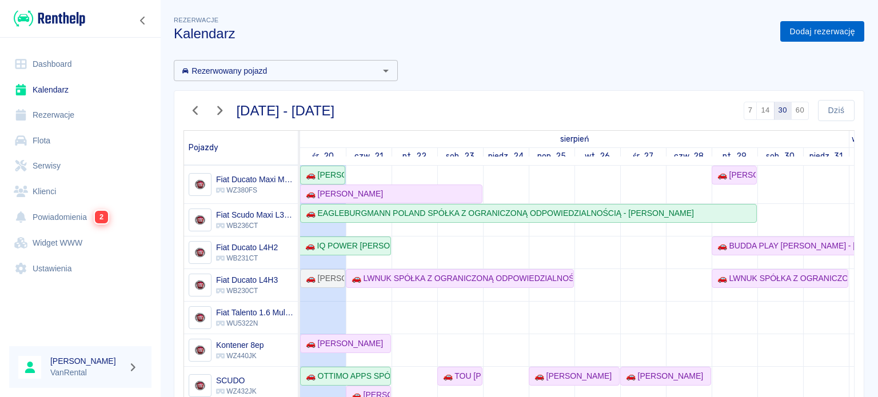
click at [792, 29] on link "Dodaj rezerwację" at bounding box center [822, 31] width 84 height 21
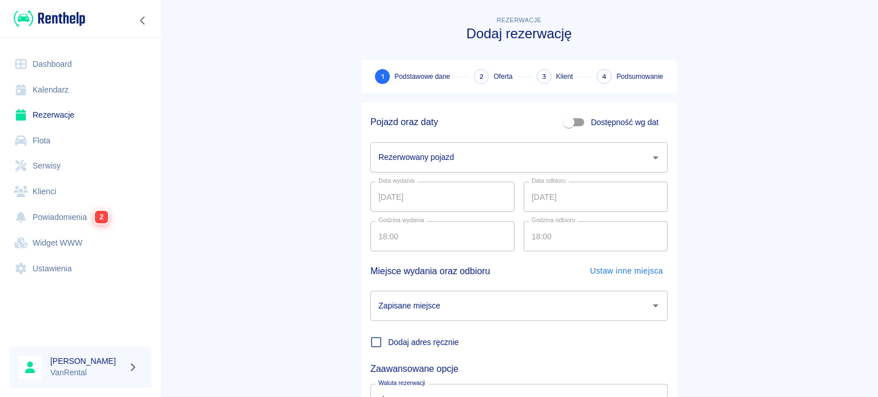
click at [400, 162] on input "Rezerwowany pojazd" at bounding box center [510, 157] width 270 height 20
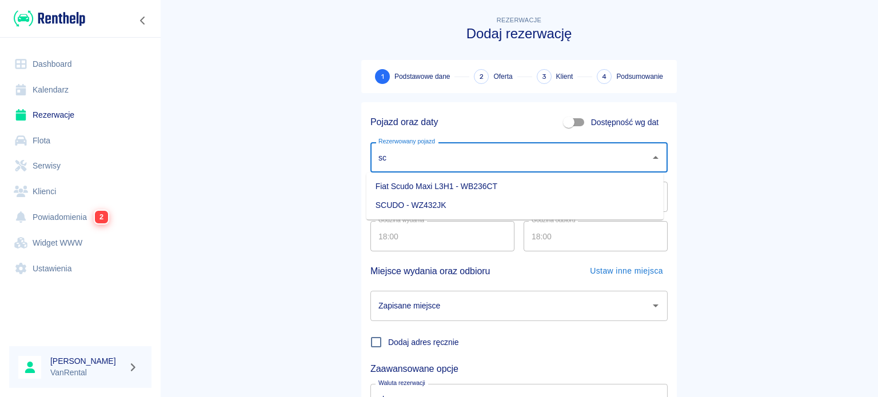
click at [402, 203] on li "SCUDO - WZ432JK" at bounding box center [514, 205] width 297 height 19
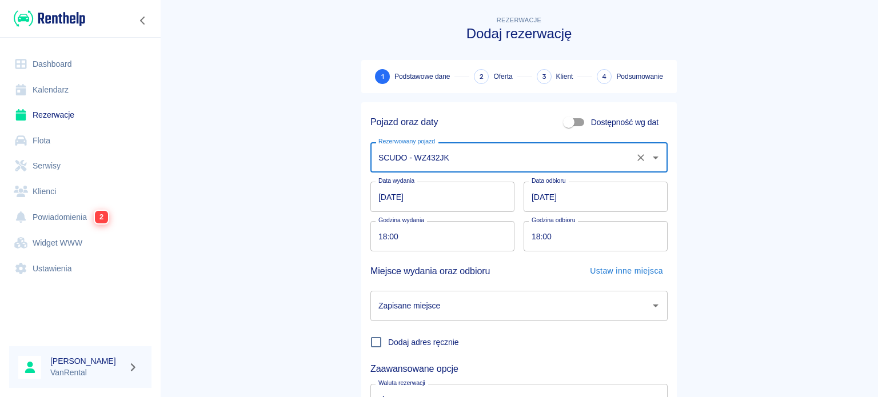
type input "SCUDO - WZ432JK"
click at [377, 201] on input "[DATE]" at bounding box center [442, 197] width 144 height 30
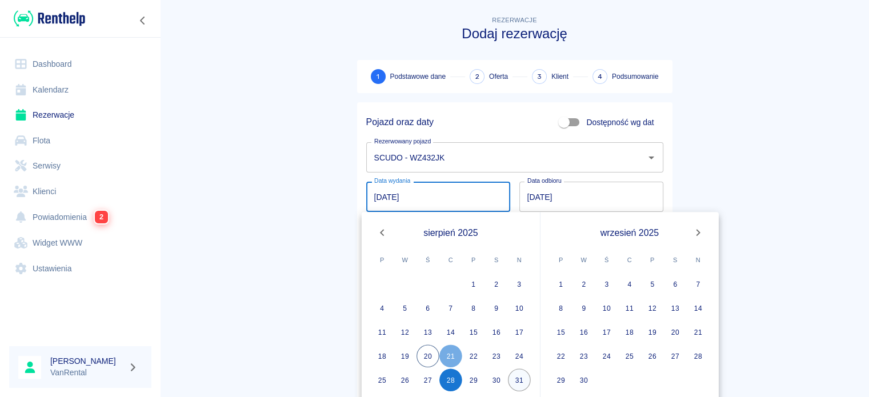
click at [518, 378] on button "31" at bounding box center [519, 380] width 23 height 23
type input "[DATE]"
type input "DD.MM.YYYY"
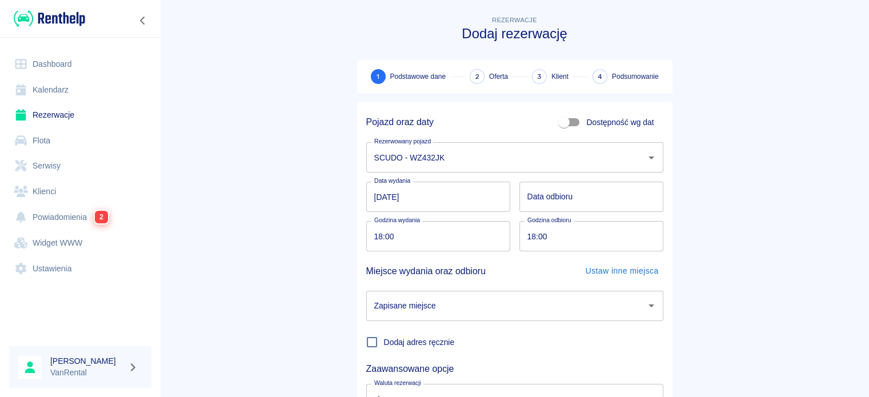
drag, startPoint x: 314, startPoint y: 226, endPoint x: 323, endPoint y: 228, distance: 9.3
click at [314, 226] on main "Rezerwacje Dodaj rezerwację 1 Podstawowe dane 2 Oferta 3 Klient 4 Podsumowanie …" at bounding box center [514, 238] width 709 height 449
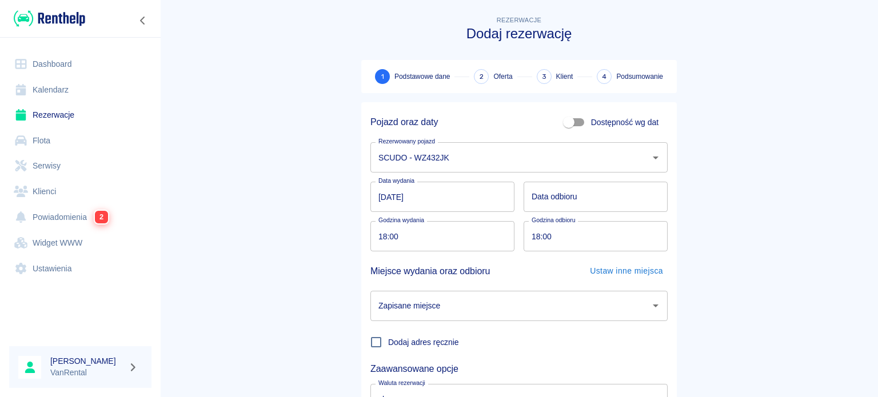
type input "DD.MM.YYYY"
click at [565, 207] on input "DD.MM.YYYY" at bounding box center [596, 197] width 144 height 30
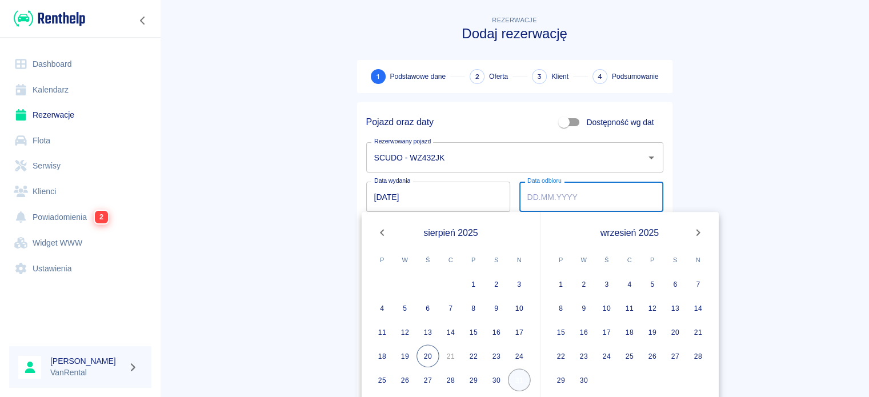
click at [523, 379] on button "31" at bounding box center [519, 380] width 23 height 23
type input "[DATE]"
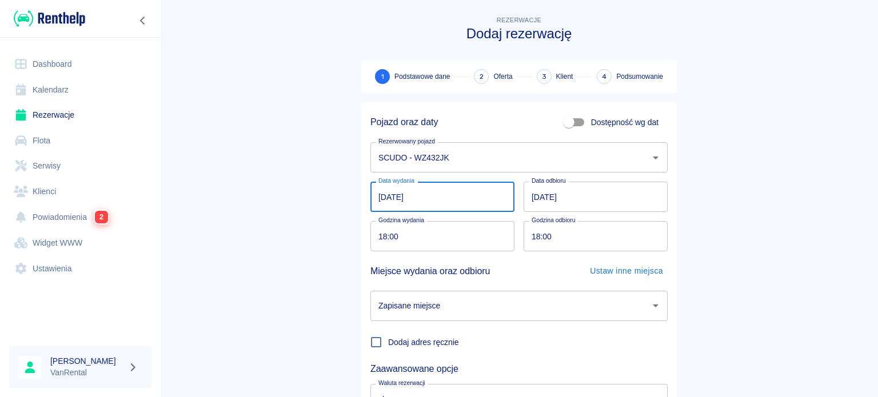
click at [379, 201] on input "[DATE]" at bounding box center [442, 197] width 144 height 30
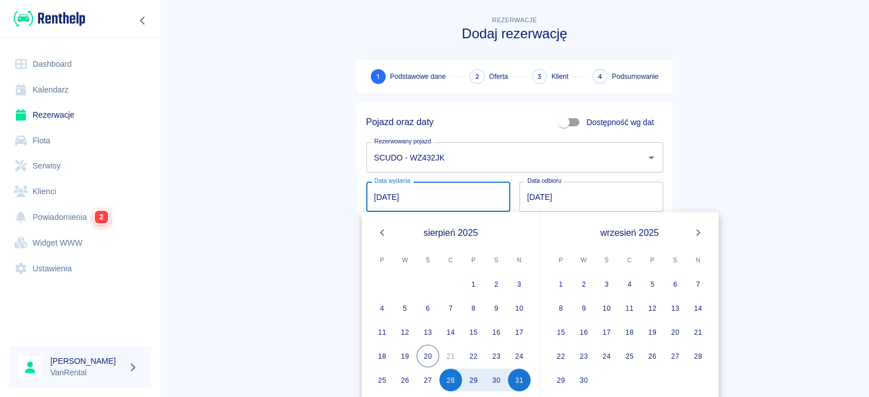
type input "[DATE]"
click at [277, 185] on main "Rezerwacje Dodaj rezerwację 1 Podstawowe dane 2 Oferta 3 Klient 4 Podsumowanie …" at bounding box center [514, 238] width 709 height 449
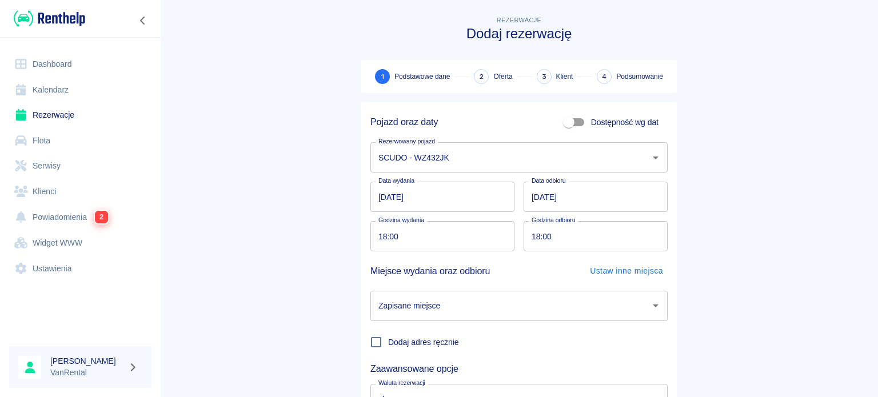
click at [363, 238] on div "Godzina wydania 18:00 Godzina wydania" at bounding box center [437, 231] width 153 height 39
click at [389, 239] on input "18:00" at bounding box center [438, 236] width 136 height 30
type input "18:01"
click at [530, 239] on input "18:00" at bounding box center [592, 236] width 136 height 30
click at [526, 304] on input "Zapisane miejsce" at bounding box center [510, 306] width 270 height 20
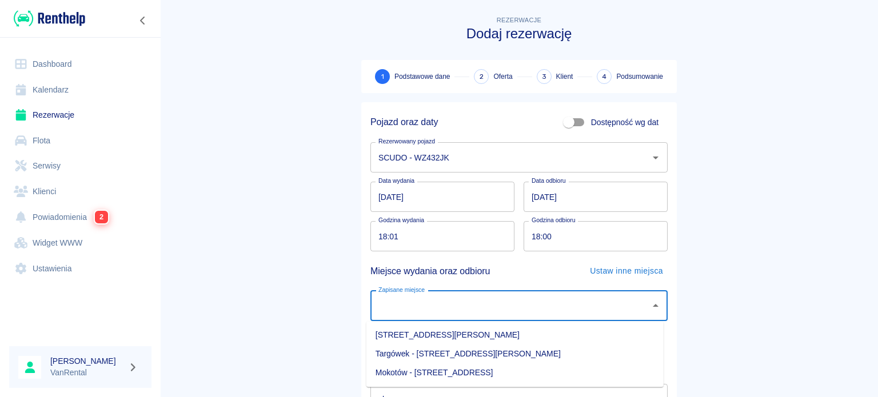
click at [550, 342] on li "[STREET_ADDRESS][PERSON_NAME]" at bounding box center [514, 335] width 297 height 19
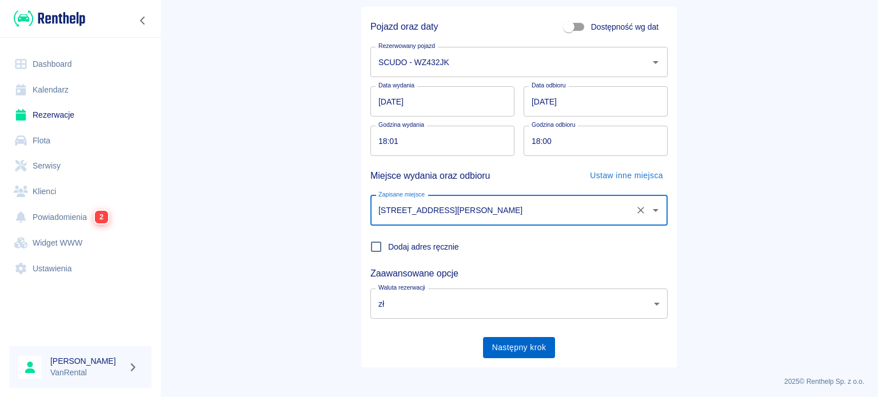
scroll to position [98, 0]
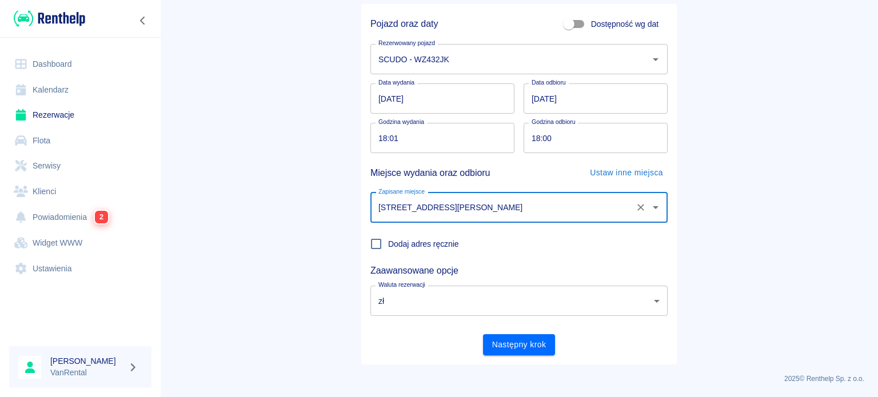
click at [654, 212] on icon "Otwórz" at bounding box center [656, 208] width 14 height 14
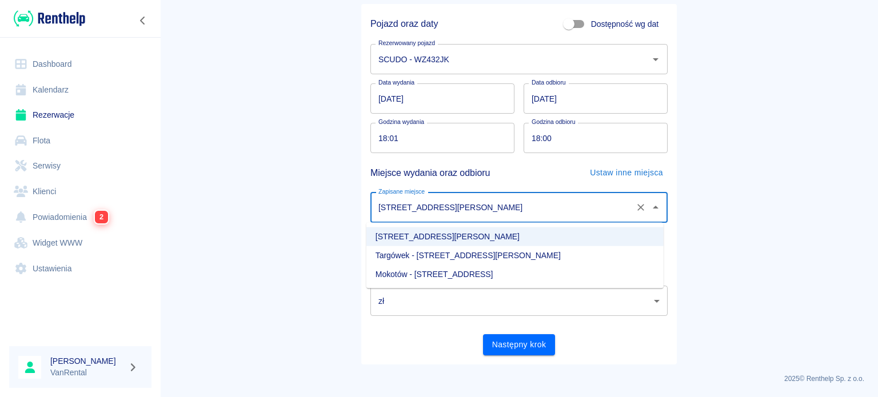
click at [564, 259] on li "Targówek - [STREET_ADDRESS][PERSON_NAME]" at bounding box center [514, 255] width 297 height 19
type input "Targówek - [STREET_ADDRESS][PERSON_NAME]"
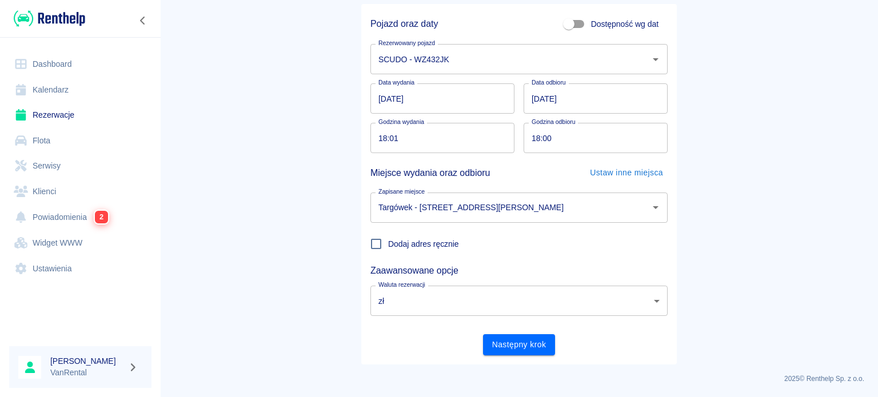
click at [540, 321] on div "Pojazd oraz daty Dostępność wg dat Rezerwowany pojazd SCUDO - WZ432JK Rezerwowa…" at bounding box center [514, 179] width 306 height 351
click at [541, 344] on button "Następny krok" at bounding box center [519, 344] width 73 height 21
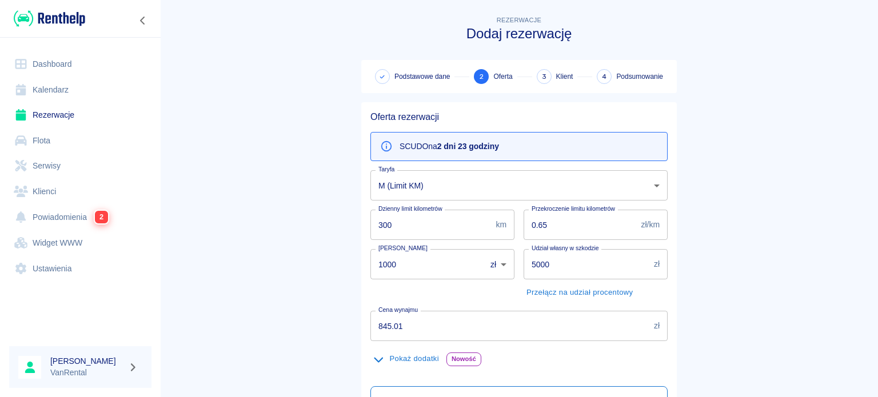
click at [457, 197] on body "Używamy plików Cookies, by zapewnić Ci najlepsze możliwe doświadczenie. Aby dow…" at bounding box center [439, 198] width 878 height 397
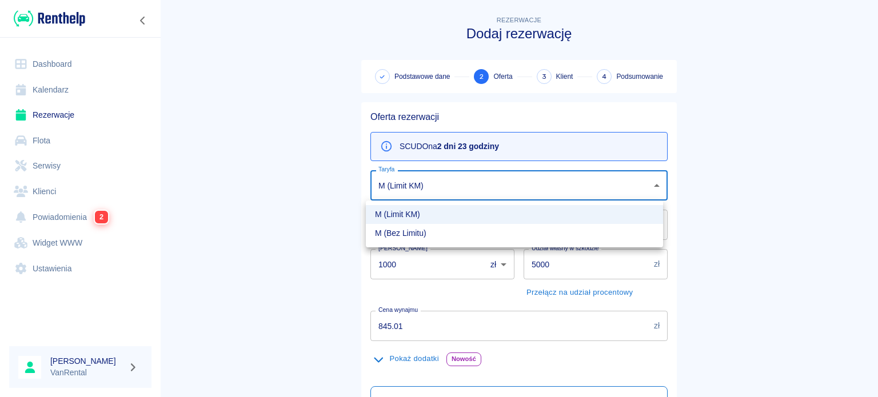
click at [451, 236] on li "M (Bez Limitu)" at bounding box center [514, 233] width 297 height 19
type input "d3c5c76f-1a5b-4a14-8a50-5e47876b9735"
type input "0"
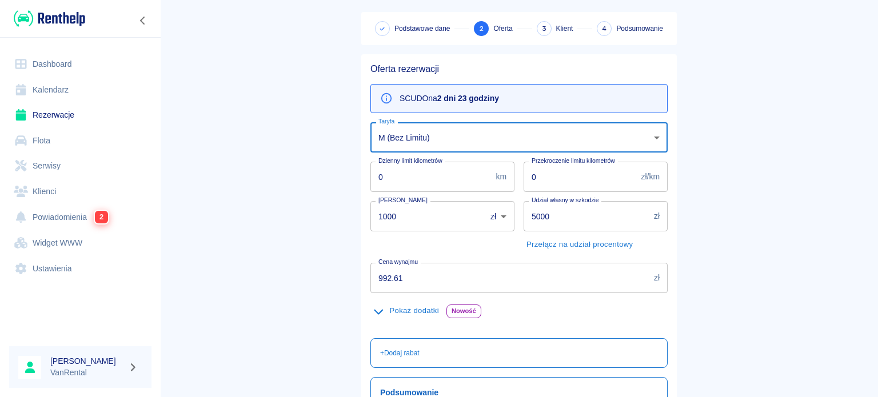
scroll to position [57, 0]
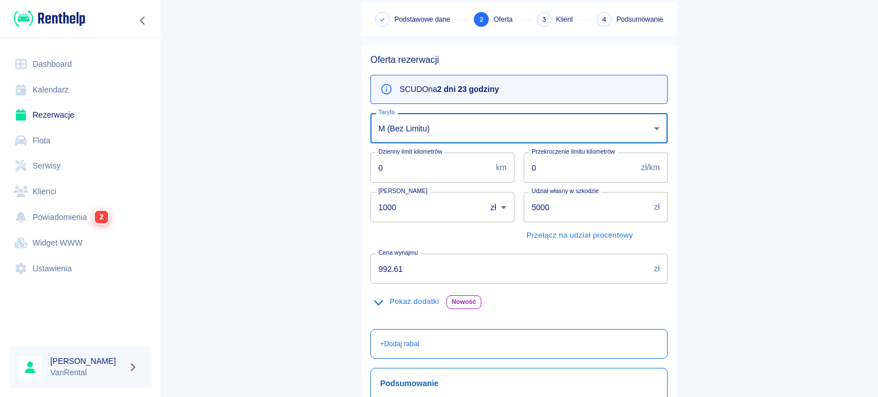
click at [291, 254] on main "Rezerwacje Dodaj rezerwację Podstawowe dane 2 Oferta 3 Klient 4 Podsumowanie Of…" at bounding box center [519, 233] width 718 height 552
paste input "1029.5"
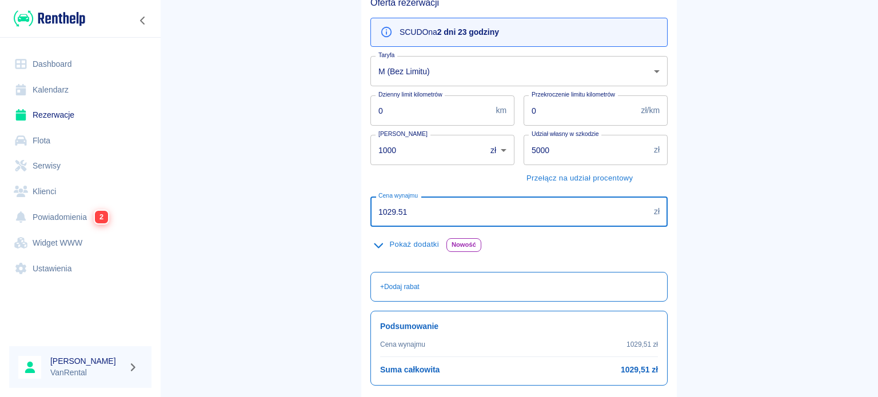
type input "1029.51"
click at [409, 245] on button "Pokaż dodatki" at bounding box center [405, 245] width 71 height 18
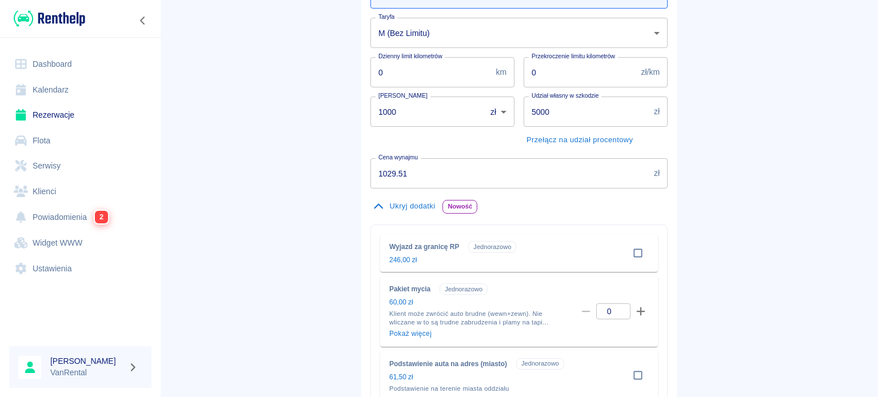
scroll to position [171, 0]
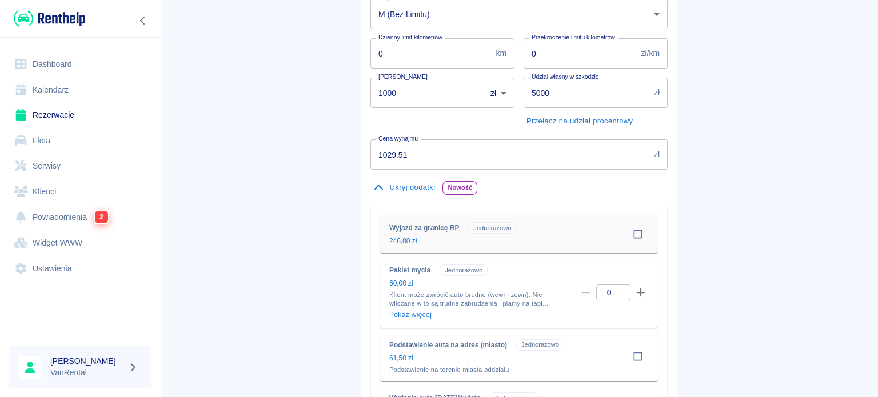
click at [634, 233] on input "checkbox" at bounding box center [638, 234] width 22 height 22
checkbox input "true"
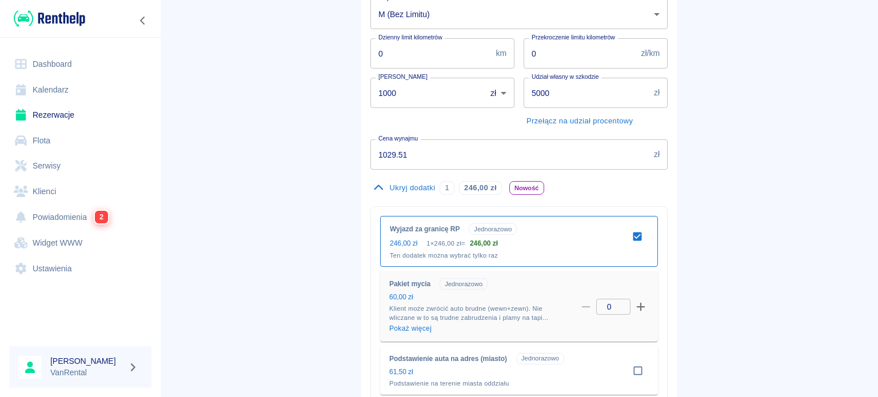
click at [638, 310] on icon "button" at bounding box center [641, 307] width 10 height 10
type input "1"
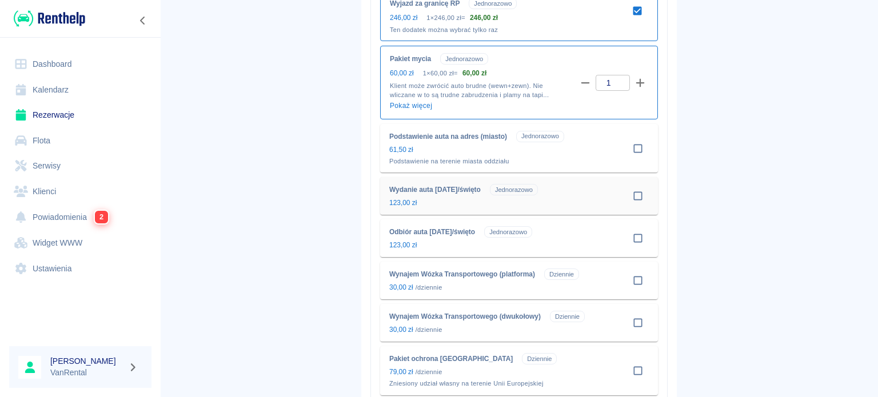
scroll to position [400, 0]
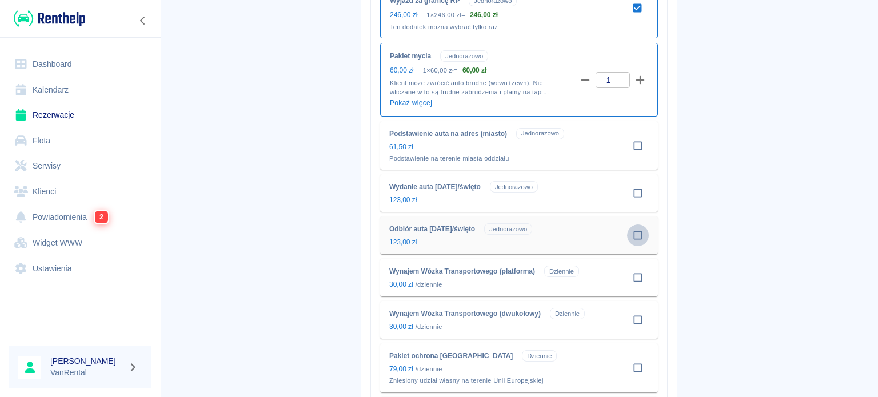
click at [635, 235] on input "checkbox" at bounding box center [638, 236] width 22 height 22
checkbox input "true"
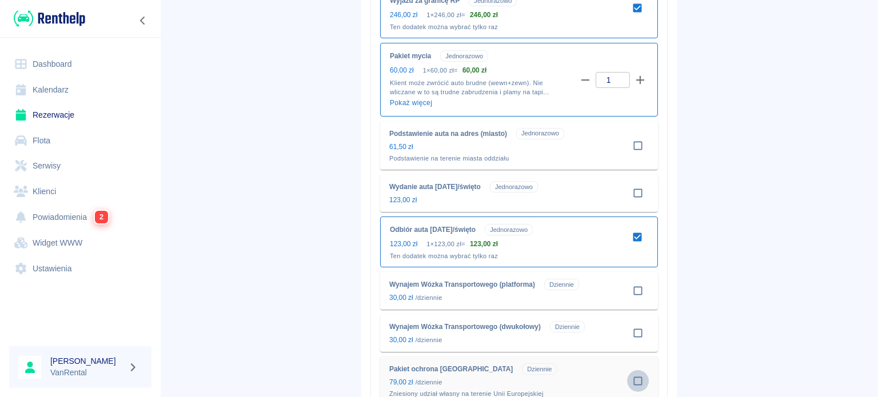
click at [633, 381] on input "checkbox" at bounding box center [638, 381] width 22 height 22
checkbox input "true"
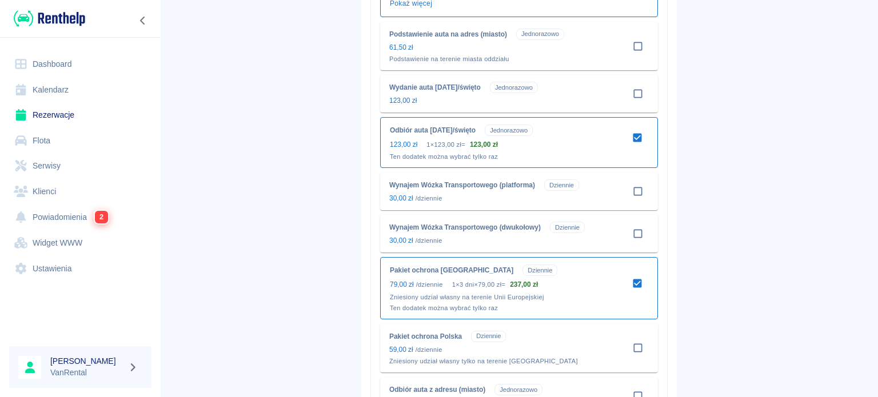
scroll to position [629, 0]
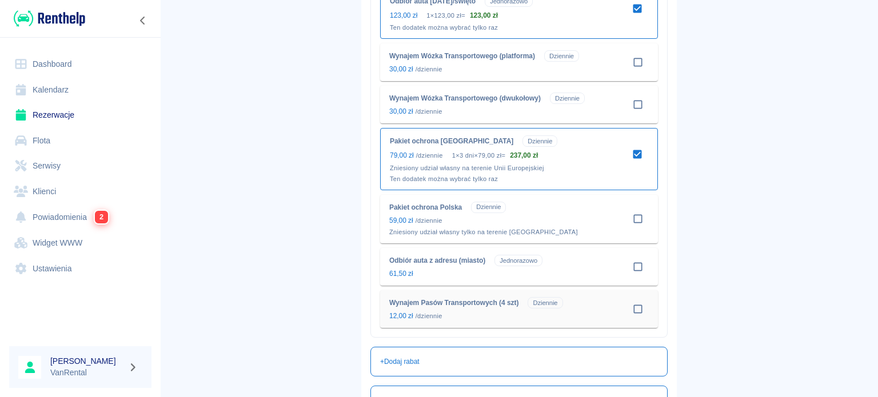
click at [637, 306] on input "checkbox" at bounding box center [638, 309] width 22 height 22
checkbox input "true"
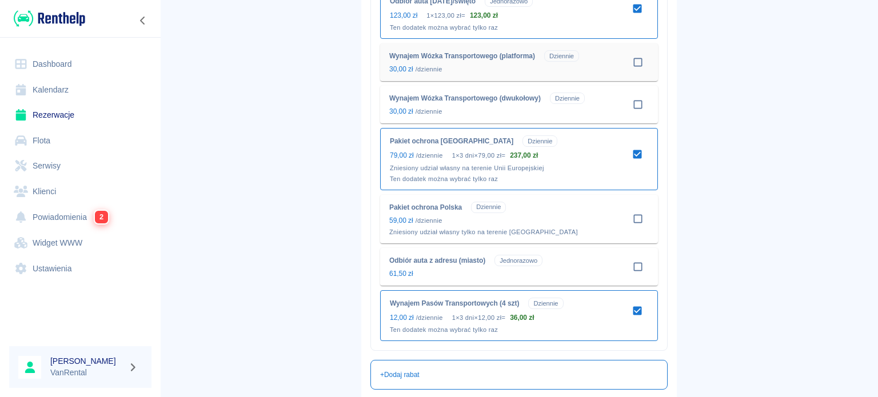
click at [630, 71] on input "checkbox" at bounding box center [638, 62] width 22 height 22
checkbox input "true"
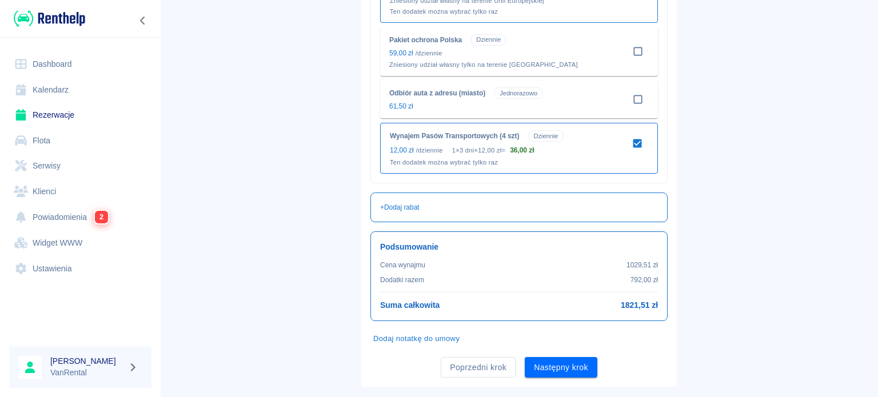
scroll to position [830, 0]
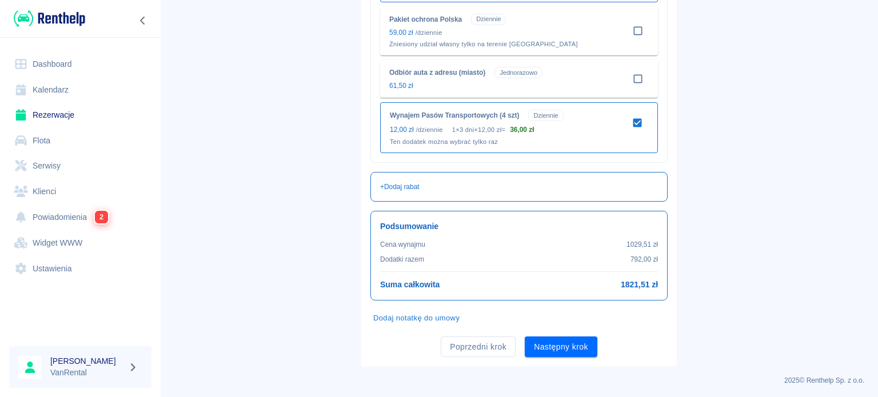
click at [565, 341] on button "Następny krok" at bounding box center [561, 347] width 73 height 21
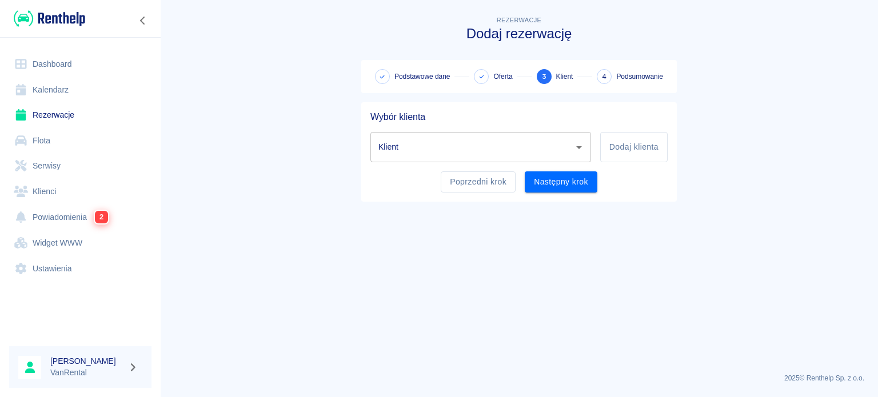
scroll to position [0, 0]
click at [530, 147] on input "Klient" at bounding box center [471, 147] width 193 height 20
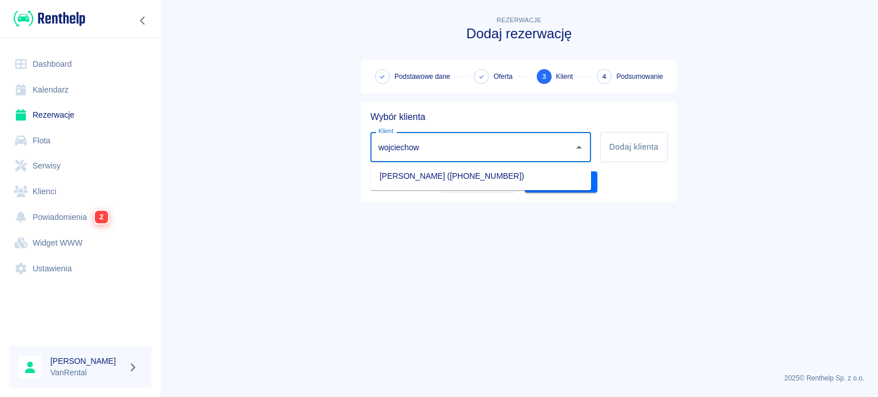
click at [477, 159] on div "[PERSON_NAME]" at bounding box center [480, 147] width 221 height 30
click at [468, 179] on li "[PERSON_NAME] ([PHONE_NUMBER])" at bounding box center [480, 176] width 221 height 19
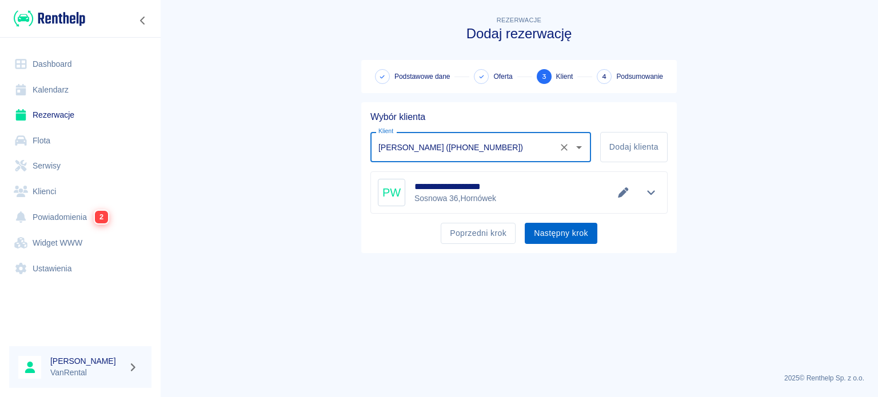
type input "[PERSON_NAME] ([PHONE_NUMBER])"
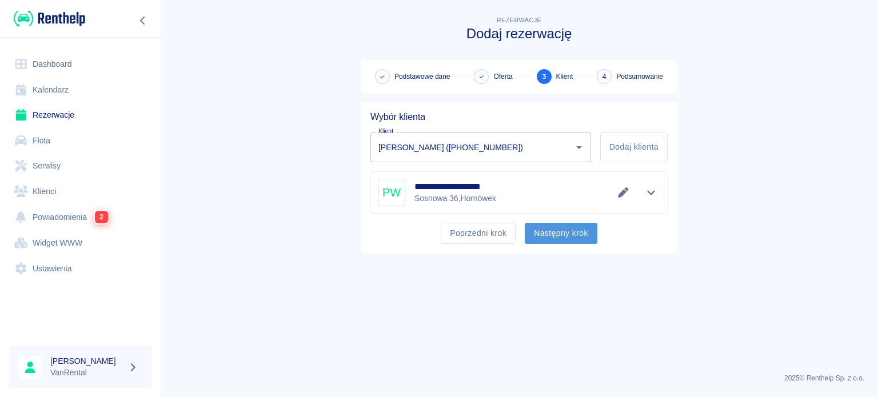
click at [562, 223] on button "Następny krok" at bounding box center [561, 233] width 73 height 21
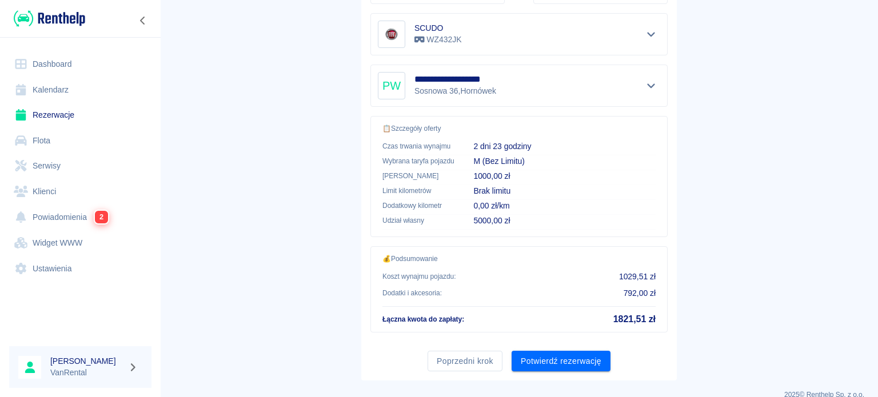
scroll to position [234, 0]
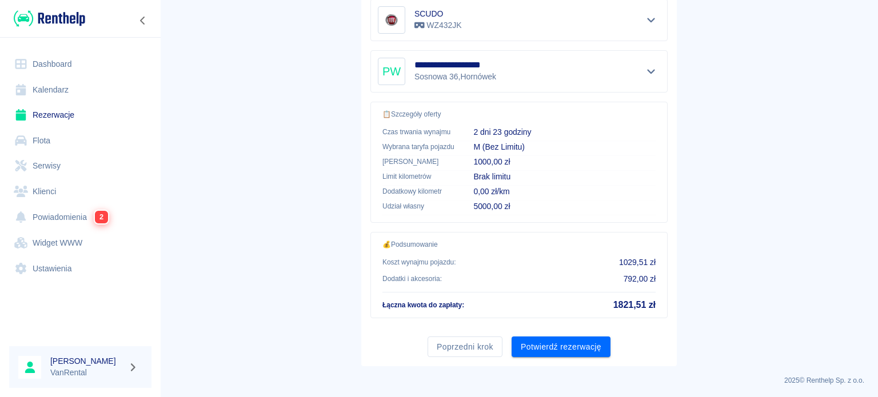
click at [597, 333] on div "Poprzedni krok Potwierdź rezerwację" at bounding box center [514, 342] width 306 height 30
click at [596, 342] on button "Potwierdź rezerwację" at bounding box center [561, 347] width 99 height 21
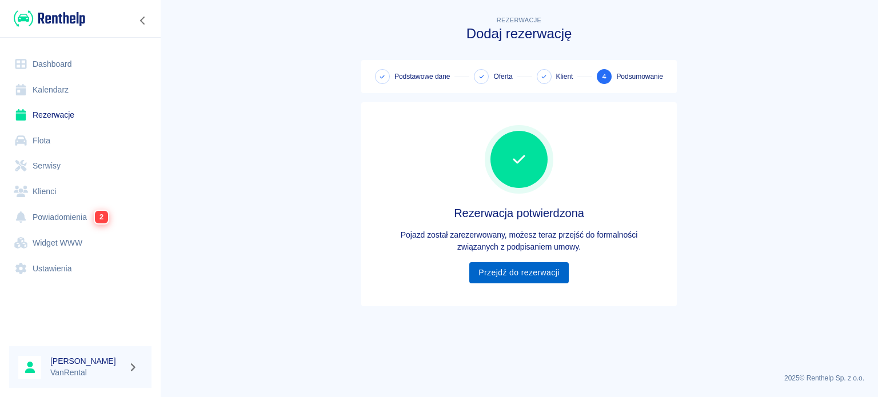
click at [536, 275] on link "Przejdź do rezerwacji" at bounding box center [518, 272] width 99 height 21
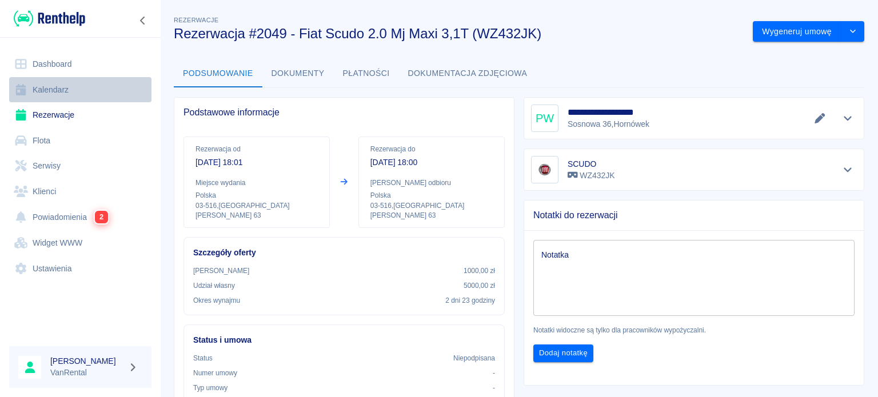
click at [74, 82] on link "Kalendarz" at bounding box center [80, 90] width 142 height 26
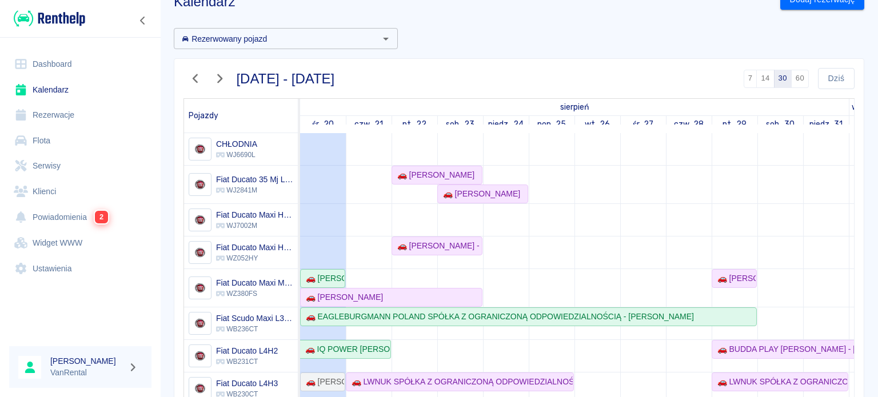
scroll to position [57, 0]
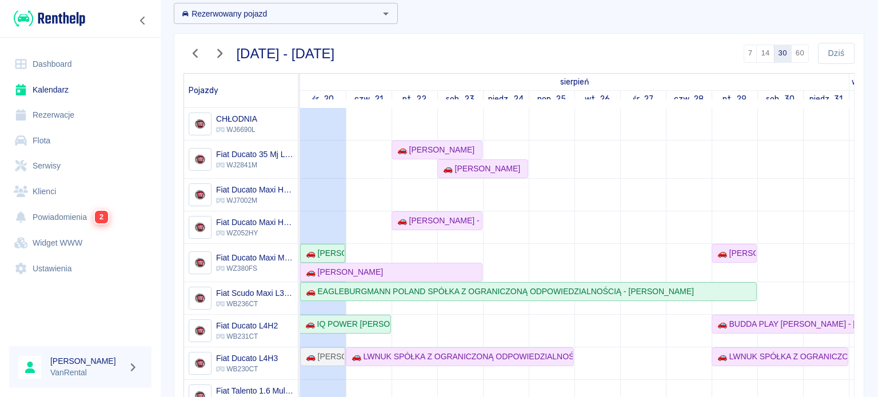
click at [58, 117] on link "Rezerwacje" at bounding box center [80, 115] width 142 height 26
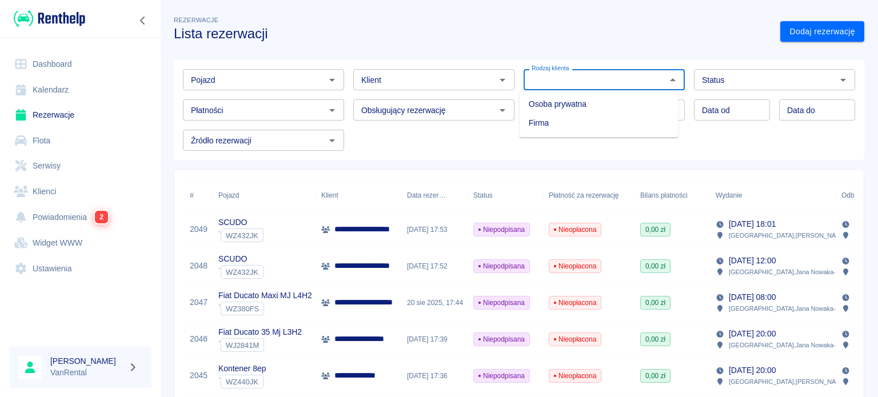
click at [596, 82] on input "Rodzaj klienta" at bounding box center [594, 80] width 135 height 14
type input "w"
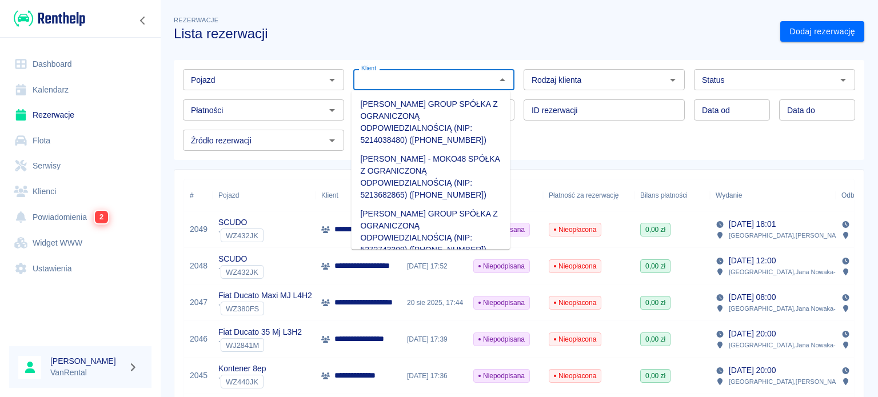
click at [369, 75] on div "Klient Klient" at bounding box center [433, 79] width 161 height 21
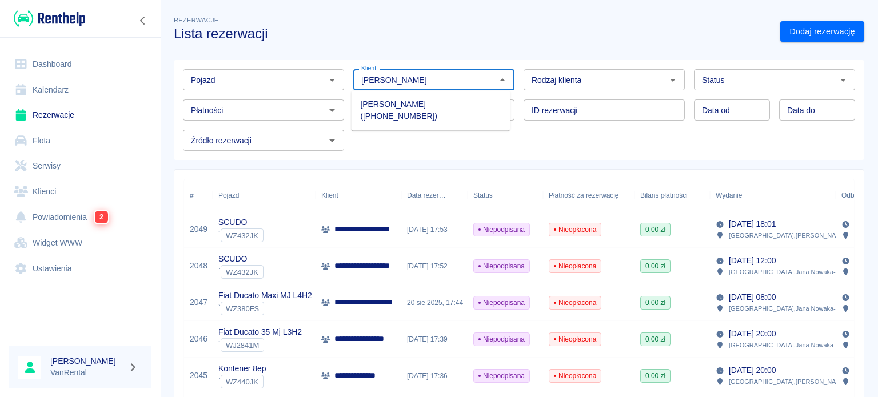
click at [411, 109] on li "[PERSON_NAME] ([PHONE_NUMBER])" at bounding box center [430, 110] width 159 height 31
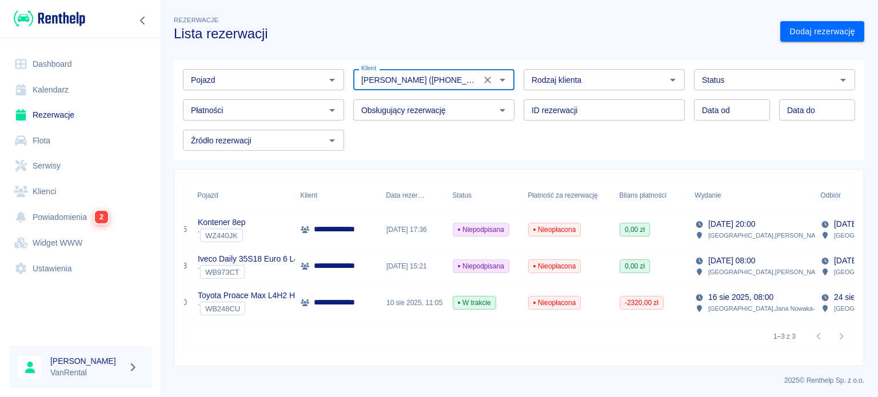
scroll to position [0, 20]
type input "[PERSON_NAME] ([PHONE_NUMBER])"
click at [756, 82] on input "Status" at bounding box center [764, 80] width 135 height 14
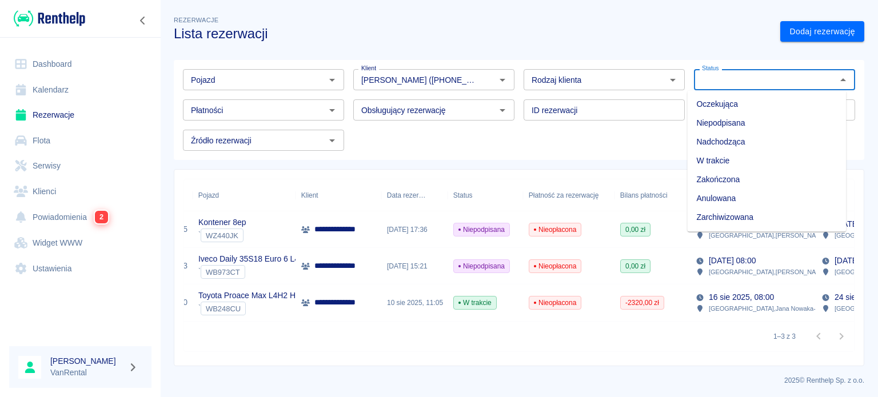
click at [748, 198] on li "Anulowana" at bounding box center [766, 198] width 159 height 19
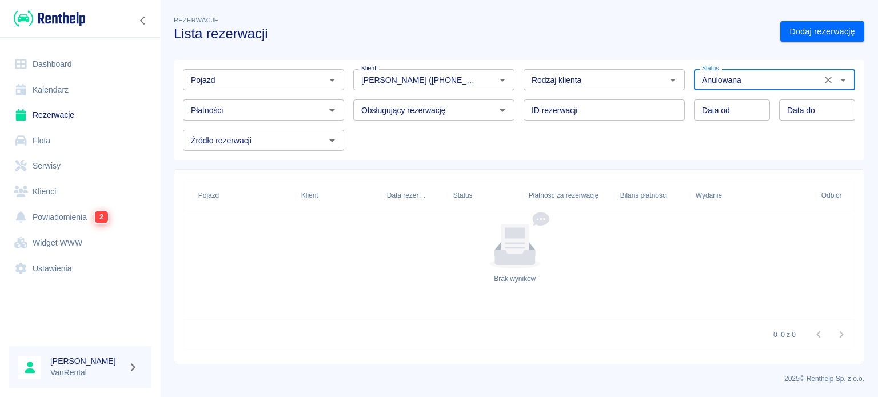
click at [836, 81] on icon "Otwórz" at bounding box center [843, 80] width 14 height 14
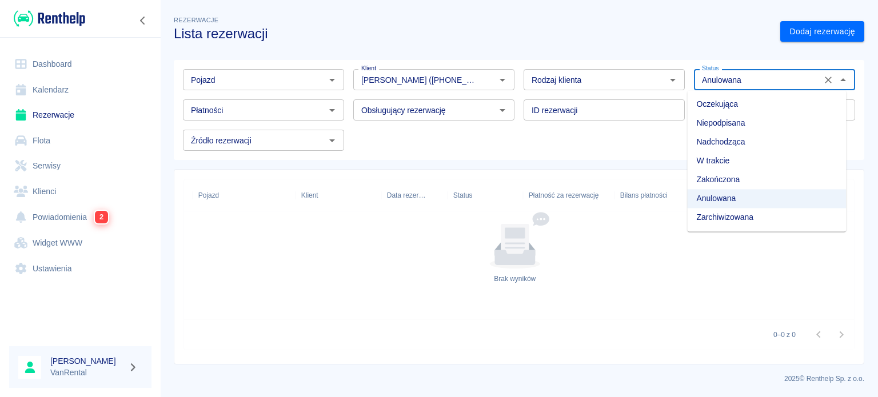
click at [734, 222] on li "Zarchiwizowana" at bounding box center [766, 217] width 159 height 19
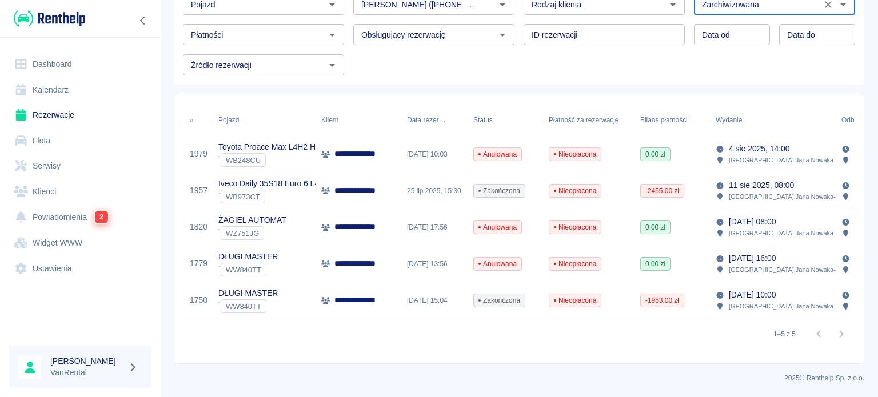
click at [727, 109] on div "Wydanie" at bounding box center [729, 120] width 26 height 32
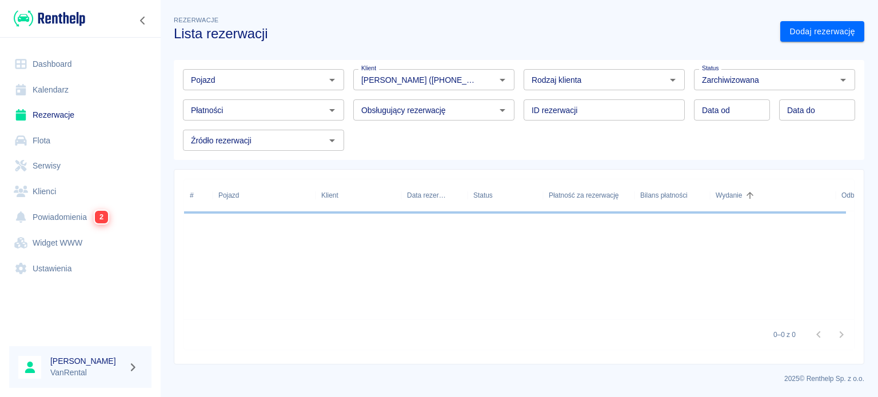
scroll to position [83, 0]
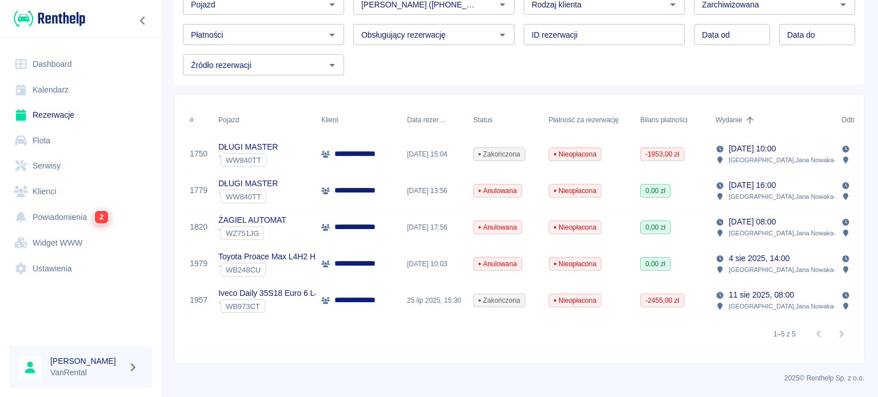
drag, startPoint x: 738, startPoint y: 106, endPoint x: 743, endPoint y: 110, distance: 6.2
click at [739, 106] on div "Wydanie" at bounding box center [729, 120] width 26 height 32
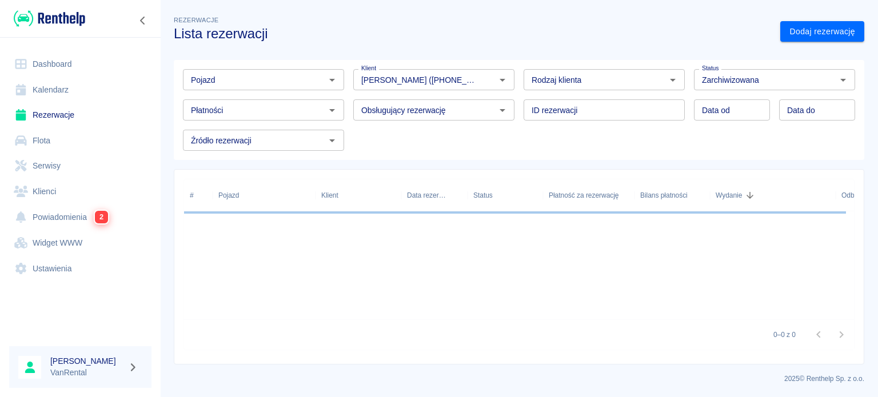
scroll to position [83, 0]
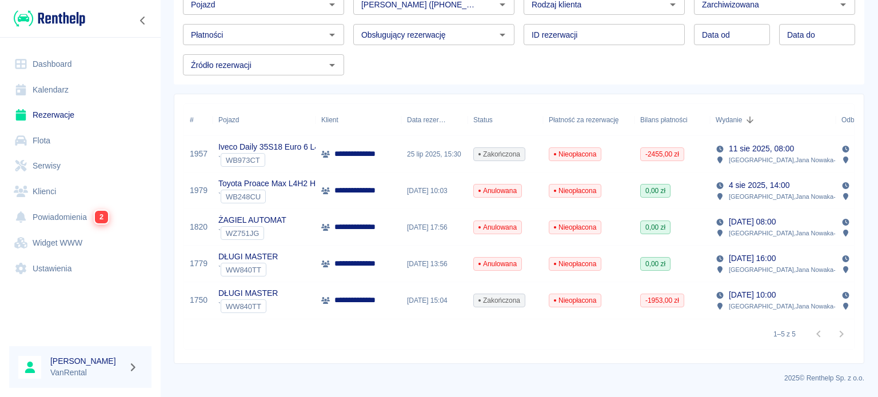
click at [247, 365] on div "2025 © Renthelp Sp. z o.o." at bounding box center [519, 373] width 690 height 19
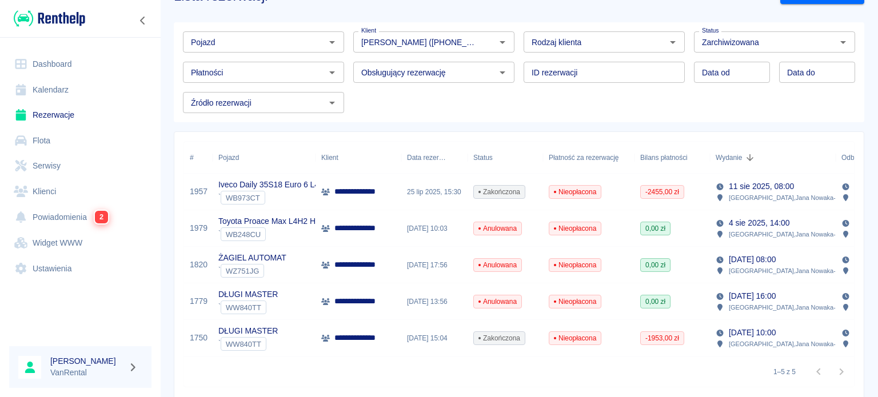
scroll to position [0, 0]
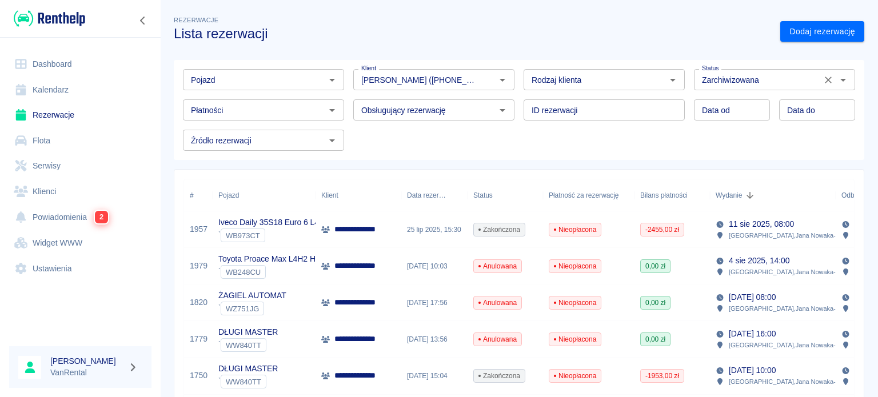
click at [846, 82] on div "Zarchiwizowana Status" at bounding box center [774, 79] width 161 height 21
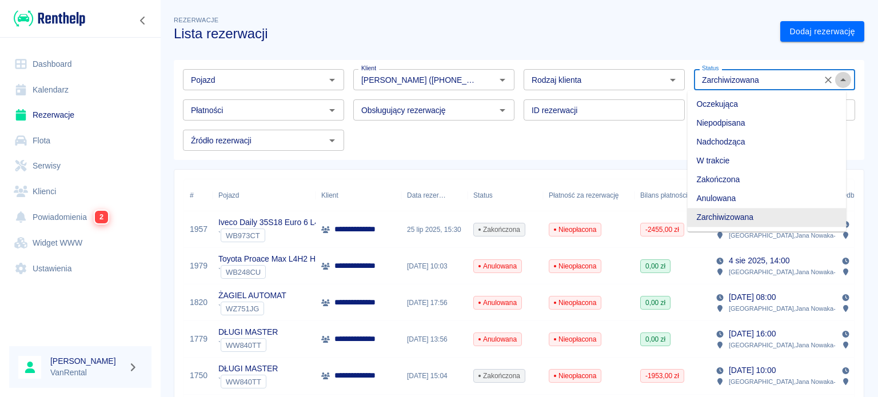
click at [837, 79] on icon "Zamknij" at bounding box center [843, 80] width 14 height 14
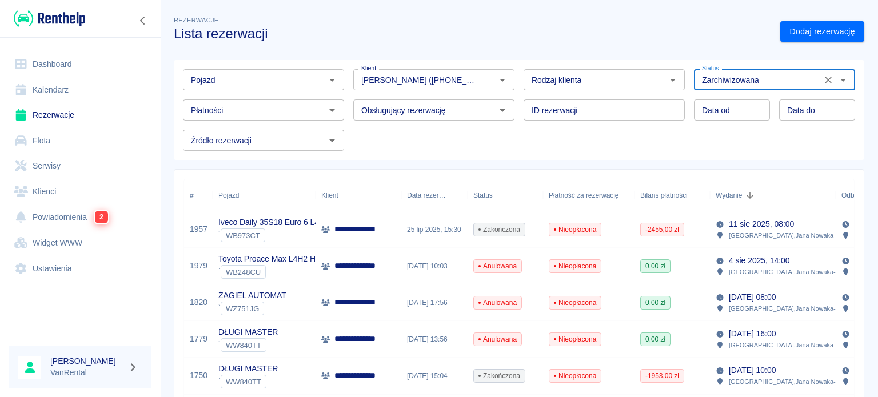
click at [840, 79] on icon "Otwórz" at bounding box center [843, 80] width 6 height 3
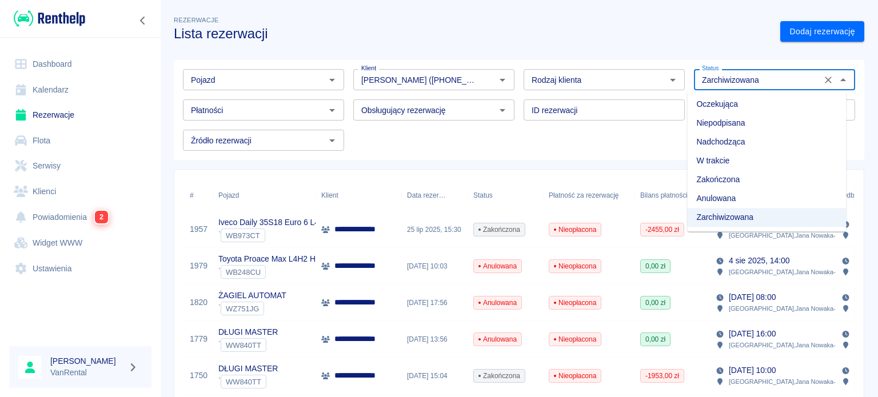
click at [781, 102] on li "Oczekująca" at bounding box center [766, 104] width 159 height 19
type input "Oczekująca"
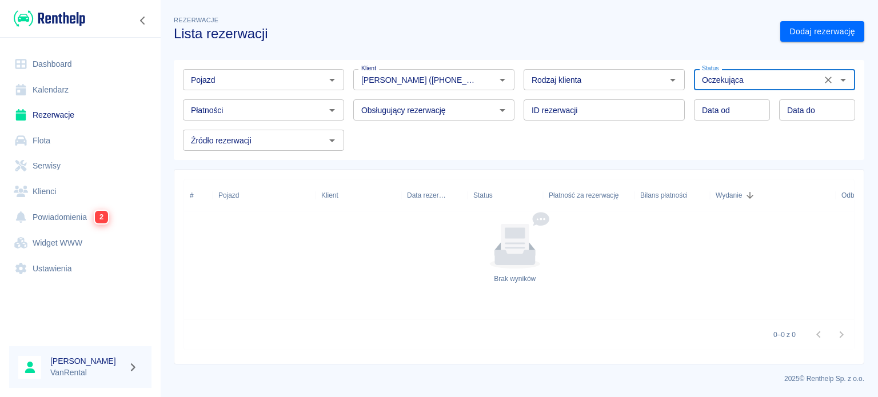
click at [825, 81] on icon "Wyczyść" at bounding box center [828, 80] width 7 height 7
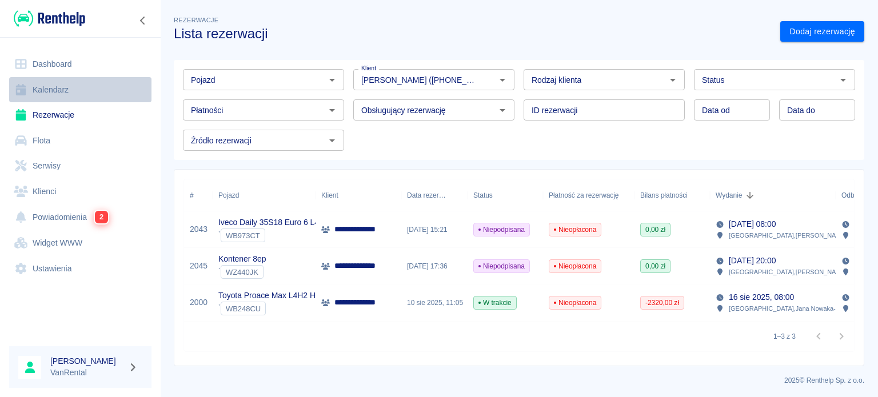
click at [54, 97] on link "Kalendarz" at bounding box center [80, 90] width 142 height 26
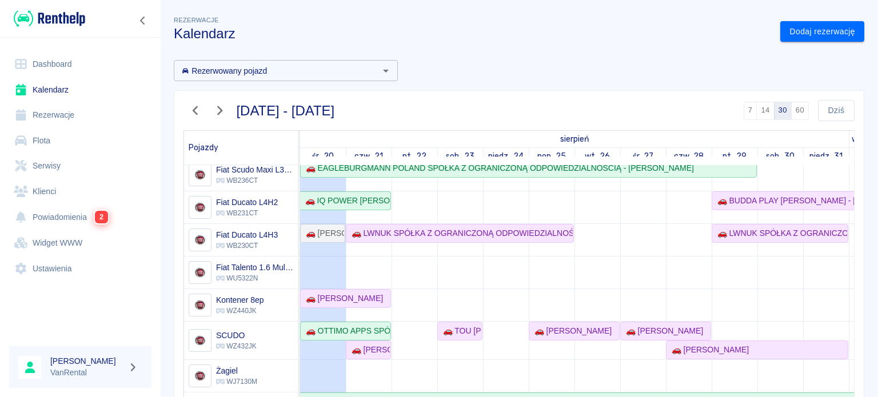
scroll to position [192, 0]
